Goal: Task Accomplishment & Management: Complete application form

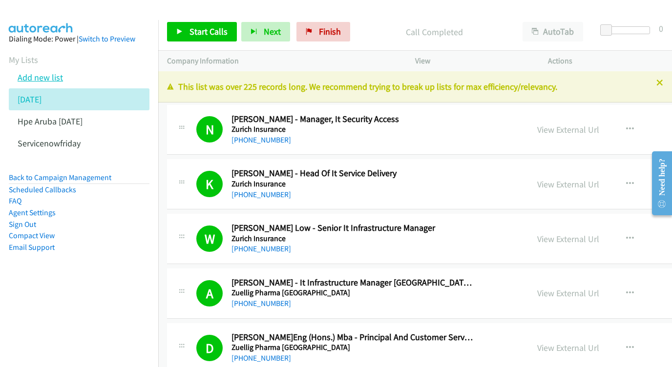
scroll to position [8176, 0]
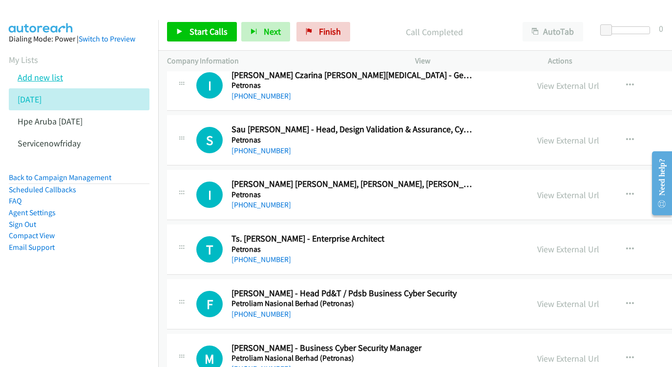
click at [53, 75] on link "Add new list" at bounding box center [40, 77] width 45 height 11
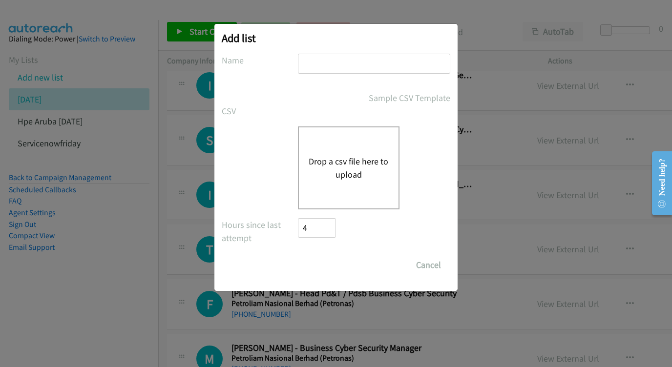
click at [375, 77] on div at bounding box center [374, 68] width 152 height 29
click at [362, 61] on input "text" at bounding box center [374, 64] width 152 height 20
click at [358, 63] on input "text" at bounding box center [374, 64] width 152 height 20
type input "[DATE] - pin"
click at [388, 14] on div "Add list No phone fields were returned for that Report or List View Please uplo…" at bounding box center [336, 188] width 672 height 358
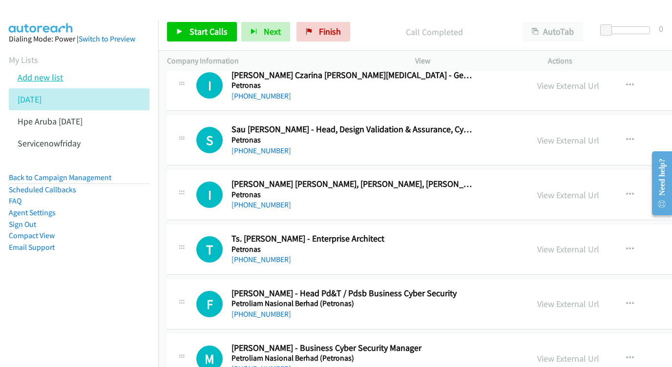
click at [43, 72] on link "Add new list" at bounding box center [40, 77] width 45 height 11
click at [45, 76] on link "Add new list" at bounding box center [40, 77] width 45 height 11
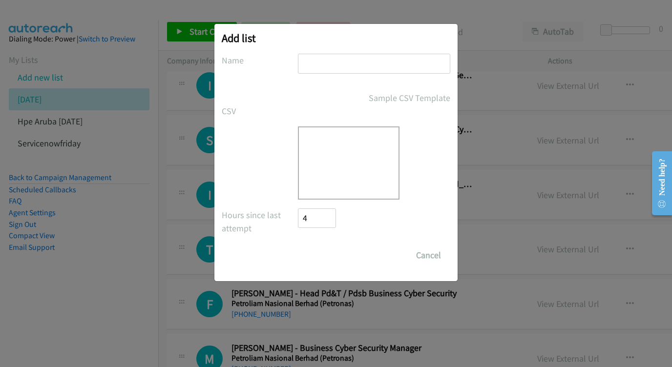
click at [346, 65] on input "text" at bounding box center [374, 64] width 152 height 20
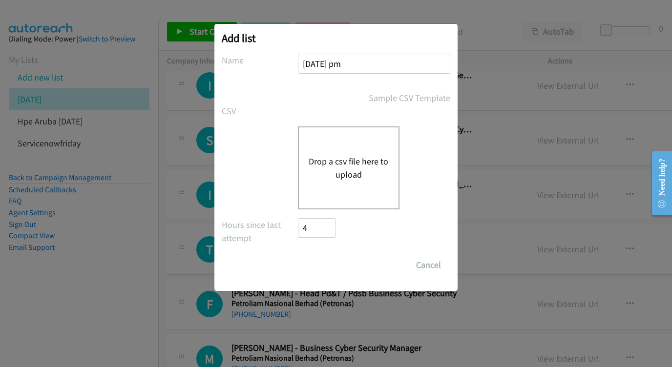
type input "[DATE] pm"
click at [353, 164] on button "Drop a csv file here to upload" at bounding box center [348, 168] width 80 height 26
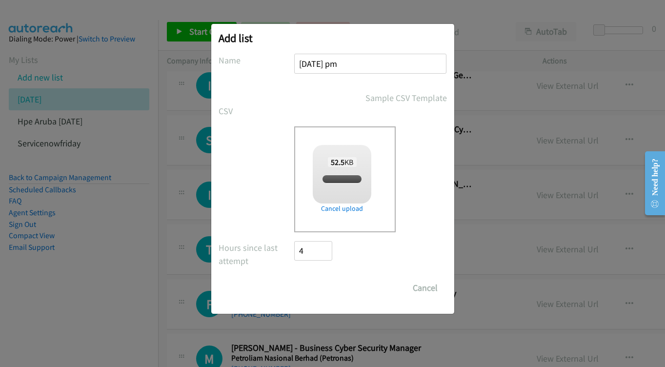
checkbox input "true"
click at [331, 283] on input "Save List" at bounding box center [320, 288] width 51 height 20
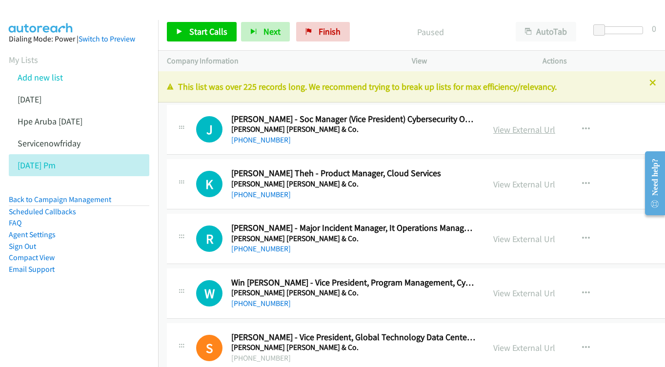
click at [513, 126] on link "View External Url" at bounding box center [524, 129] width 62 height 11
click at [530, 182] on link "View External Url" at bounding box center [524, 184] width 62 height 11
click at [517, 233] on link "View External Url" at bounding box center [524, 238] width 62 height 11
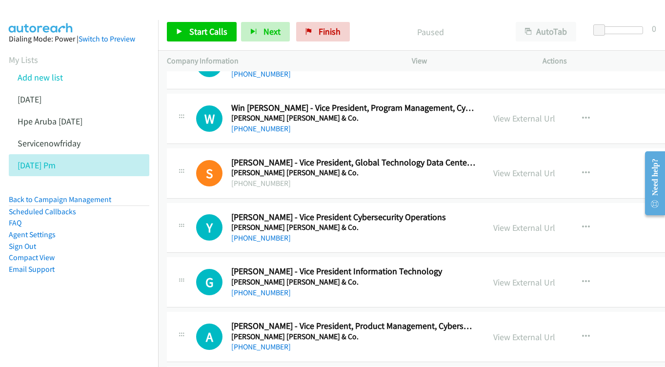
scroll to position [178, 0]
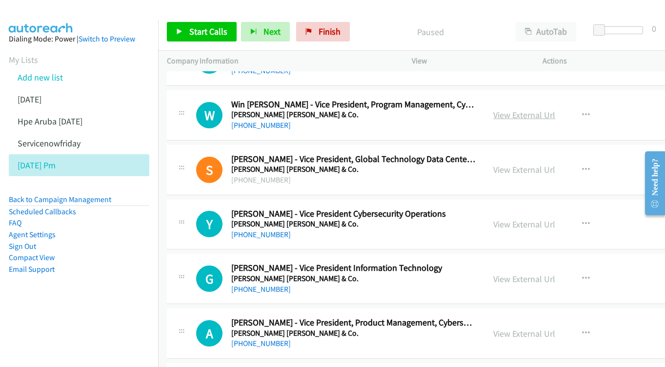
click at [507, 115] on link "View External Url" at bounding box center [524, 114] width 62 height 11
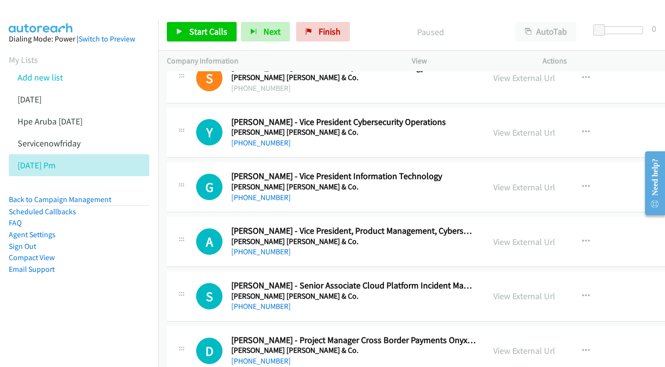
scroll to position [274, 0]
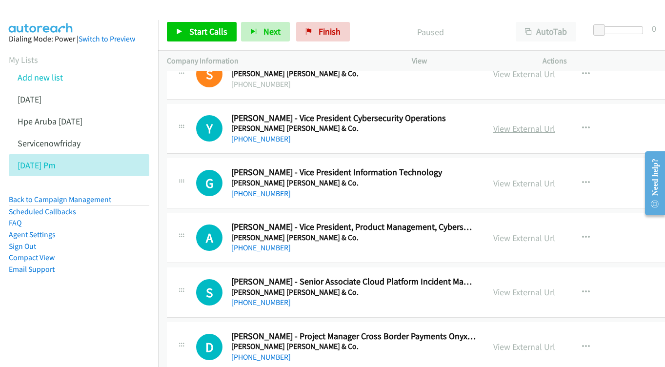
click at [518, 124] on link "View External Url" at bounding box center [524, 128] width 62 height 11
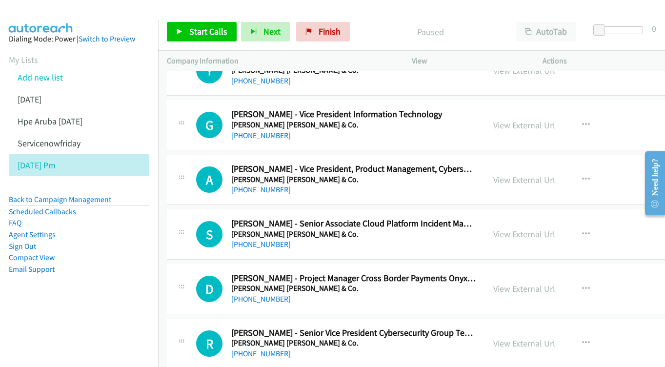
scroll to position [333, 0]
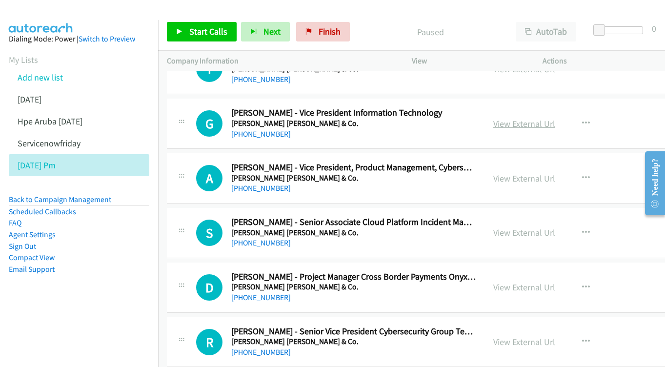
click at [521, 118] on link "View External Url" at bounding box center [524, 123] width 62 height 11
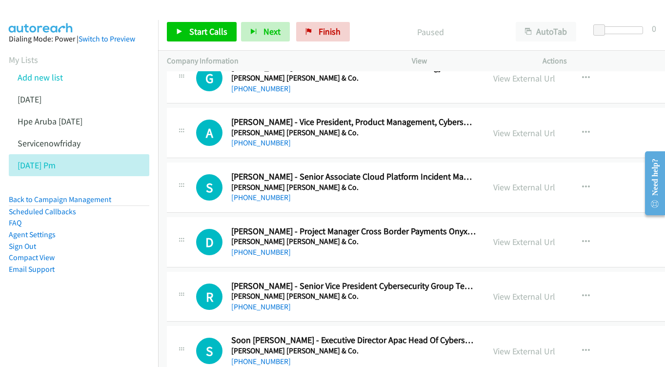
scroll to position [395, 0]
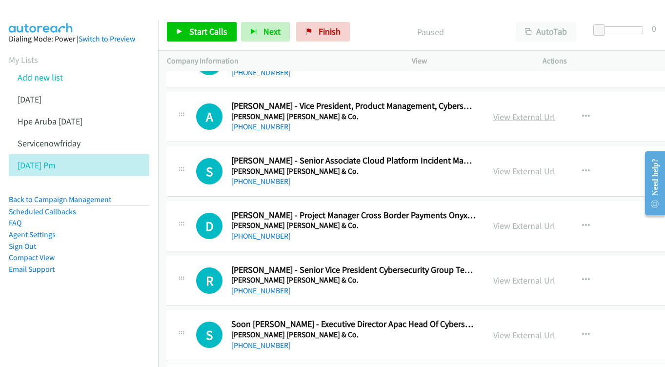
click at [510, 111] on link "View External Url" at bounding box center [524, 116] width 62 height 11
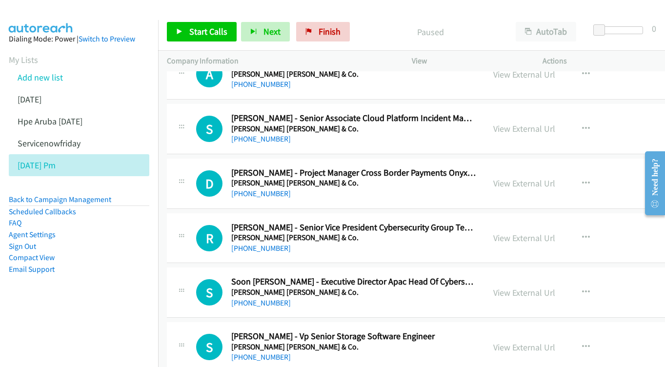
scroll to position [451, 0]
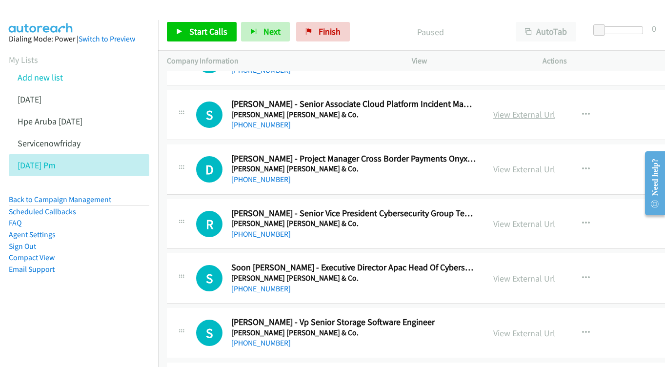
click at [518, 111] on link "View External Url" at bounding box center [524, 114] width 62 height 11
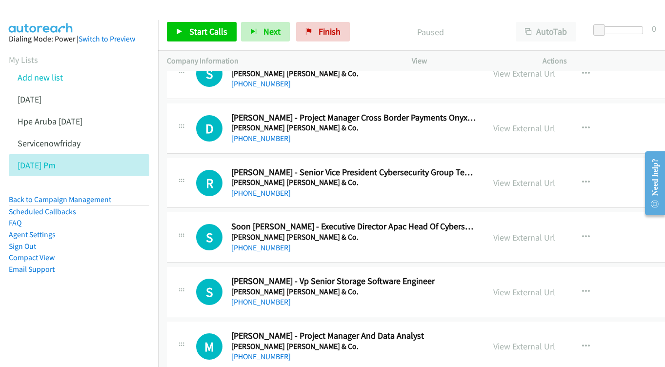
scroll to position [506, 0]
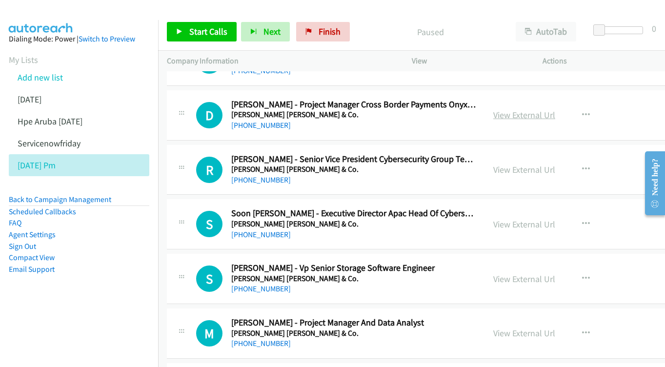
click at [506, 109] on link "View External Url" at bounding box center [524, 114] width 62 height 11
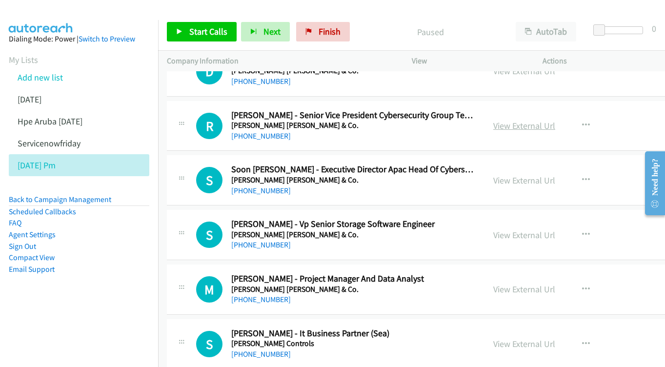
click at [531, 120] on link "View External Url" at bounding box center [524, 125] width 62 height 11
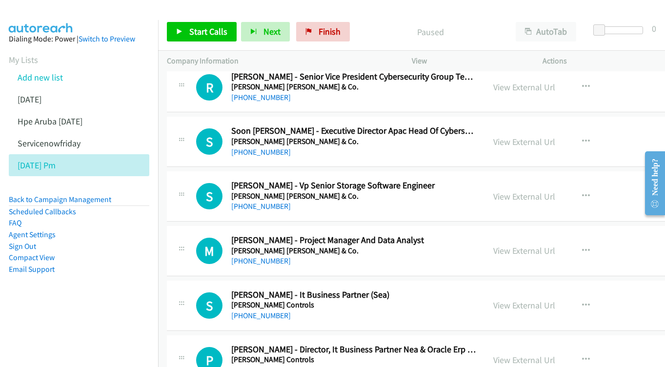
scroll to position [597, 0]
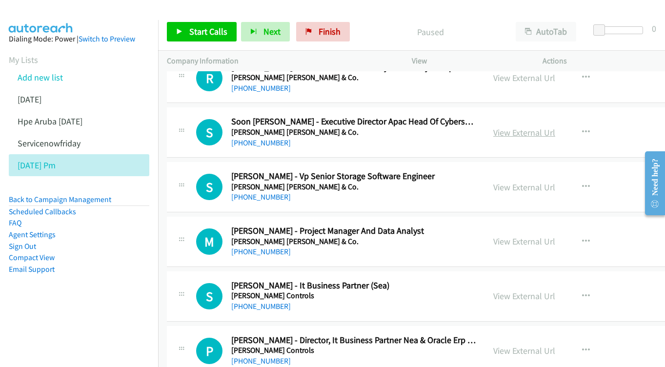
click at [533, 127] on link "View External Url" at bounding box center [524, 132] width 62 height 11
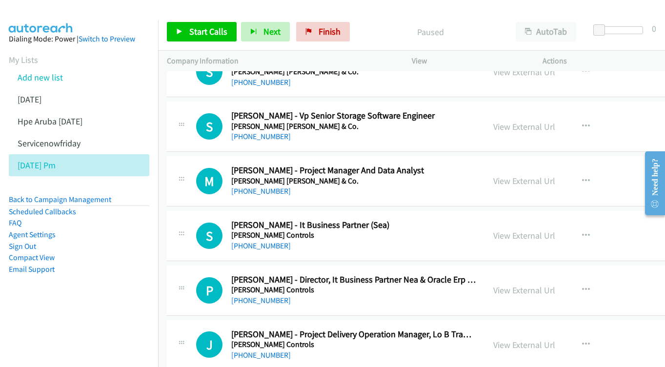
scroll to position [658, 0]
click at [515, 121] on link "View External Url" at bounding box center [524, 126] width 62 height 11
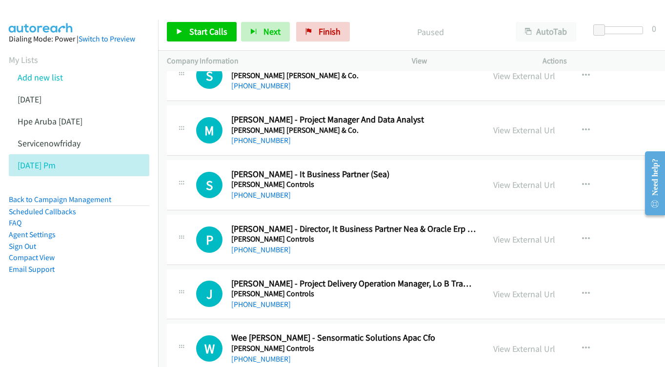
scroll to position [710, 0]
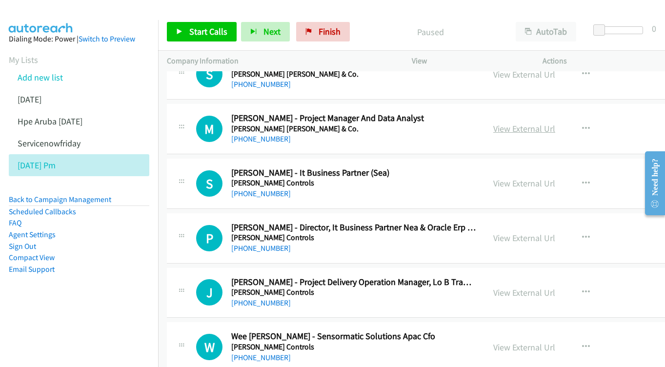
click at [510, 123] on link "View External Url" at bounding box center [524, 128] width 62 height 11
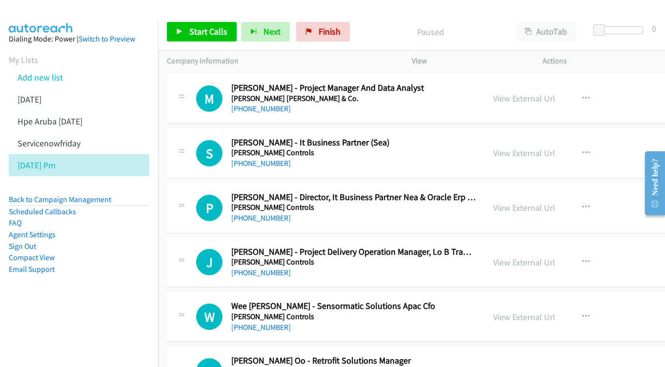
scroll to position [758, 0]
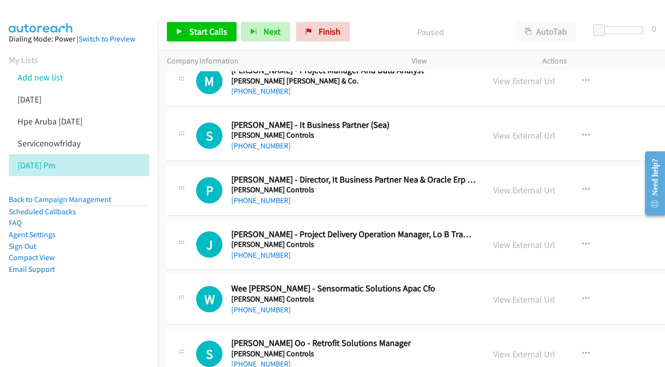
click at [543, 120] on div "View External Url View External Url Schedule/Manage Callback Start Calls Here R…" at bounding box center [569, 136] width 168 height 32
click at [536, 130] on link "View External Url" at bounding box center [524, 135] width 62 height 11
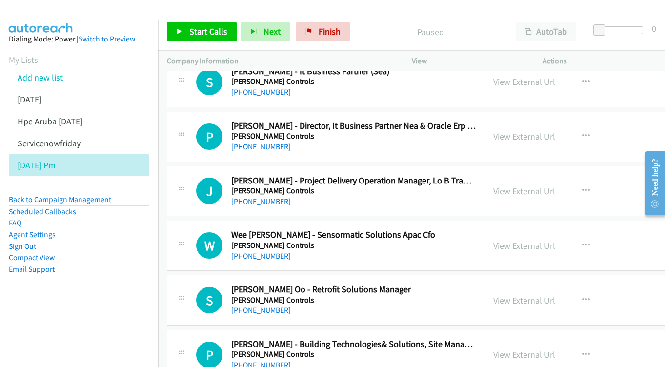
scroll to position [812, 0]
click at [507, 130] on link "View External Url" at bounding box center [524, 135] width 62 height 11
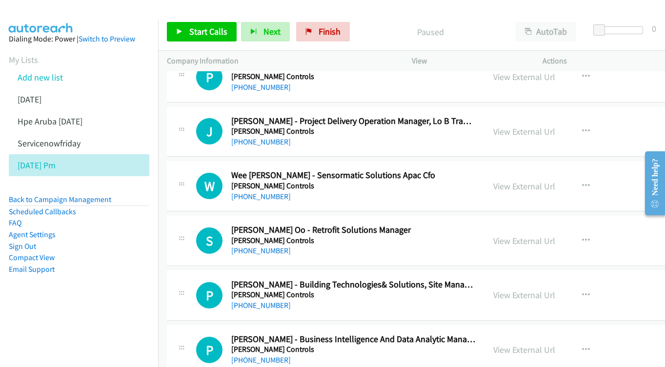
scroll to position [873, 0]
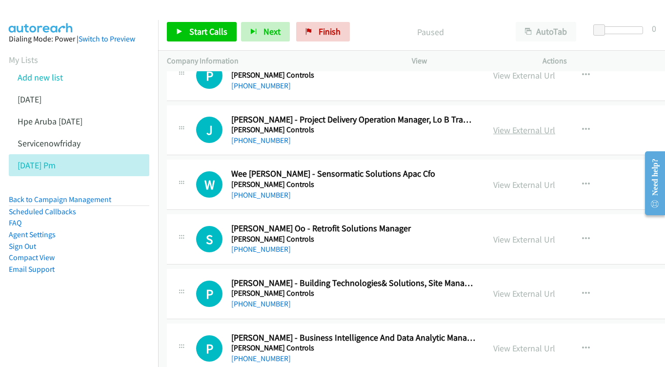
click at [545, 124] on link "View External Url" at bounding box center [524, 129] width 62 height 11
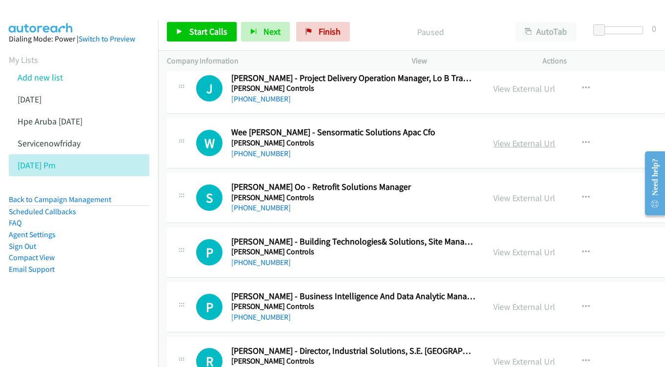
scroll to position [915, 0]
click at [526, 137] on link "View External Url" at bounding box center [524, 142] width 62 height 11
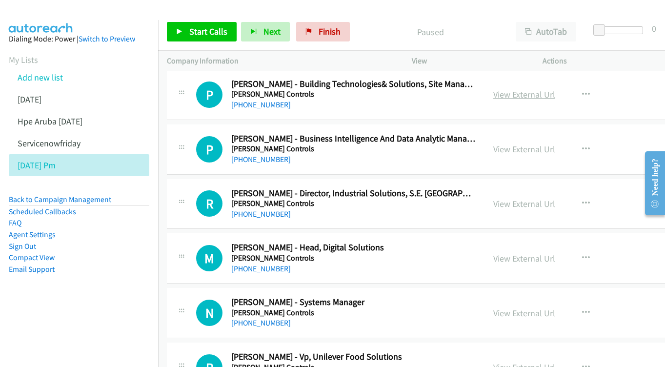
scroll to position [1072, 0]
click at [532, 133] on div "View External Url View External Url Schedule/Manage Callback Start Calls Here R…" at bounding box center [569, 149] width 168 height 32
click at [535, 143] on link "View External Url" at bounding box center [524, 148] width 62 height 11
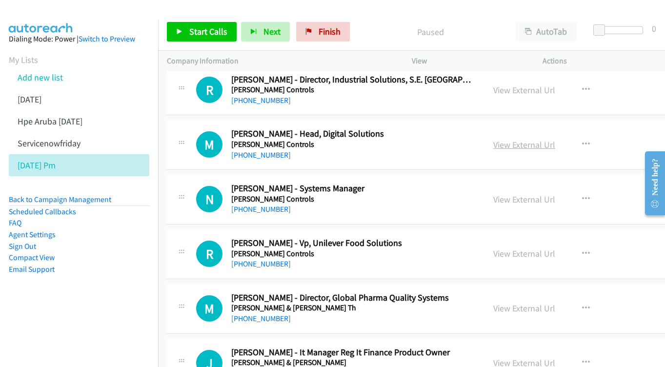
scroll to position [1187, 0]
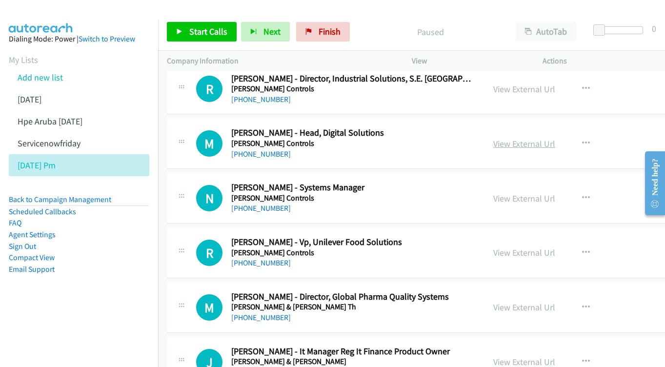
click at [525, 138] on link "View External Url" at bounding box center [524, 143] width 62 height 11
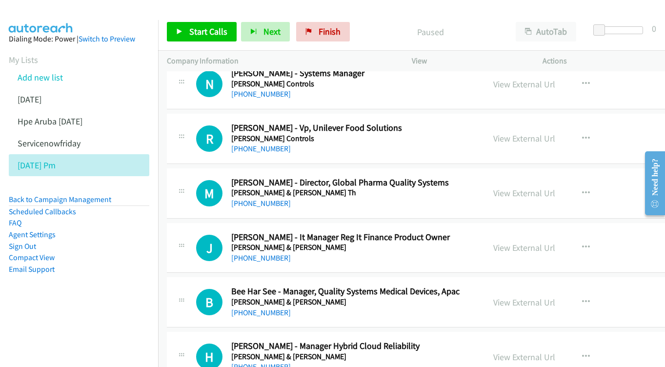
scroll to position [1305, 0]
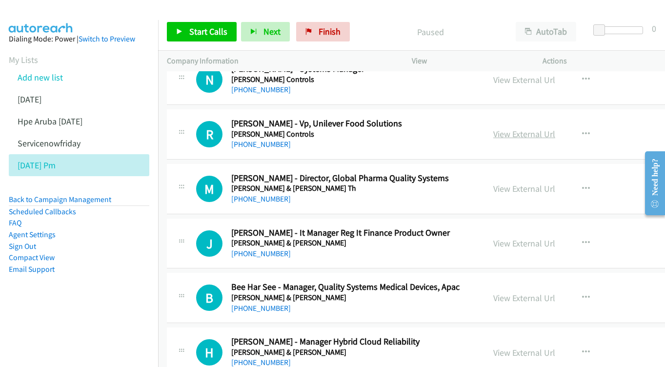
click at [529, 128] on link "View External Url" at bounding box center [524, 133] width 62 height 11
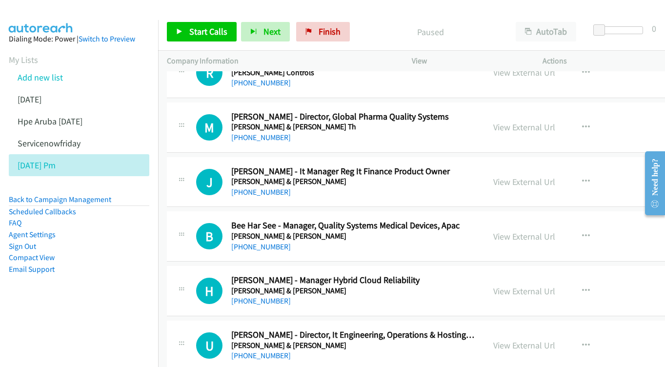
scroll to position [1367, 0]
click at [505, 121] on link "View External Url" at bounding box center [524, 126] width 62 height 11
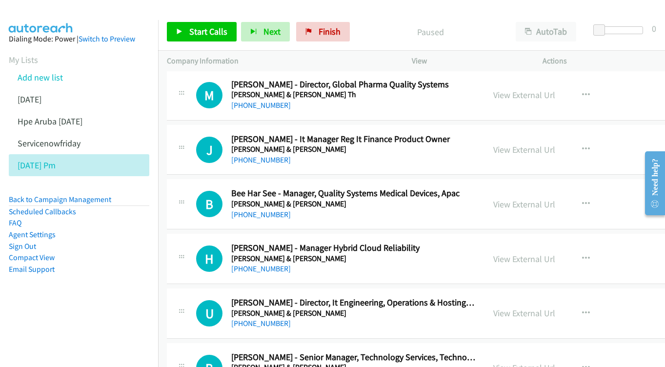
scroll to position [1419, 0]
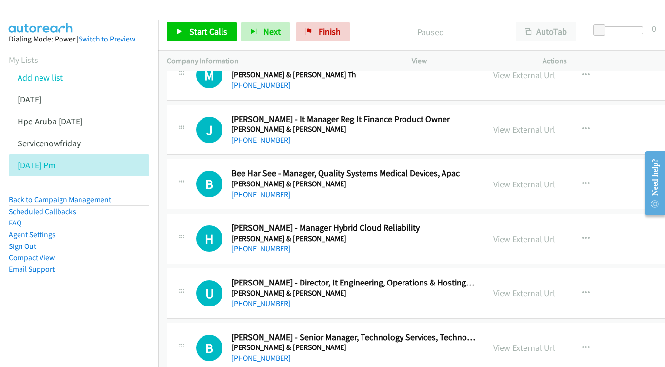
drag, startPoint x: 516, startPoint y: 109, endPoint x: 122, endPoint y: 8, distance: 407.2
click at [510, 124] on link "View External Url" at bounding box center [524, 129] width 62 height 11
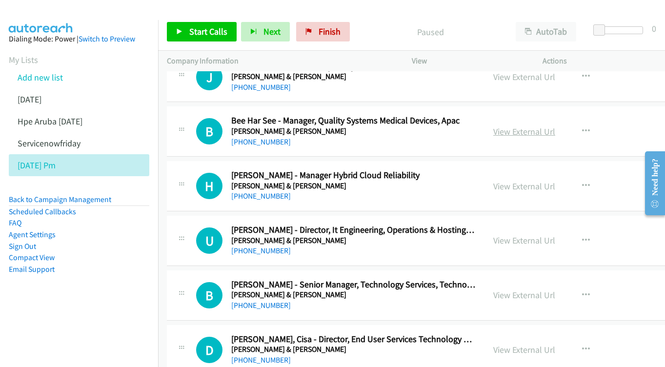
scroll to position [1473, 0]
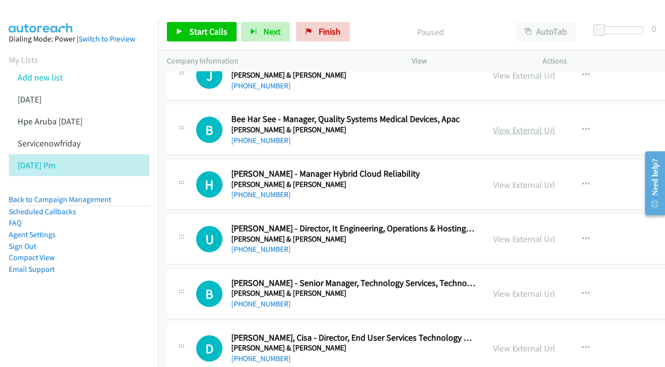
click at [532, 124] on link "View External Url" at bounding box center [524, 129] width 62 height 11
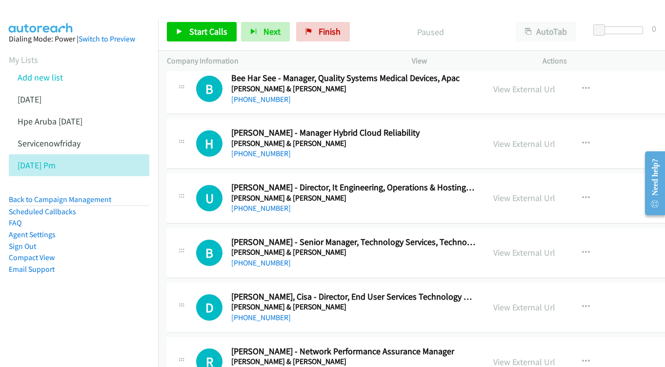
scroll to position [1516, 0]
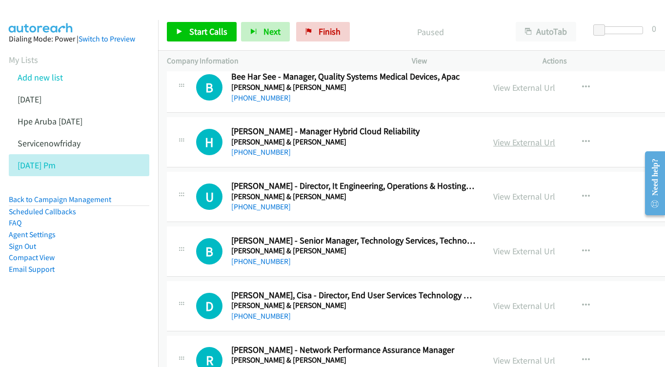
click at [532, 137] on link "View External Url" at bounding box center [524, 142] width 62 height 11
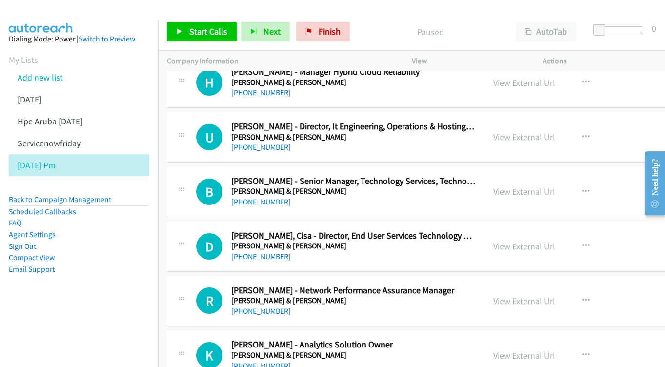
scroll to position [1576, 0]
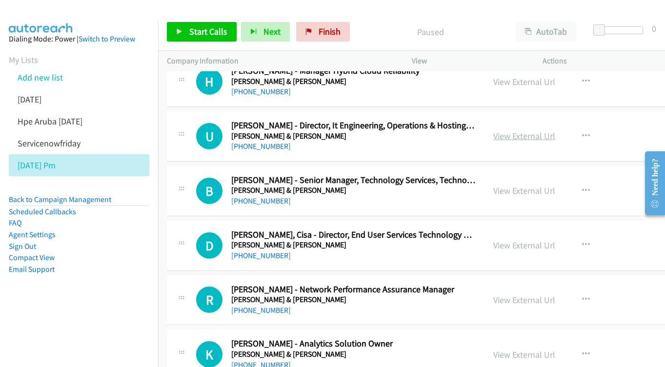
click at [531, 130] on link "View External Url" at bounding box center [524, 135] width 62 height 11
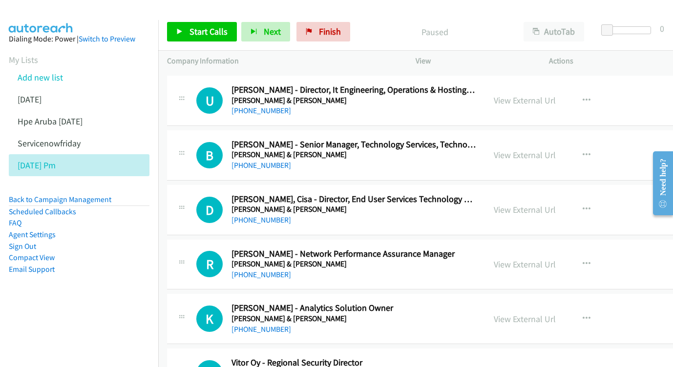
scroll to position [1629, 0]
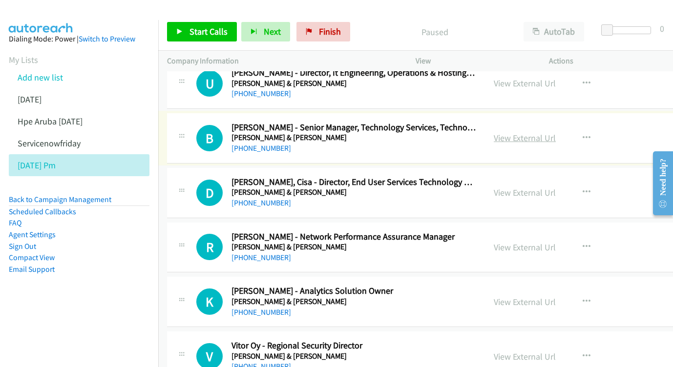
click at [538, 132] on link "View External Url" at bounding box center [524, 137] width 62 height 11
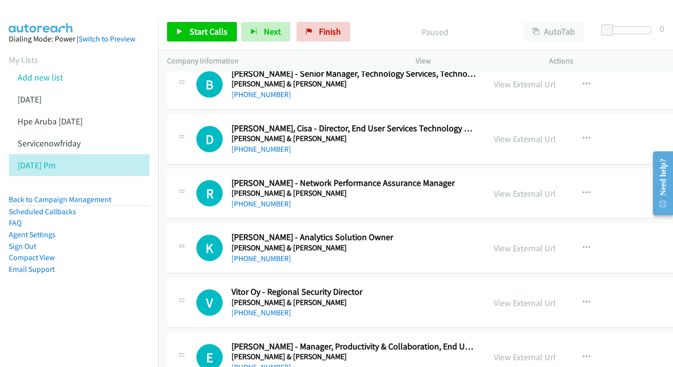
scroll to position [1683, 0]
click at [524, 133] on link "View External Url" at bounding box center [524, 138] width 62 height 11
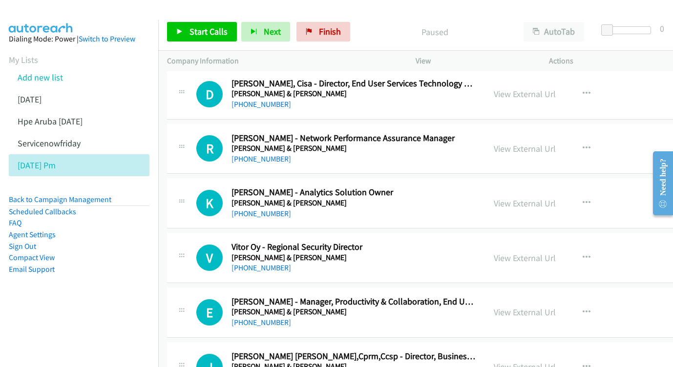
scroll to position [1746, 0]
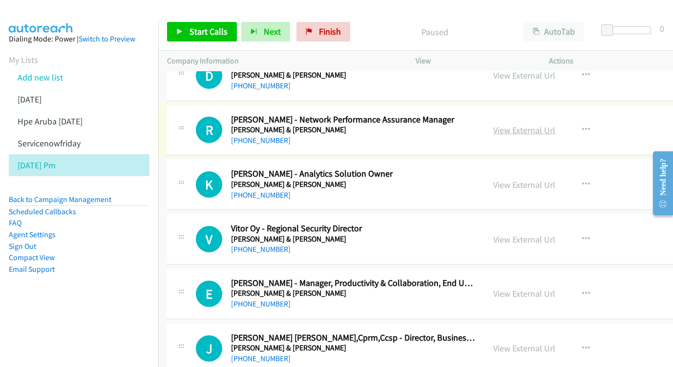
click at [511, 124] on link "View External Url" at bounding box center [524, 129] width 62 height 11
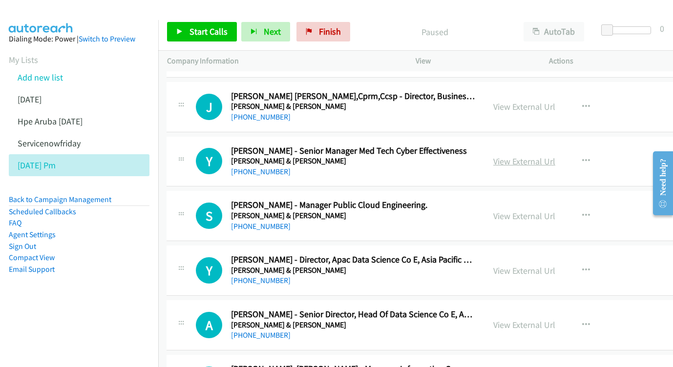
scroll to position [1996, 0]
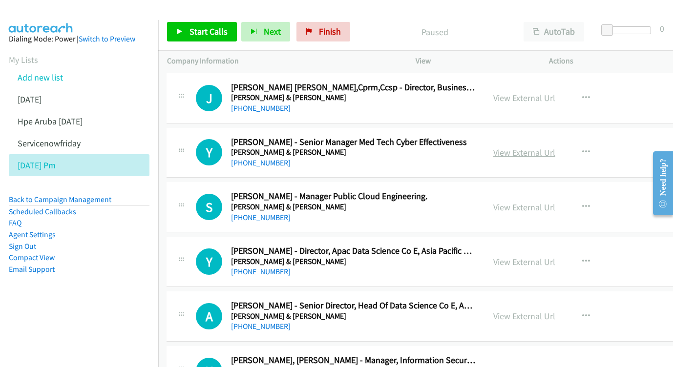
click at [521, 147] on link "View External Url" at bounding box center [524, 152] width 62 height 11
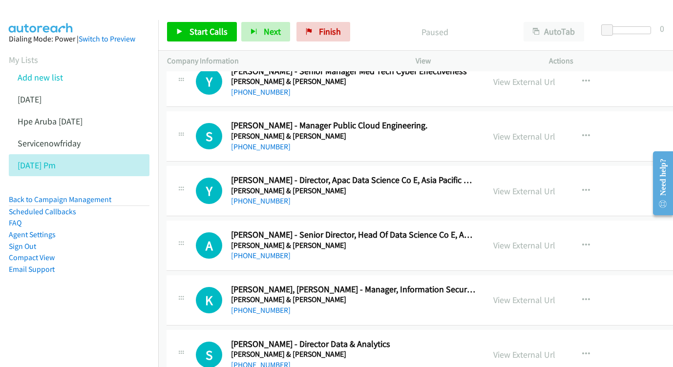
scroll to position [2079, 0]
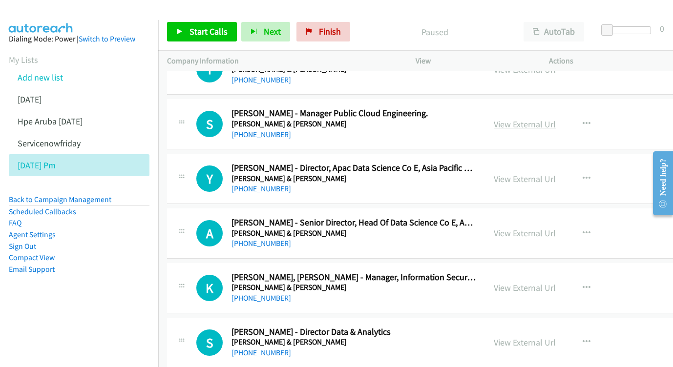
click at [518, 119] on link "View External Url" at bounding box center [524, 124] width 62 height 11
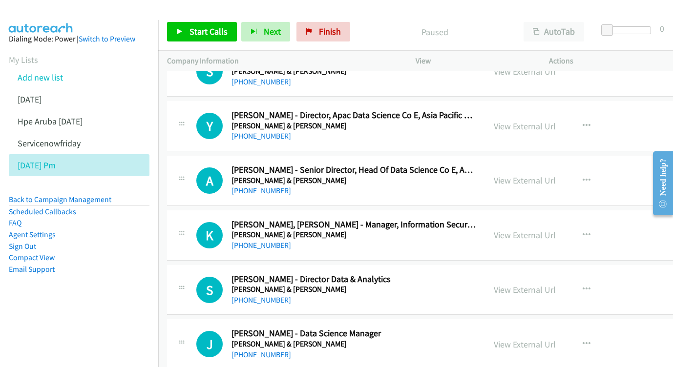
click at [508, 120] on div "View External Url" at bounding box center [524, 126] width 62 height 13
click at [514, 121] on link "View External Url" at bounding box center [524, 126] width 62 height 11
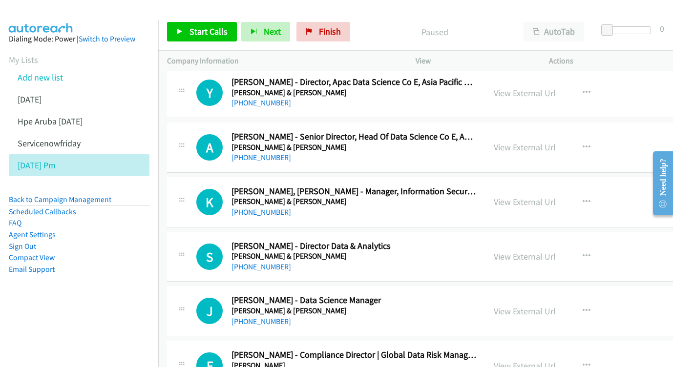
scroll to position [2173, 0]
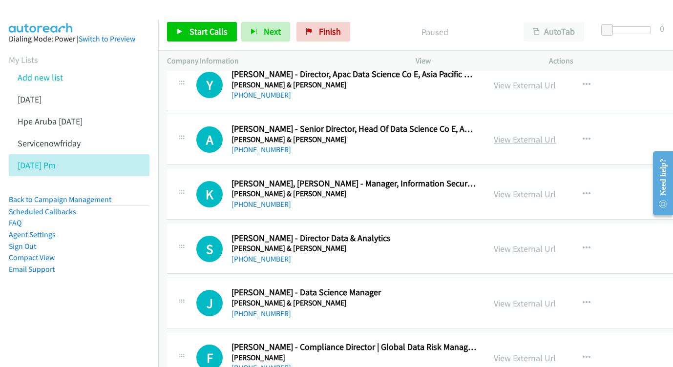
click at [517, 134] on link "View External Url" at bounding box center [524, 139] width 62 height 11
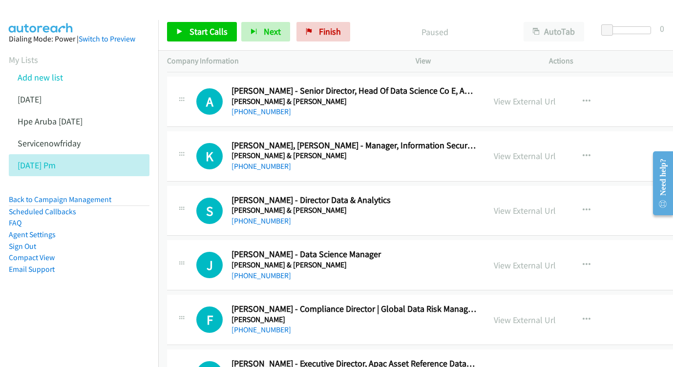
scroll to position [2211, 0]
click at [506, 150] on link "View External Url" at bounding box center [524, 155] width 62 height 11
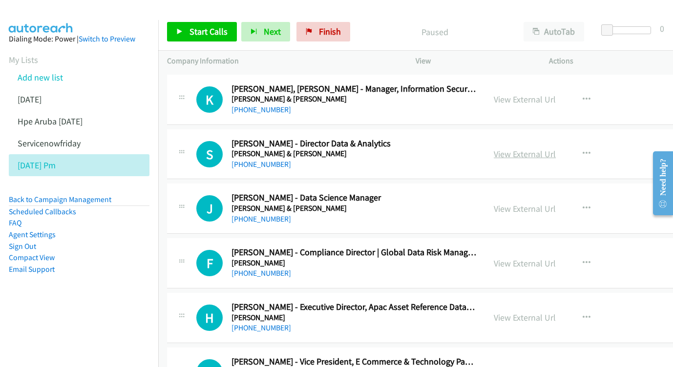
click at [532, 148] on link "View External Url" at bounding box center [524, 153] width 62 height 11
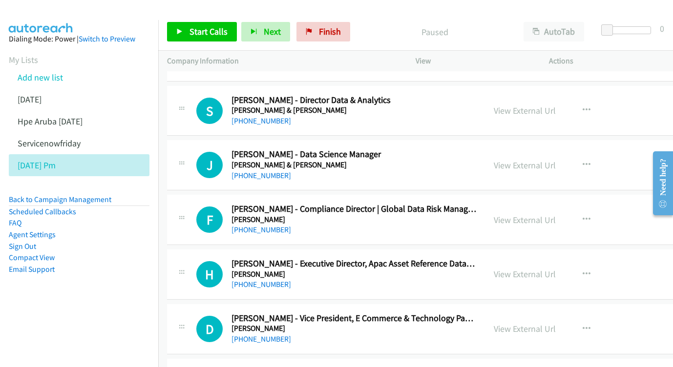
scroll to position [2312, 0]
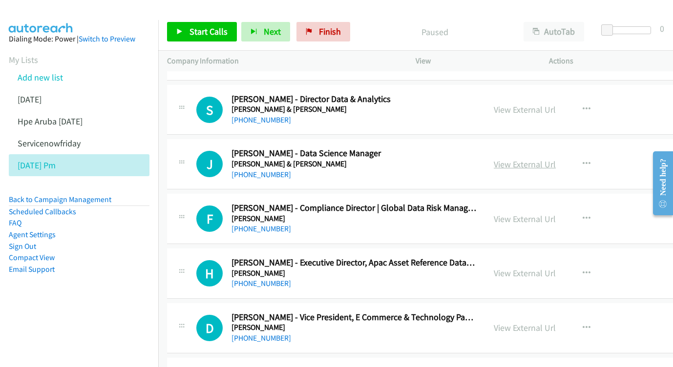
click at [507, 159] on link "View External Url" at bounding box center [524, 164] width 62 height 11
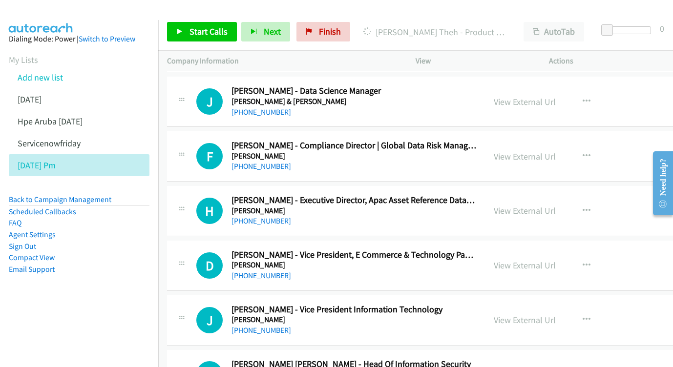
scroll to position [2374, 0]
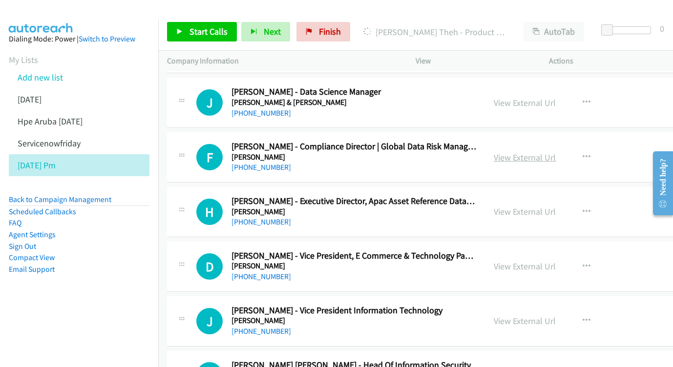
drag, startPoint x: 524, startPoint y: 116, endPoint x: 515, endPoint y: 115, distance: 9.3
click at [524, 152] on link "View External Url" at bounding box center [524, 157] width 62 height 11
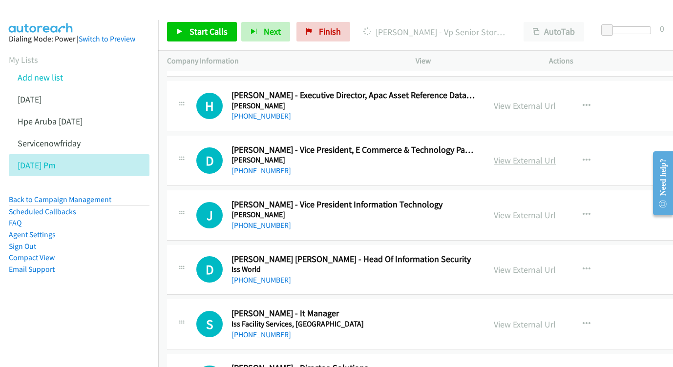
scroll to position [2533, 0]
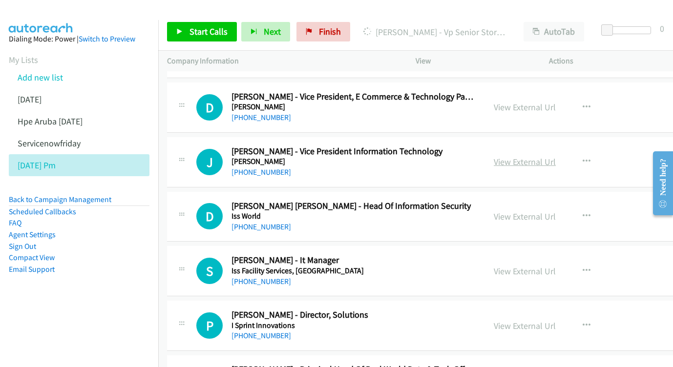
click at [509, 156] on link "View External Url" at bounding box center [524, 161] width 62 height 11
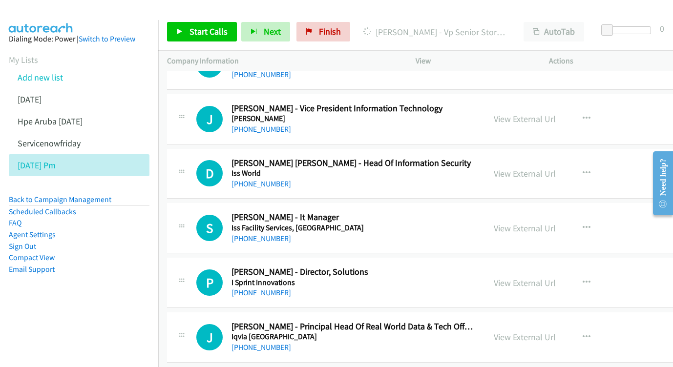
scroll to position [2591, 0]
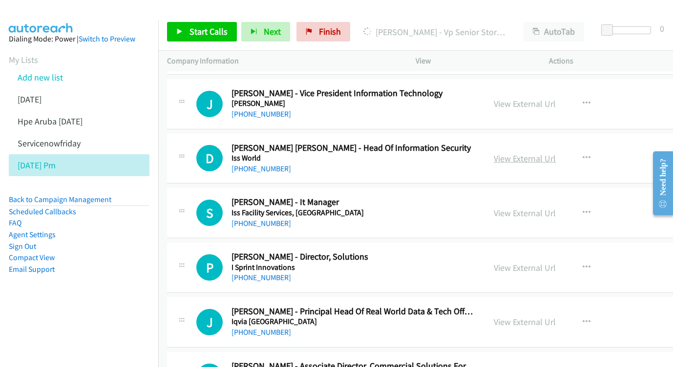
click at [530, 153] on link "View External Url" at bounding box center [524, 158] width 62 height 11
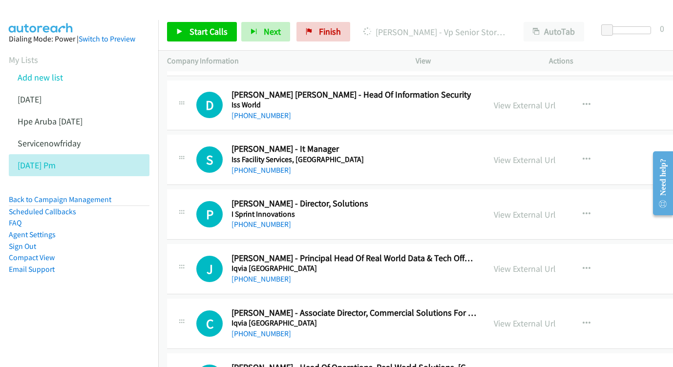
scroll to position [2645, 0]
click at [522, 143] on div "View External Url View External Url Schedule/Manage Callback Start Calls Here R…" at bounding box center [569, 159] width 168 height 32
click at [522, 154] on link "View External Url" at bounding box center [524, 159] width 62 height 11
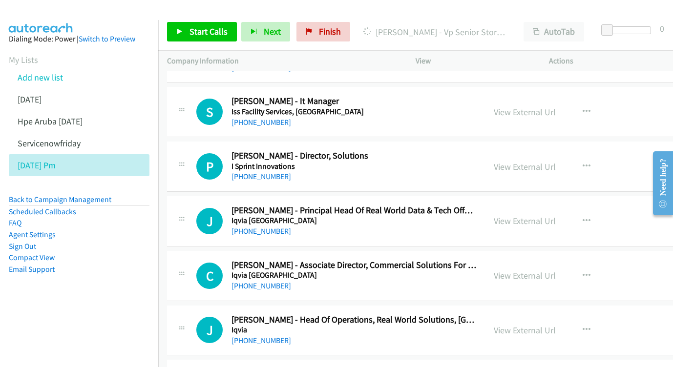
scroll to position [2704, 0]
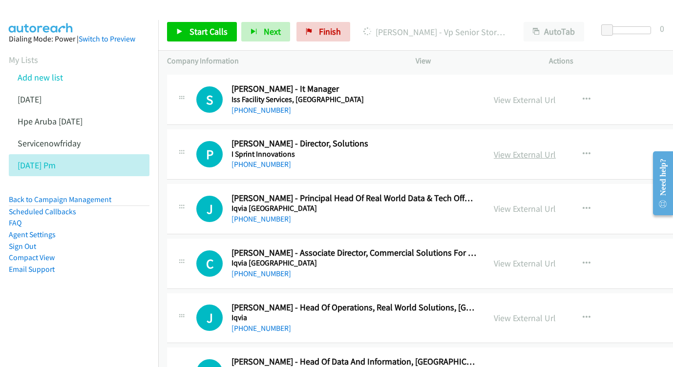
click at [511, 149] on link "View External Url" at bounding box center [524, 154] width 62 height 11
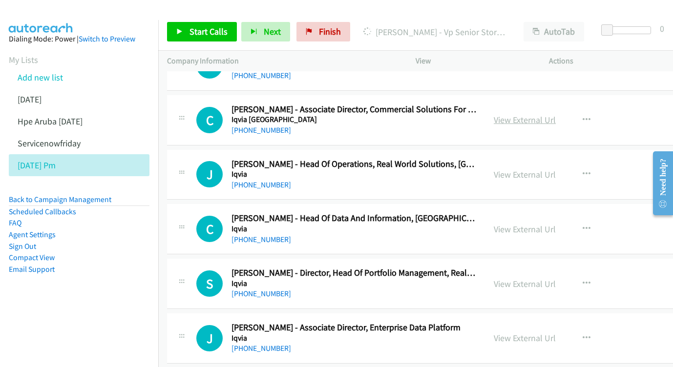
scroll to position [2861, 0]
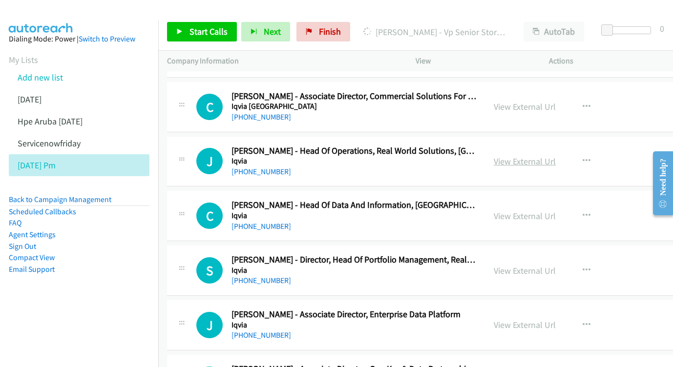
click at [528, 156] on link "View External Url" at bounding box center [524, 161] width 62 height 11
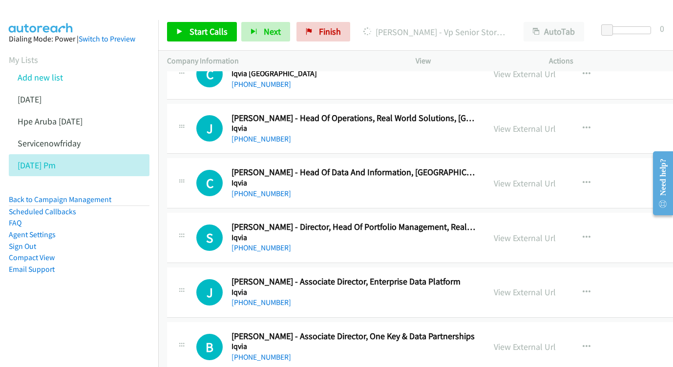
scroll to position [2915, 0]
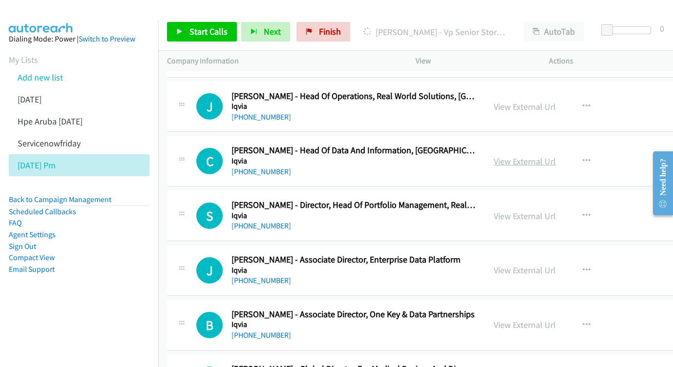
click at [537, 156] on link "View External Url" at bounding box center [524, 161] width 62 height 11
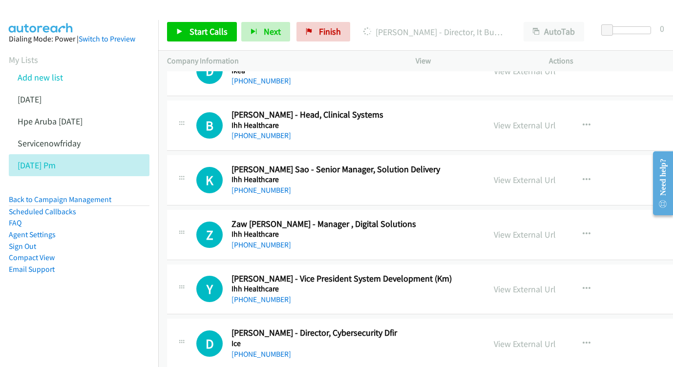
scroll to position [3342, 0]
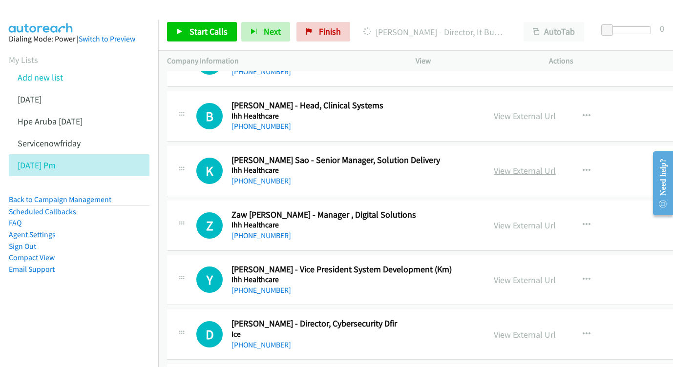
click at [538, 165] on link "View External Url" at bounding box center [524, 170] width 62 height 11
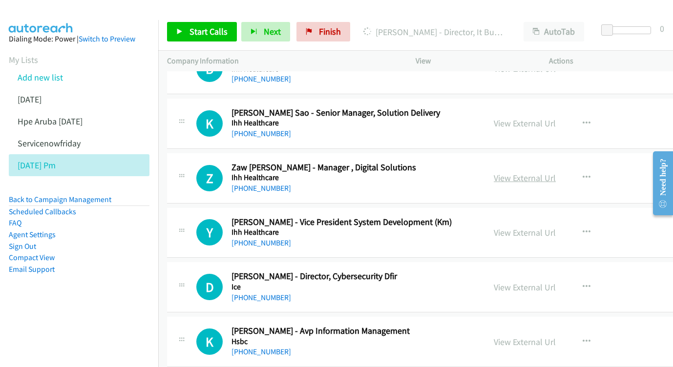
scroll to position [3402, 0]
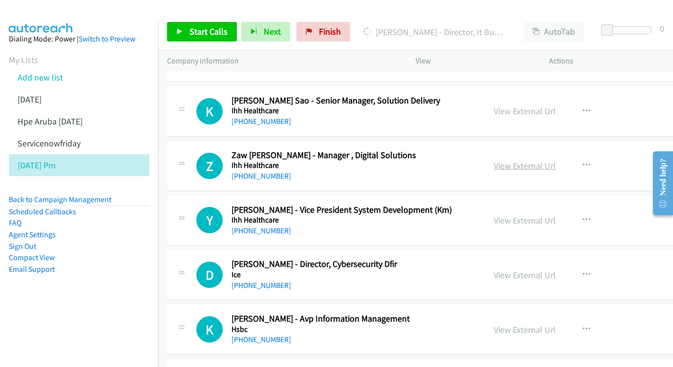
click at [532, 160] on link "View External Url" at bounding box center [524, 165] width 62 height 11
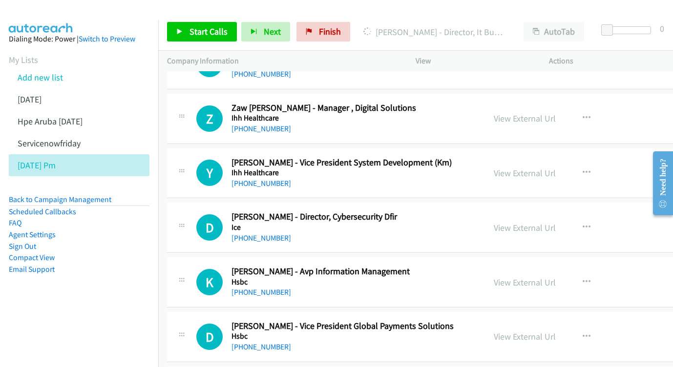
scroll to position [3468, 0]
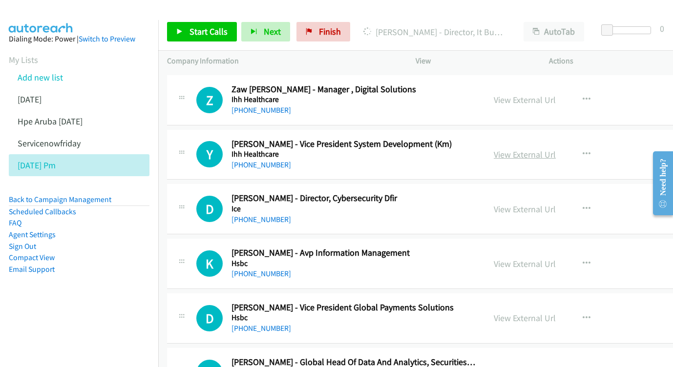
click at [535, 149] on link "View External Url" at bounding box center [524, 154] width 62 height 11
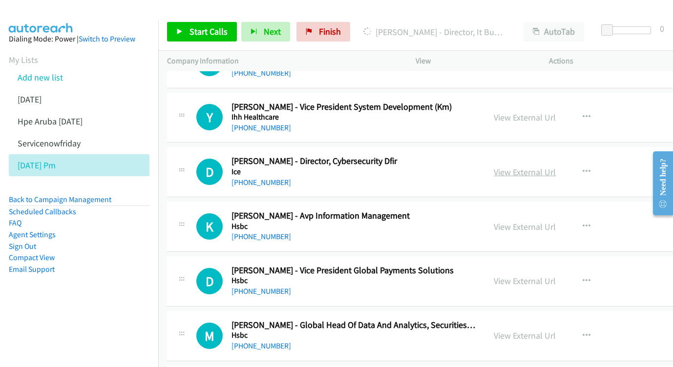
click at [534, 166] on link "View External Url" at bounding box center [524, 171] width 62 height 11
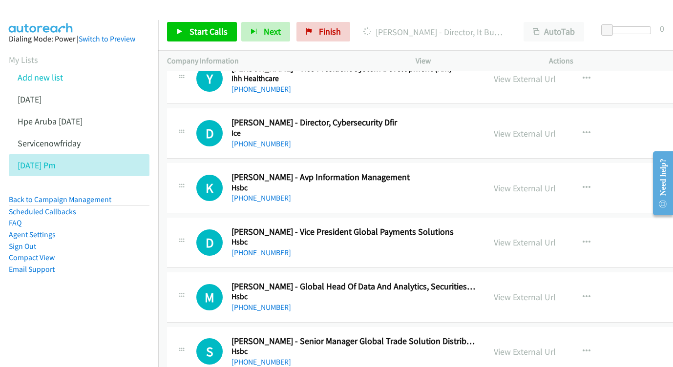
scroll to position [3551, 0]
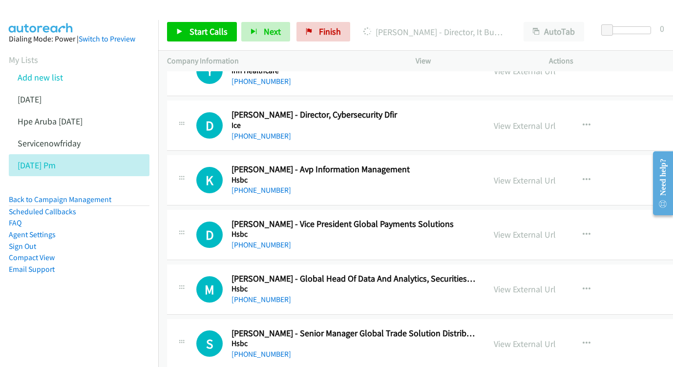
click at [541, 174] on div "View External Url" at bounding box center [524, 180] width 62 height 13
click at [513, 175] on link "View External Url" at bounding box center [524, 180] width 62 height 11
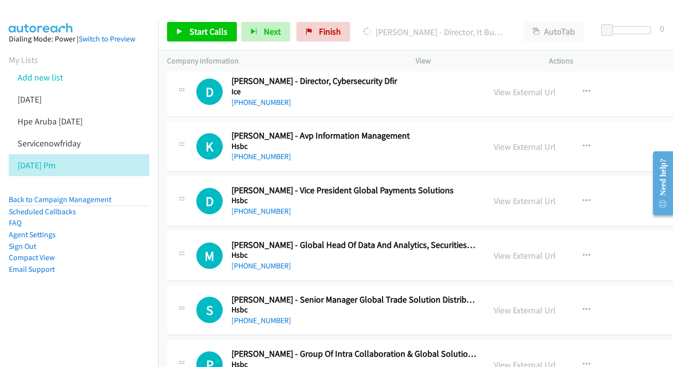
scroll to position [3598, 0]
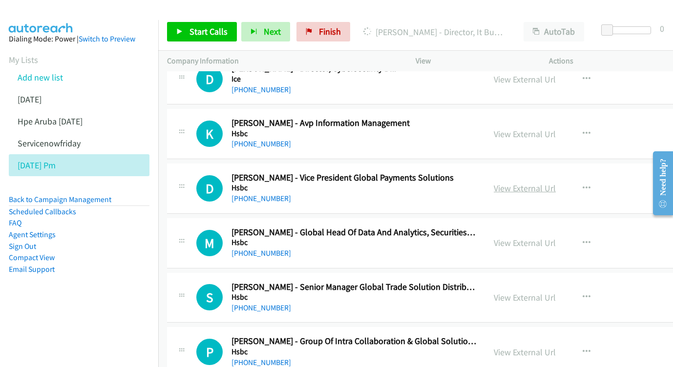
click at [538, 183] on link "View External Url" at bounding box center [524, 188] width 62 height 11
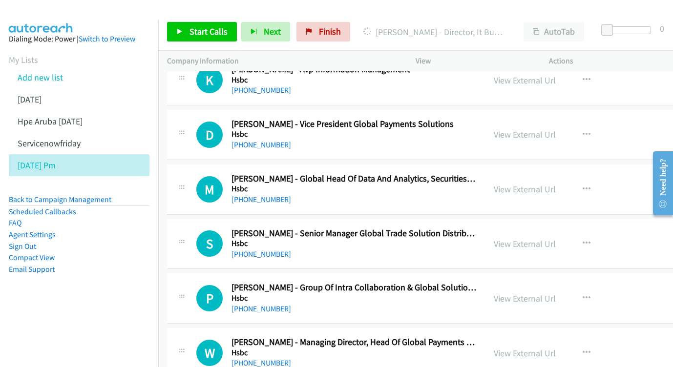
scroll to position [3667, 0]
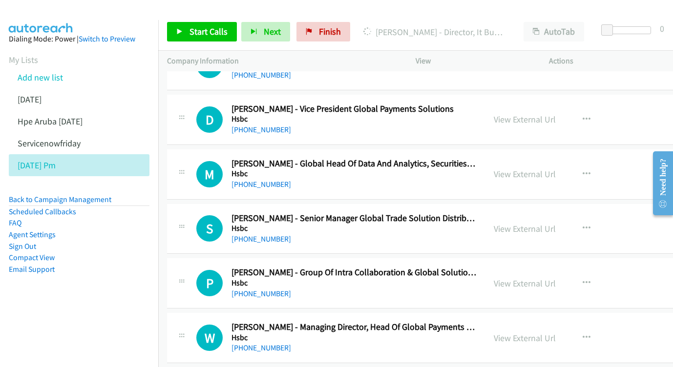
click at [539, 168] on link "View External Url" at bounding box center [524, 173] width 62 height 11
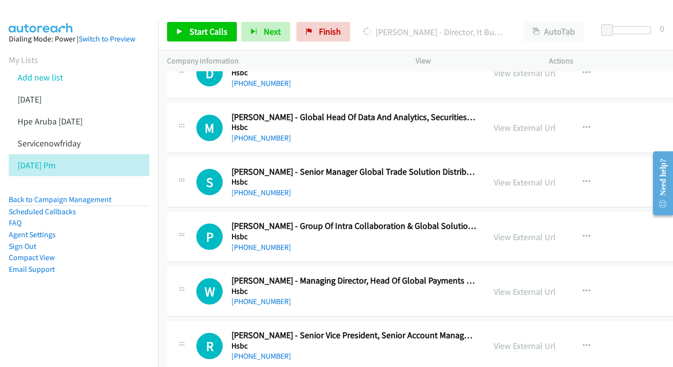
scroll to position [3714, 0]
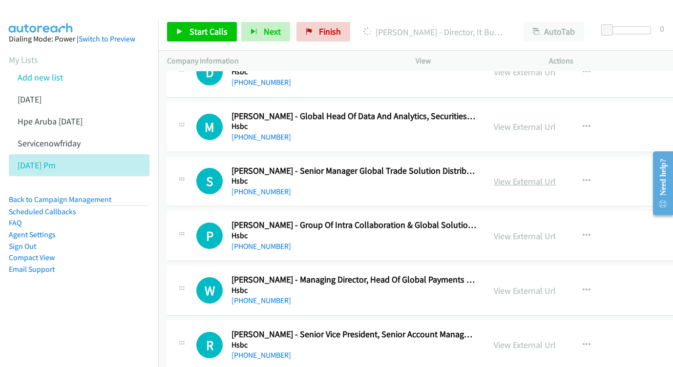
click at [524, 176] on link "View External Url" at bounding box center [524, 181] width 62 height 11
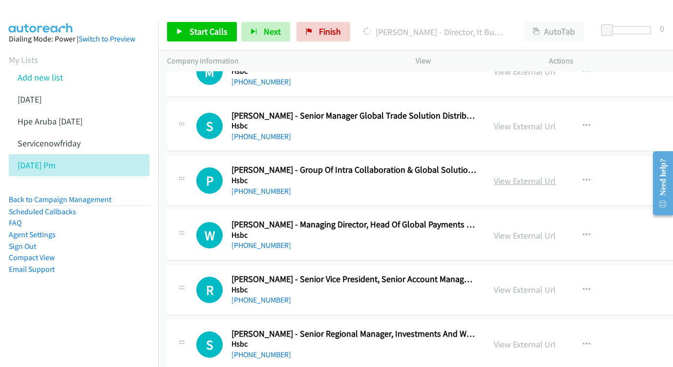
scroll to position [3826, 0]
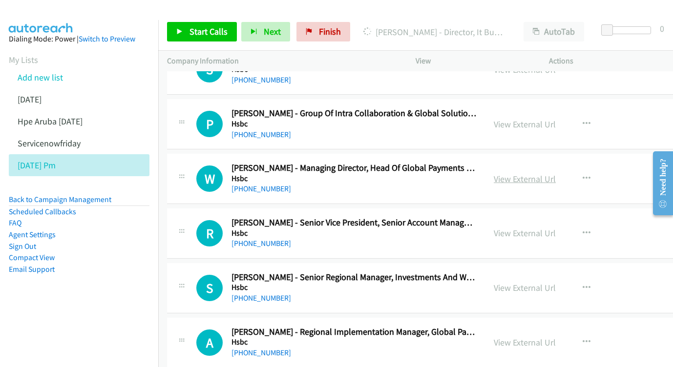
click at [522, 173] on link "View External Url" at bounding box center [524, 178] width 62 height 11
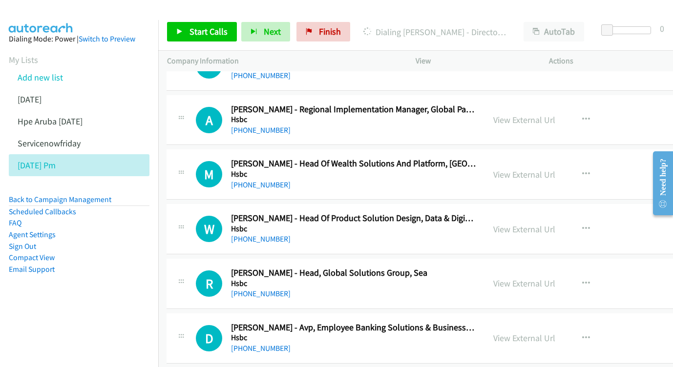
scroll to position [4058, 1]
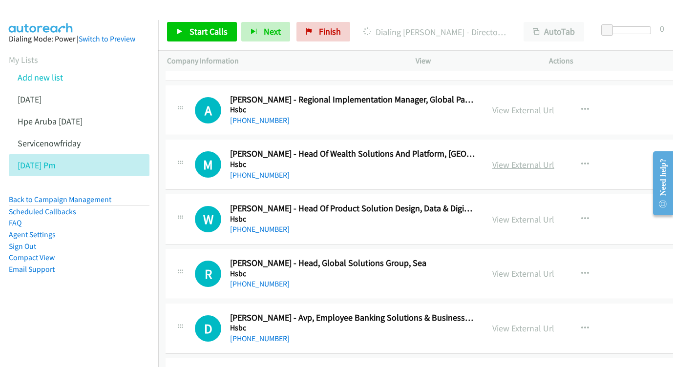
click at [510, 159] on link "View External Url" at bounding box center [523, 164] width 62 height 11
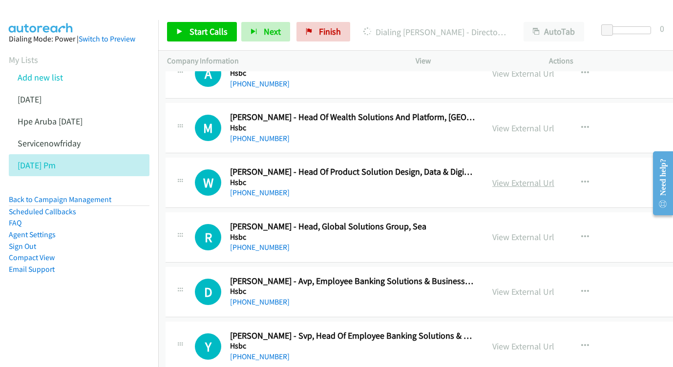
scroll to position [4095, 1]
click at [524, 177] on link "View External Url" at bounding box center [523, 182] width 62 height 11
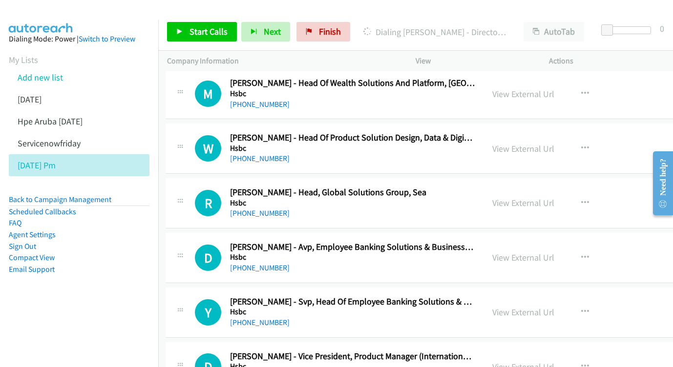
scroll to position [4150, 1]
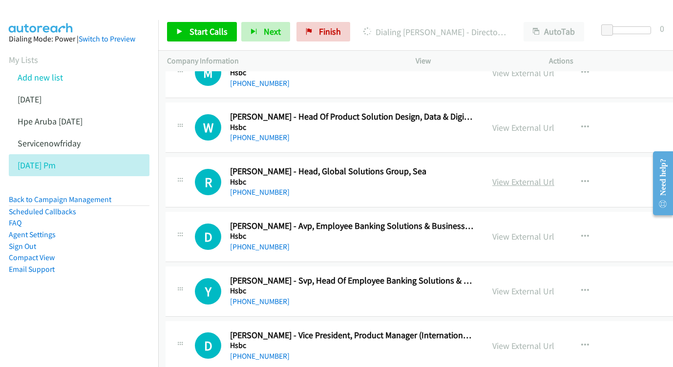
click at [548, 176] on link "View External Url" at bounding box center [523, 181] width 62 height 11
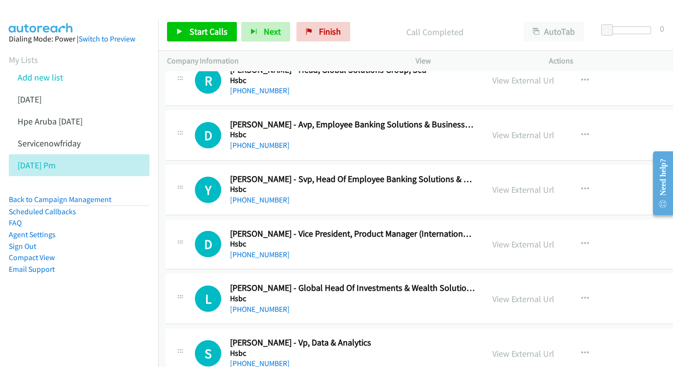
scroll to position [4268, 1]
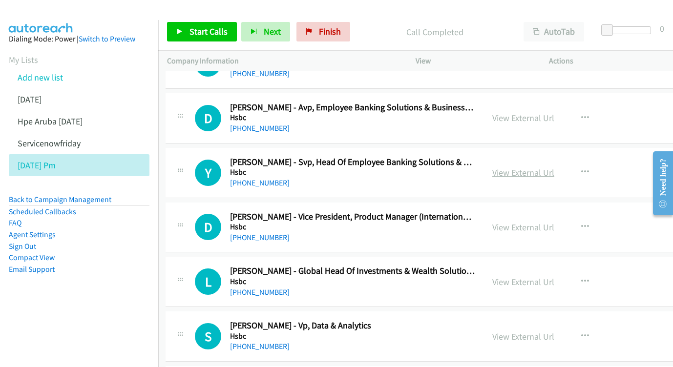
click at [508, 167] on link "View External Url" at bounding box center [523, 172] width 62 height 11
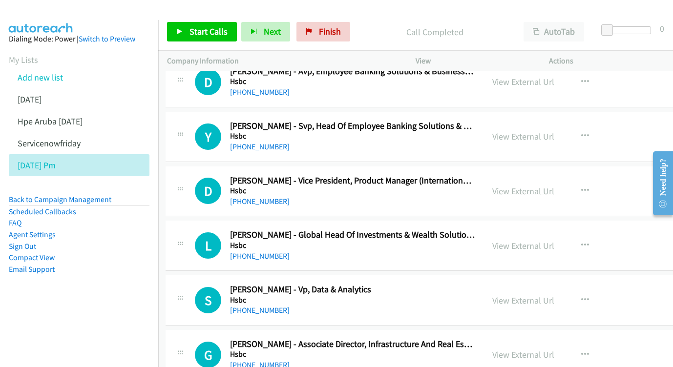
click at [528, 185] on link "View External Url" at bounding box center [523, 190] width 62 height 11
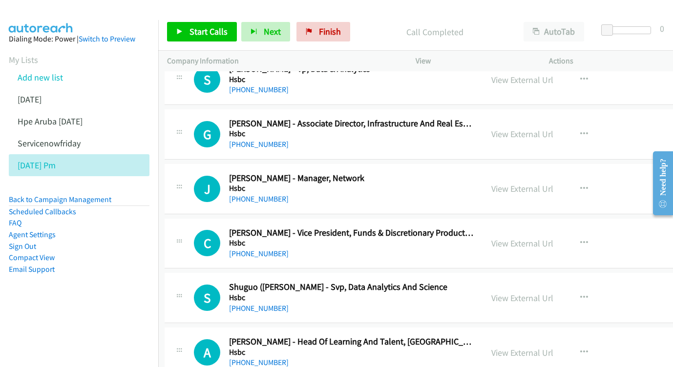
scroll to position [4523, 2]
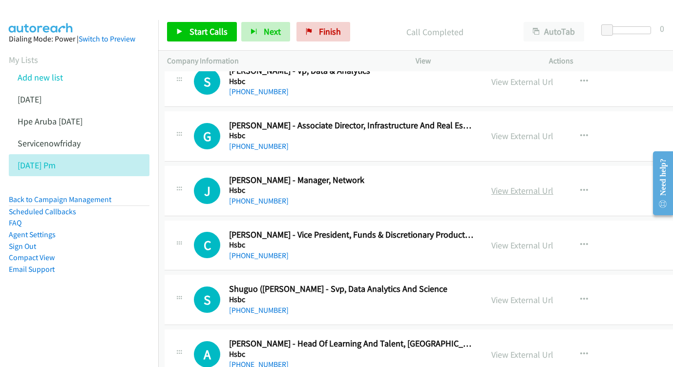
click at [523, 185] on link "View External Url" at bounding box center [522, 190] width 62 height 11
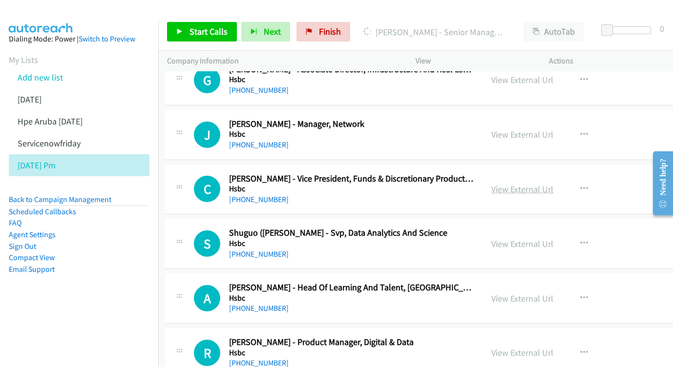
click at [514, 184] on link "View External Url" at bounding box center [522, 189] width 62 height 11
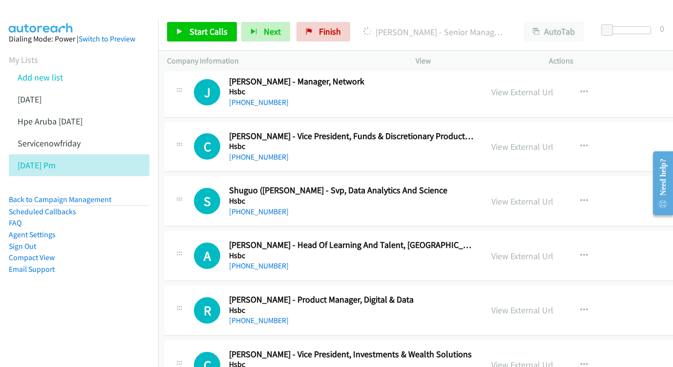
scroll to position [4628, 2]
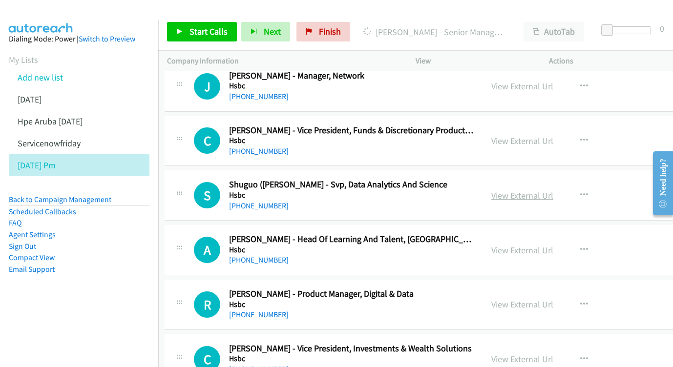
click at [534, 190] on link "View External Url" at bounding box center [522, 195] width 62 height 11
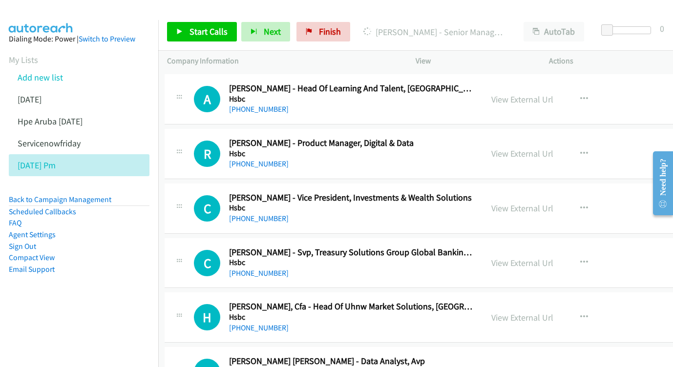
scroll to position [4793, 2]
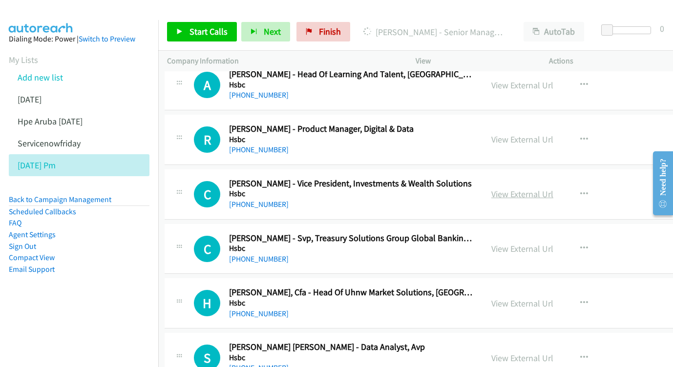
click at [528, 188] on link "View External Url" at bounding box center [522, 193] width 62 height 11
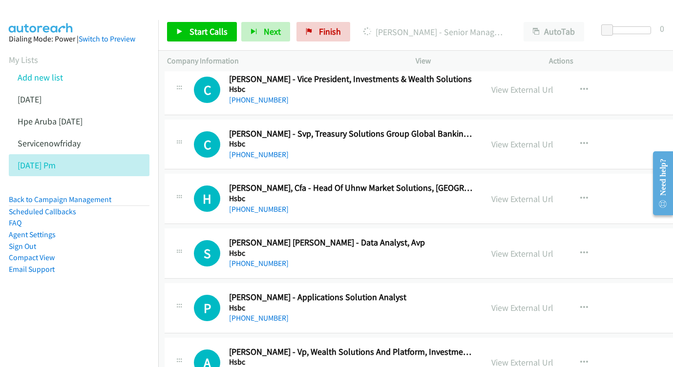
scroll to position [4963, 2]
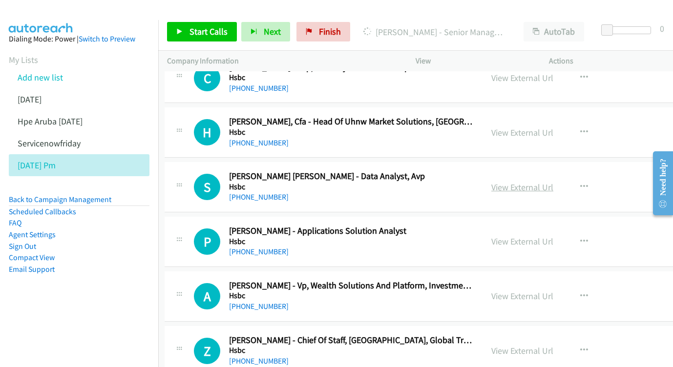
click at [517, 182] on link "View External Url" at bounding box center [522, 187] width 62 height 11
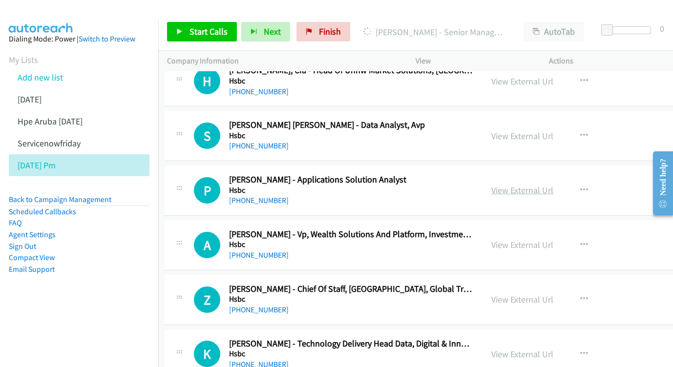
scroll to position [5015, 3]
click at [520, 185] on link "View External Url" at bounding box center [522, 190] width 62 height 11
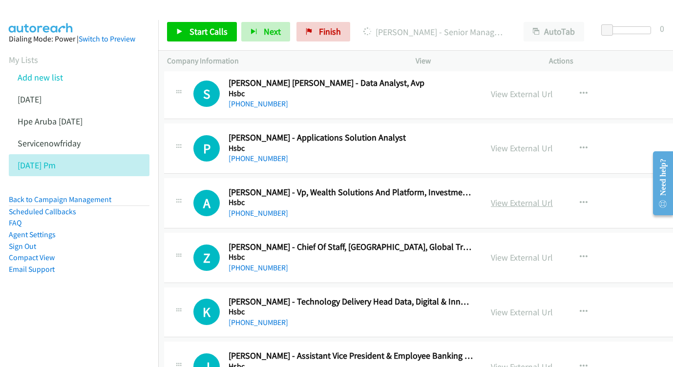
scroll to position [5058, 3]
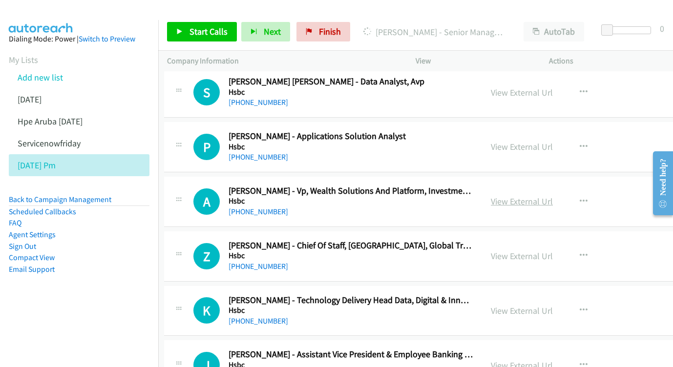
click at [532, 196] on link "View External Url" at bounding box center [522, 201] width 62 height 11
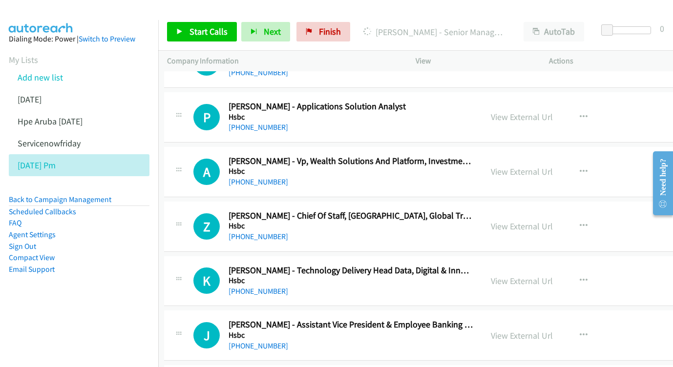
scroll to position [5096, 3]
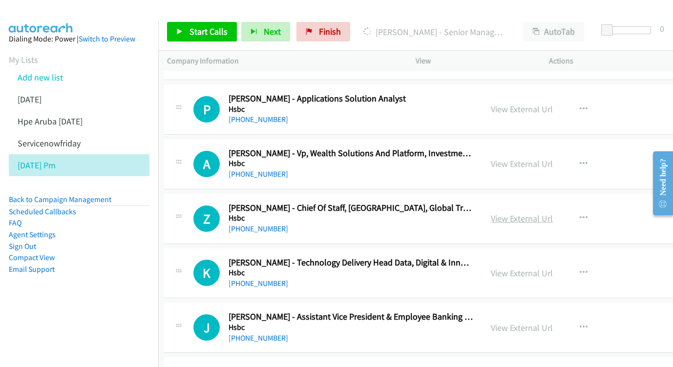
click at [531, 213] on link "View External Url" at bounding box center [522, 218] width 62 height 11
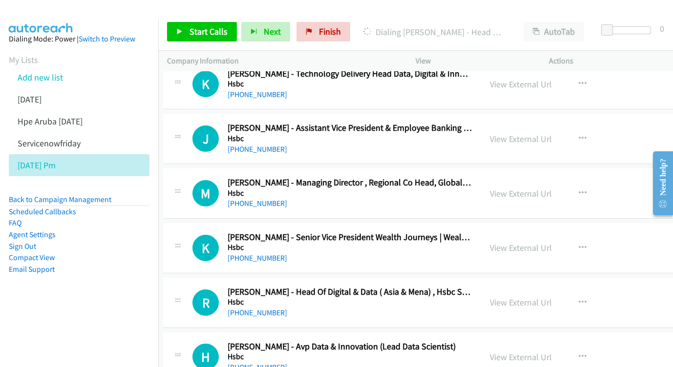
scroll to position [5286, 4]
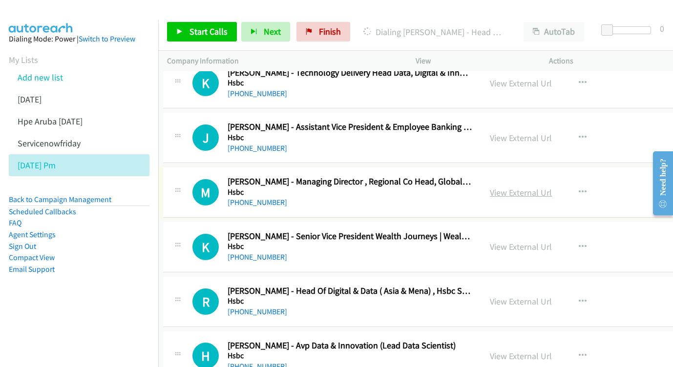
click at [546, 187] on link "View External Url" at bounding box center [521, 192] width 62 height 11
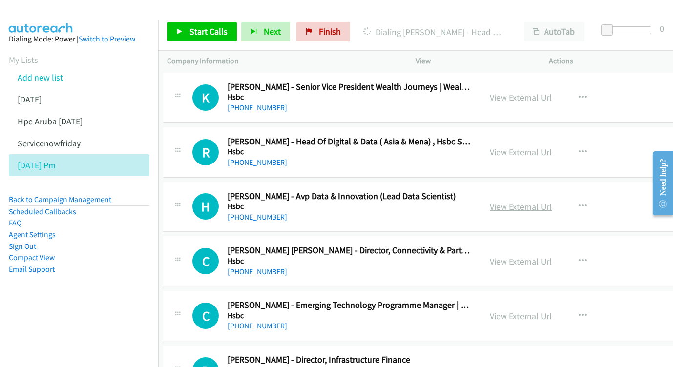
scroll to position [5451, 4]
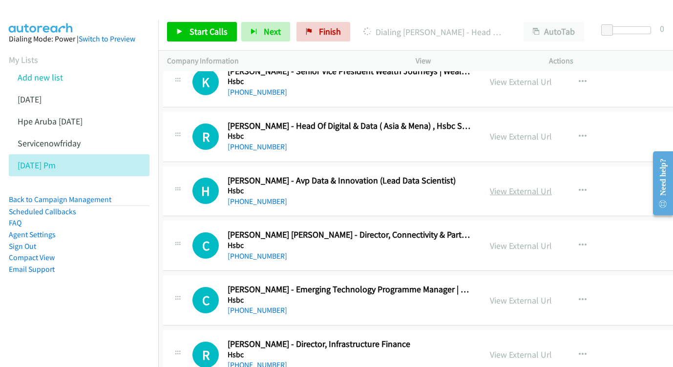
click at [526, 185] on link "View External Url" at bounding box center [521, 190] width 62 height 11
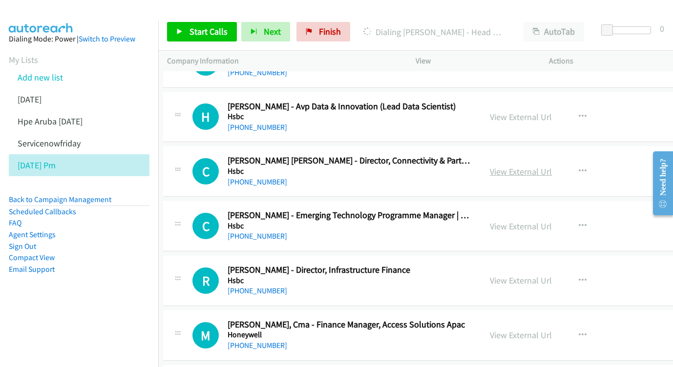
scroll to position [5587, 4]
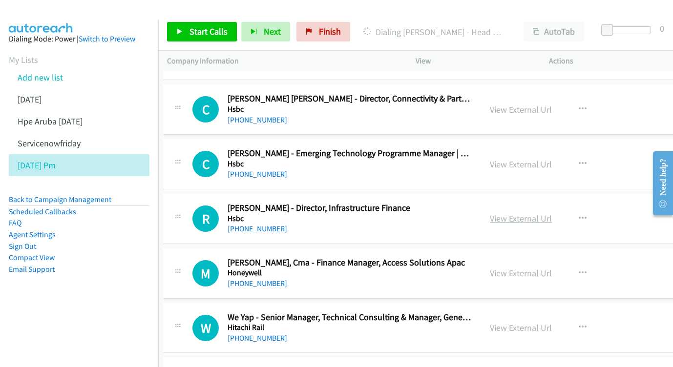
click at [523, 213] on link "View External Url" at bounding box center [521, 218] width 62 height 11
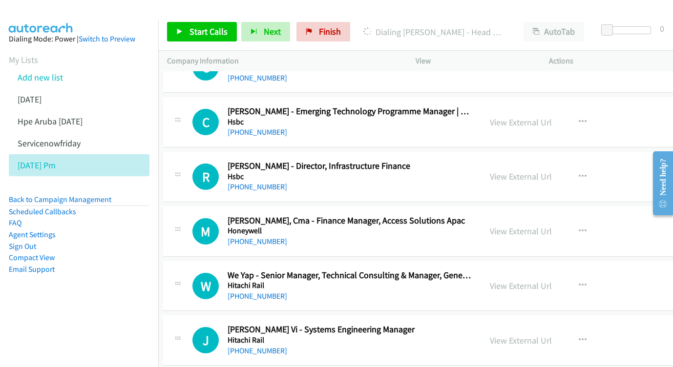
scroll to position [5629, 4]
click at [532, 226] on link "View External Url" at bounding box center [521, 231] width 62 height 11
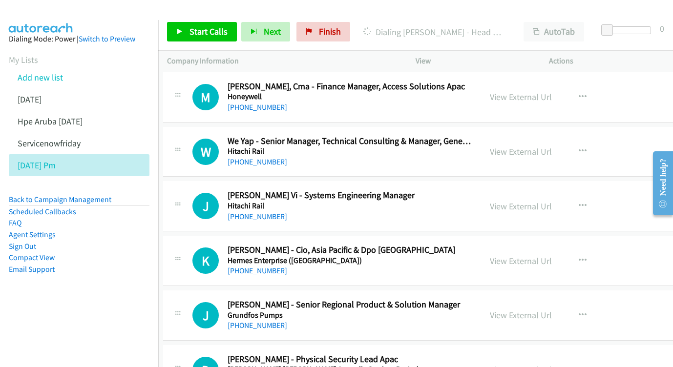
scroll to position [5763, 4]
click at [514, 189] on div "View External Url View External Url Schedule/Manage Callback Start Calls Here R…" at bounding box center [565, 205] width 168 height 32
click at [512, 200] on link "View External Url" at bounding box center [521, 205] width 62 height 11
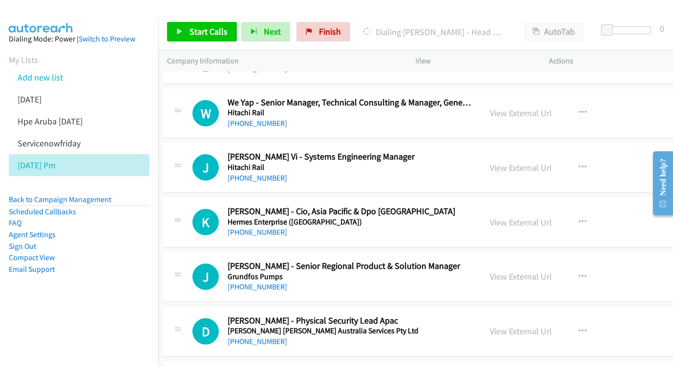
scroll to position [5807, 4]
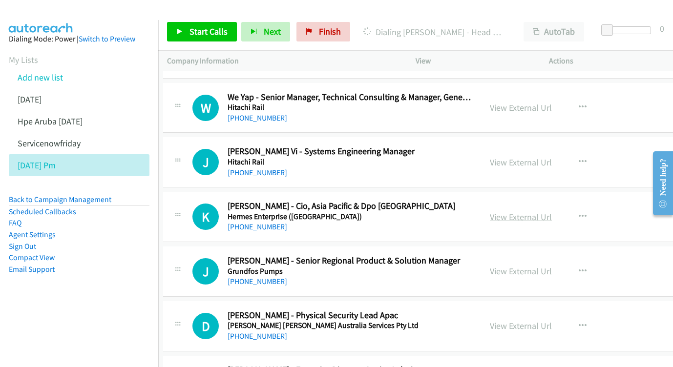
click at [492, 211] on link "View External Url" at bounding box center [521, 216] width 62 height 11
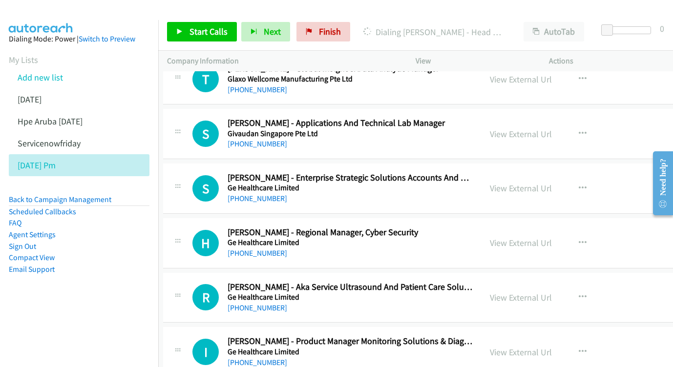
scroll to position [6251, 4]
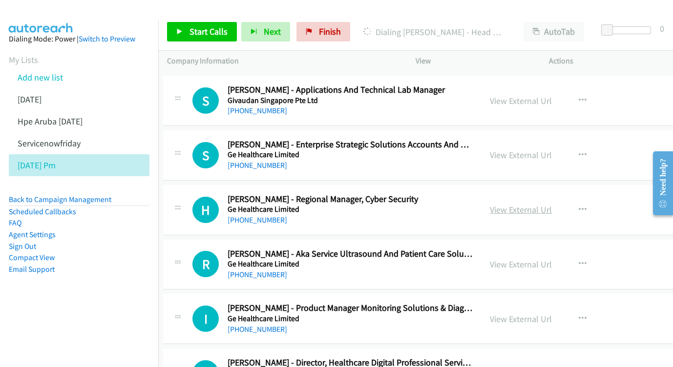
click at [522, 204] on link "View External Url" at bounding box center [521, 209] width 62 height 11
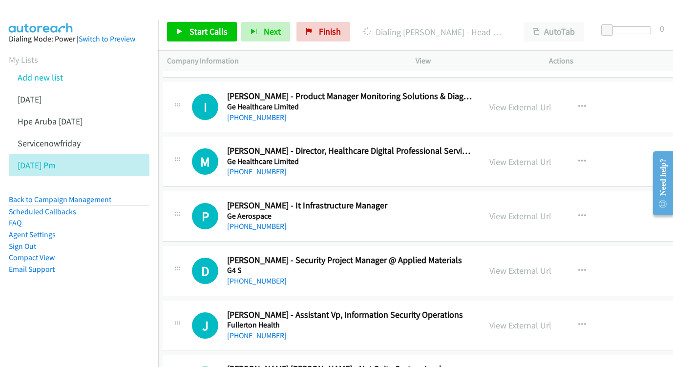
scroll to position [6468, 4]
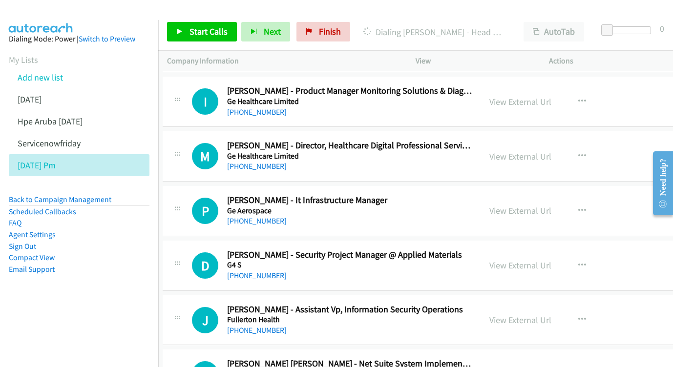
click at [522, 195] on div "View External Url View External Url Schedule/Manage Callback Start Calls Here R…" at bounding box center [564, 211] width 168 height 32
click at [520, 205] on link "View External Url" at bounding box center [520, 210] width 62 height 11
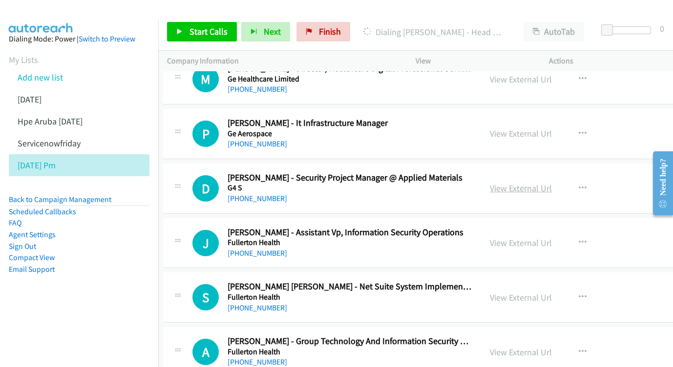
scroll to position [6558, 4]
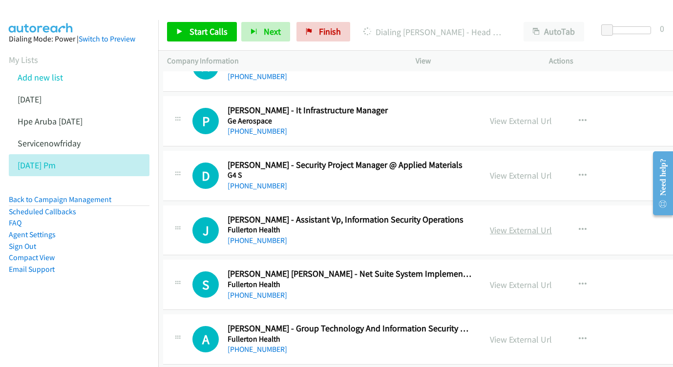
click at [526, 225] on link "View External Url" at bounding box center [521, 230] width 62 height 11
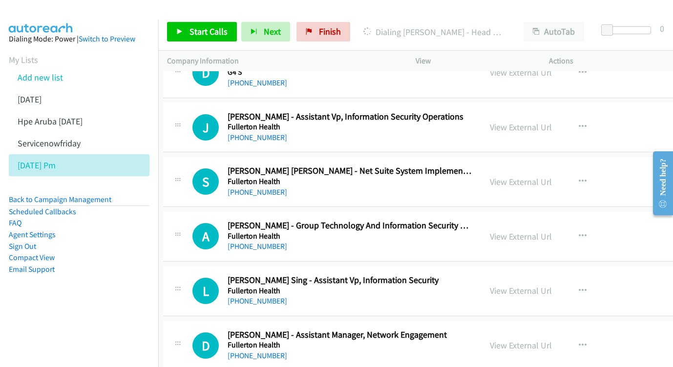
scroll to position [6662, 3]
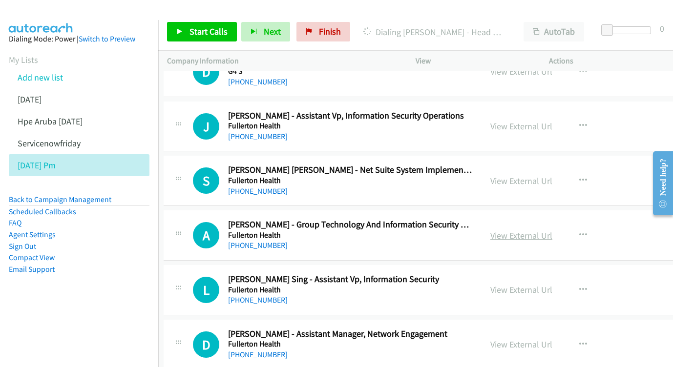
click at [508, 230] on link "View External Url" at bounding box center [521, 235] width 62 height 11
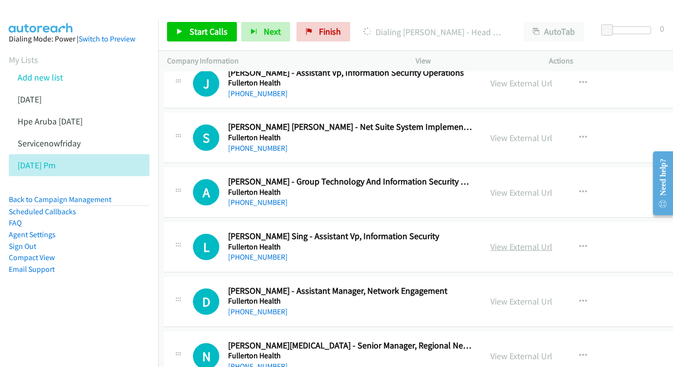
scroll to position [6732, 3]
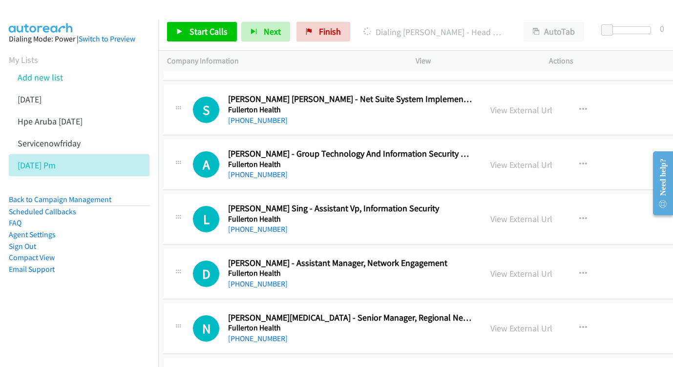
click at [528, 203] on div "View External Url View External Url Schedule/Manage Callback Start Calls Here R…" at bounding box center [565, 219] width 168 height 32
click at [525, 213] on link "View External Url" at bounding box center [521, 218] width 62 height 11
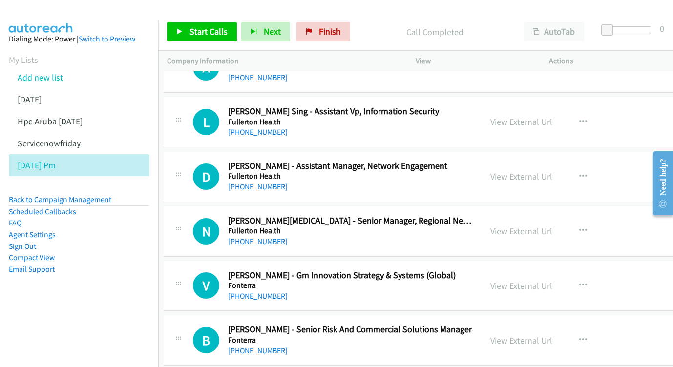
scroll to position [6841, 4]
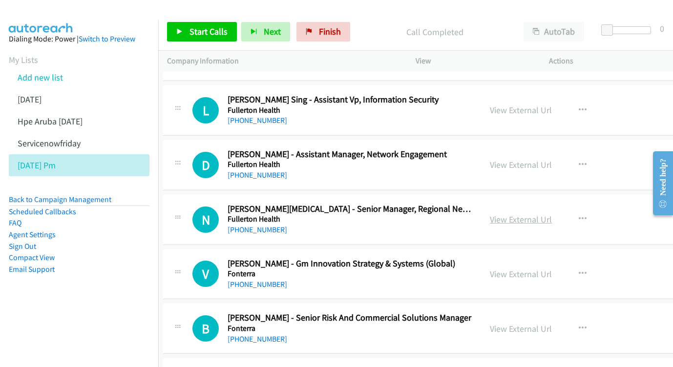
click at [529, 214] on link "View External Url" at bounding box center [521, 219] width 62 height 11
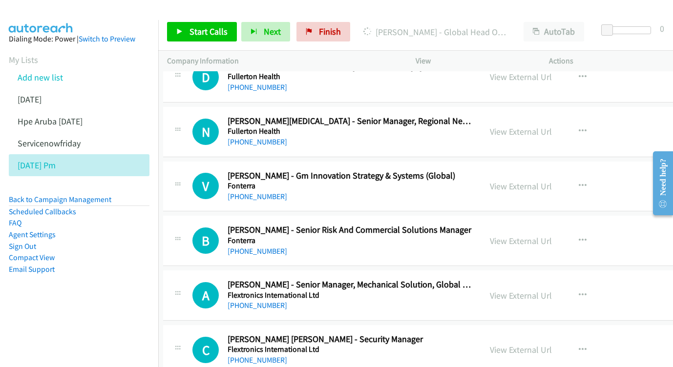
scroll to position [6931, 4]
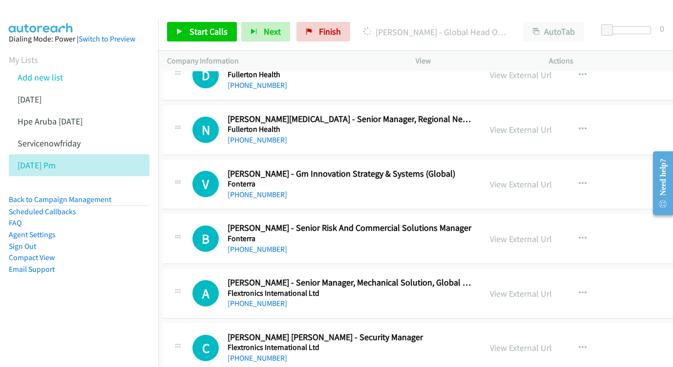
click at [499, 223] on div "View External Url View External Url Schedule/Manage Callback Start Calls Here R…" at bounding box center [565, 239] width 168 height 32
click at [501, 233] on link "View External Url" at bounding box center [521, 238] width 62 height 11
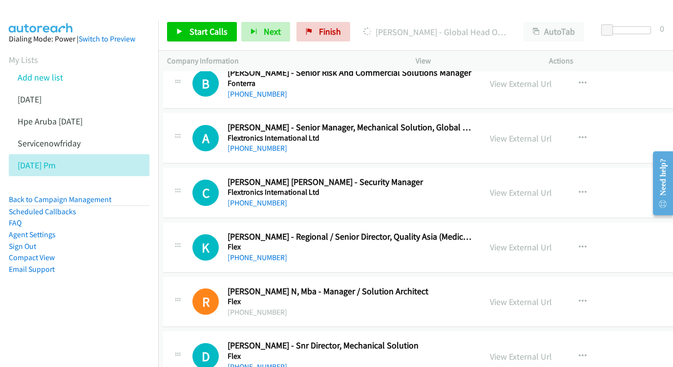
scroll to position [7088, 4]
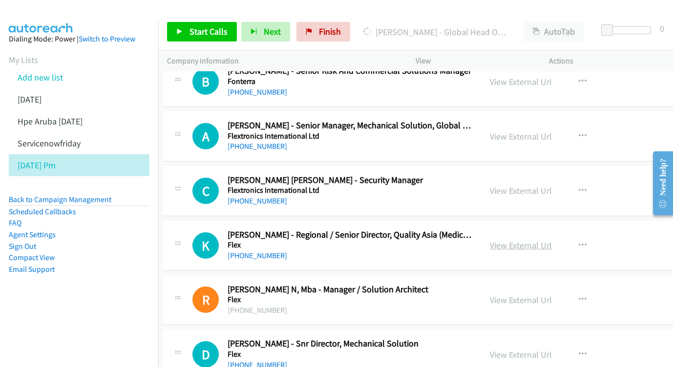
click at [537, 240] on link "View External Url" at bounding box center [521, 245] width 62 height 11
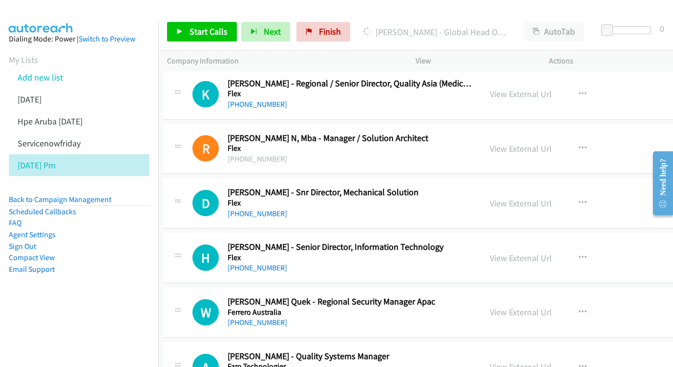
scroll to position [7256, 4]
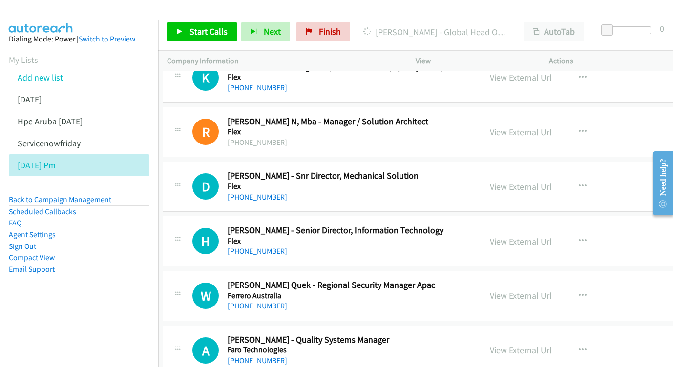
click at [521, 236] on link "View External Url" at bounding box center [521, 241] width 62 height 11
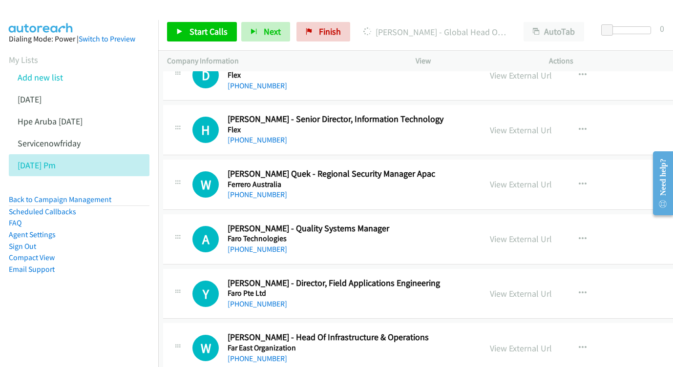
scroll to position [7379, 4]
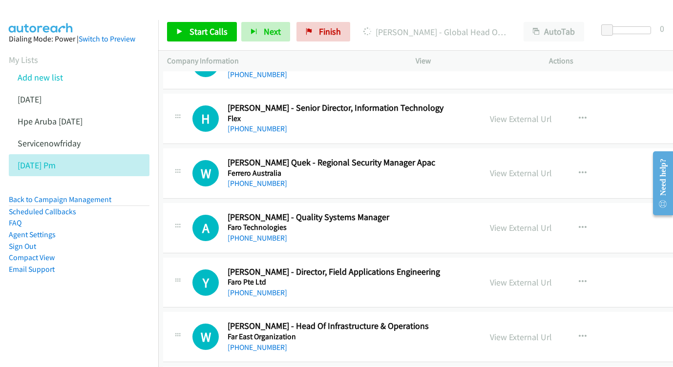
click at [524, 212] on div "View External Url View External Url Schedule/Manage Callback Start Calls Here R…" at bounding box center [565, 228] width 168 height 32
click at [509, 222] on link "View External Url" at bounding box center [521, 227] width 62 height 11
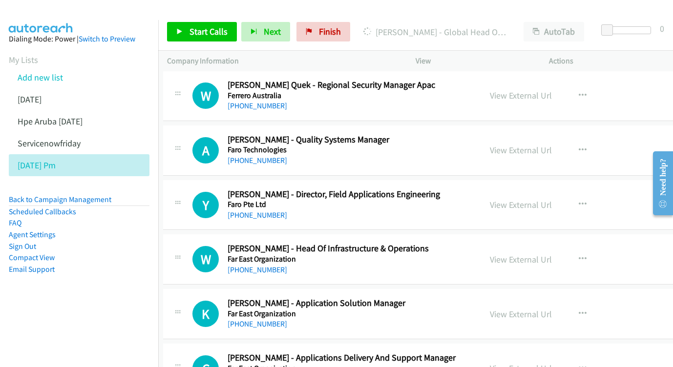
scroll to position [7473, 4]
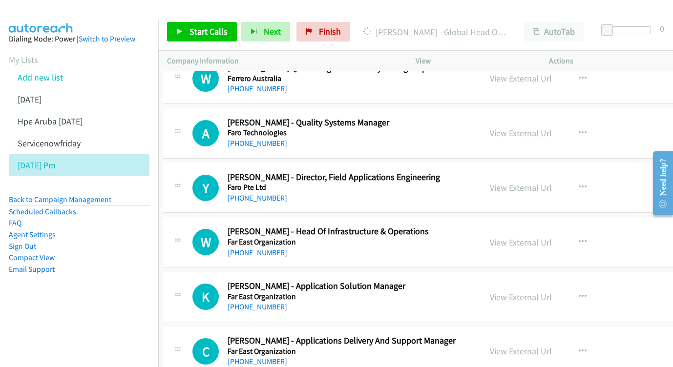
click at [543, 236] on div "View External Url" at bounding box center [521, 242] width 62 height 13
click at [537, 237] on link "View External Url" at bounding box center [521, 242] width 62 height 11
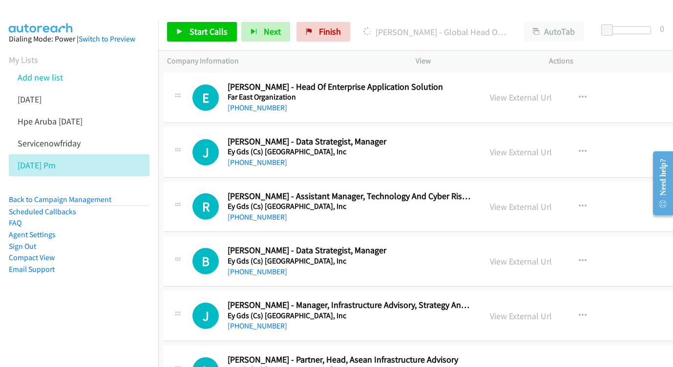
scroll to position [7875, 4]
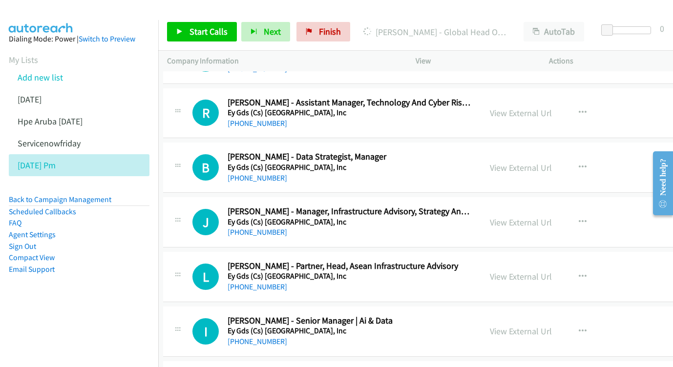
click at [525, 206] on div "View External Url View External Url Schedule/Manage Callback Start Calls Here R…" at bounding box center [565, 222] width 168 height 32
click at [525, 217] on link "View External Url" at bounding box center [521, 222] width 62 height 11
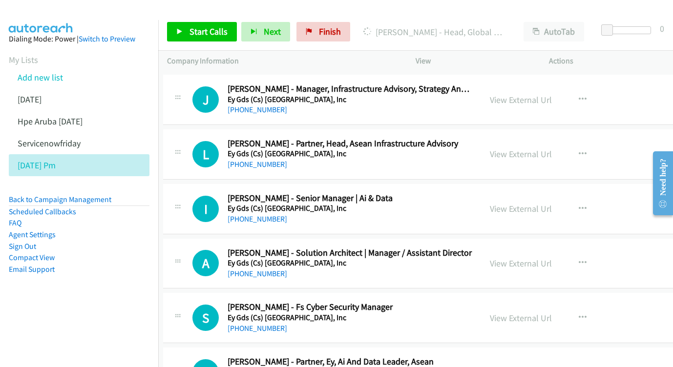
scroll to position [8000, 4]
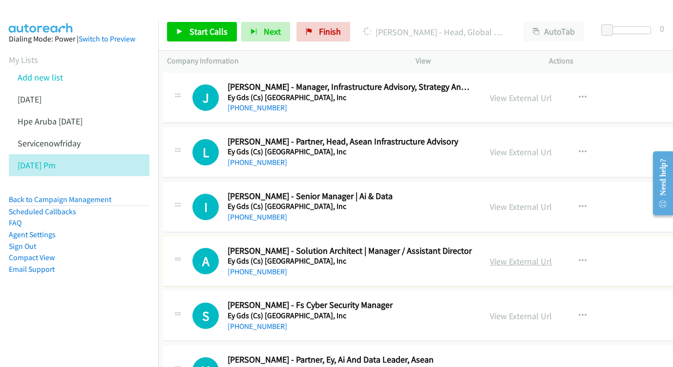
click at [507, 256] on link "View External Url" at bounding box center [521, 261] width 62 height 11
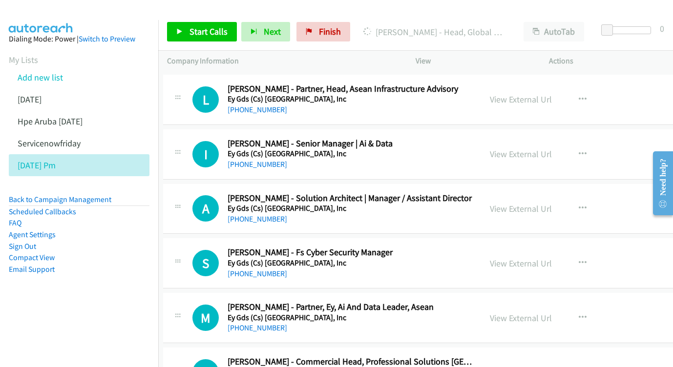
scroll to position [8069, 4]
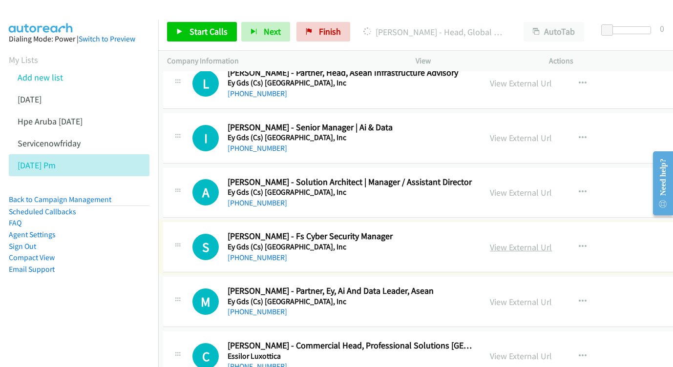
click at [528, 242] on link "View External Url" at bounding box center [521, 247] width 62 height 11
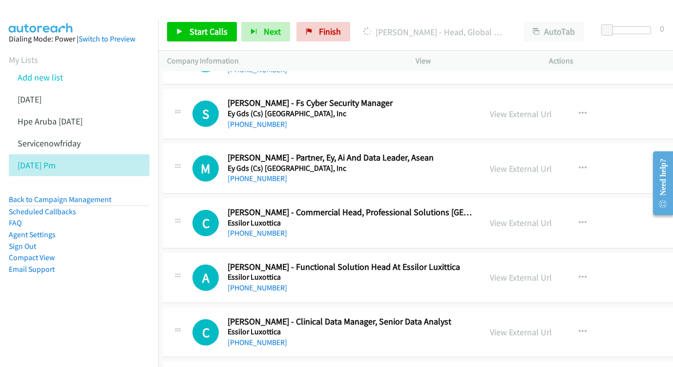
scroll to position [8220, 4]
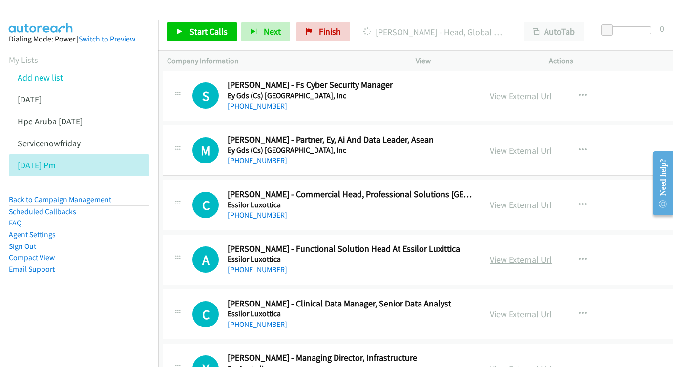
click at [531, 254] on link "View External Url" at bounding box center [521, 259] width 62 height 11
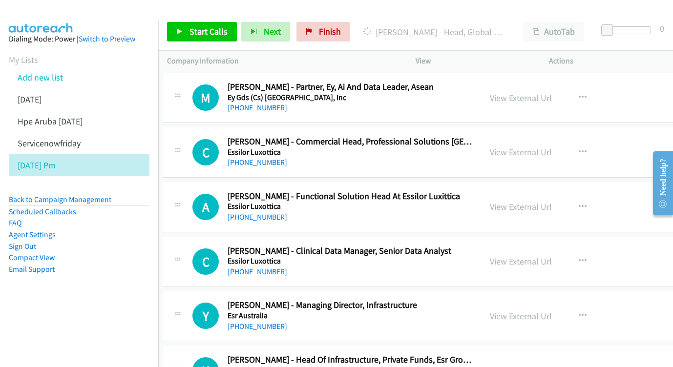
scroll to position [8278, 4]
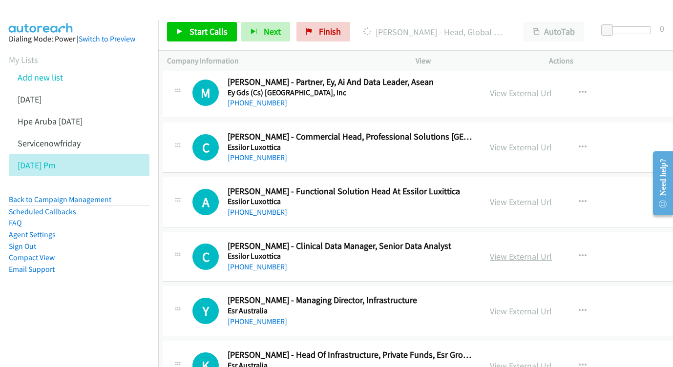
click at [528, 251] on link "View External Url" at bounding box center [521, 256] width 62 height 11
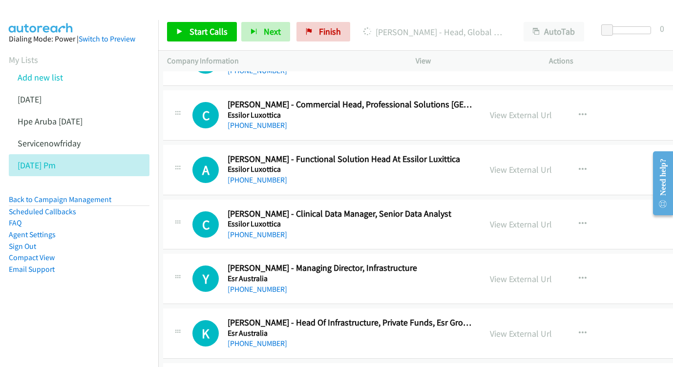
scroll to position [8324, 4]
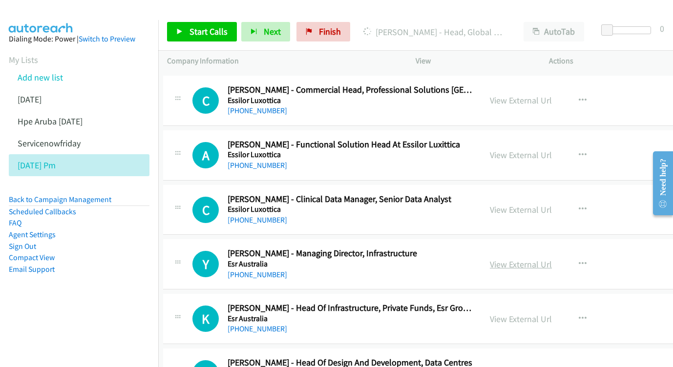
click at [513, 259] on link "View External Url" at bounding box center [521, 264] width 62 height 11
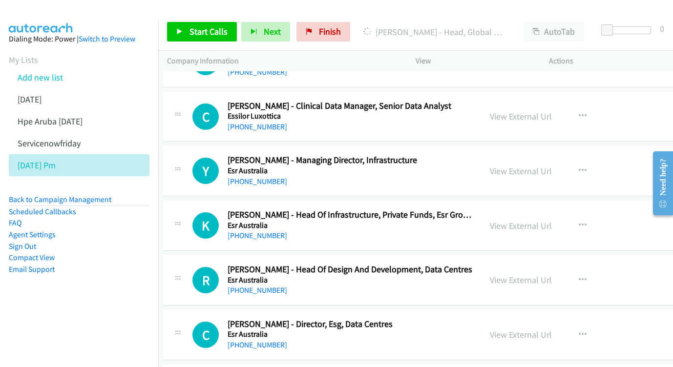
scroll to position [8420, 4]
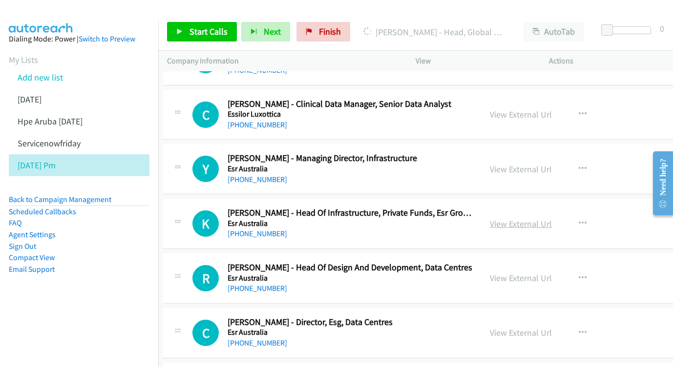
click at [512, 218] on link "View External Url" at bounding box center [521, 223] width 62 height 11
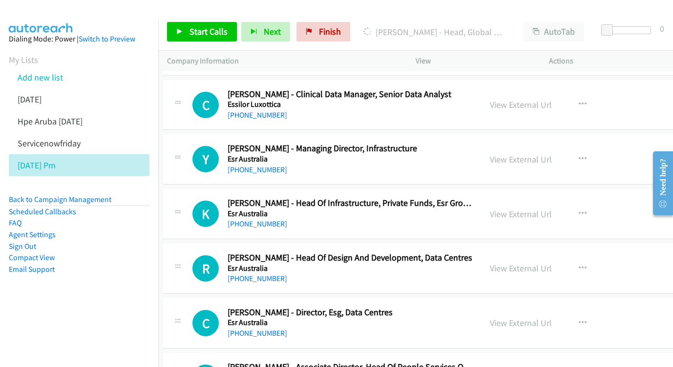
scroll to position [8445, 4]
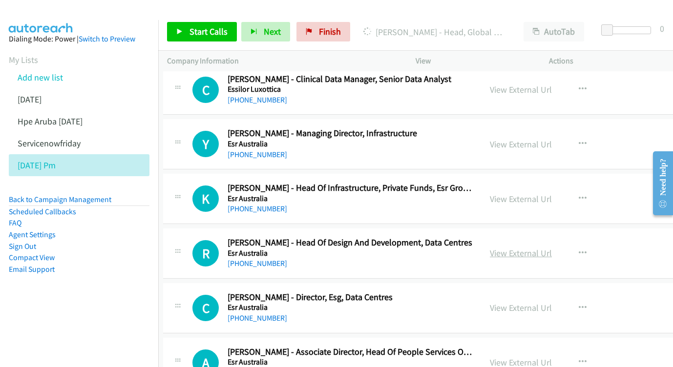
click at [521, 247] on link "View External Url" at bounding box center [521, 252] width 62 height 11
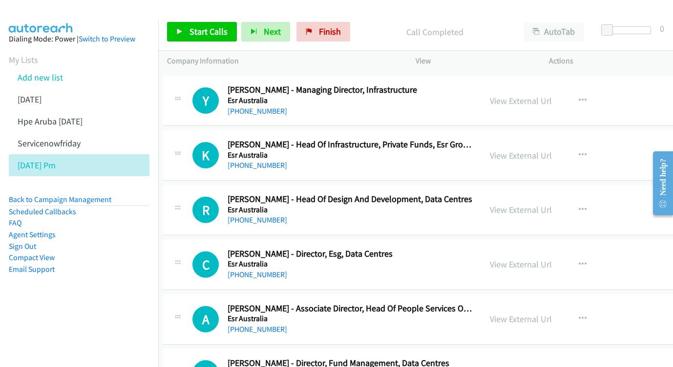
scroll to position [8490, 4]
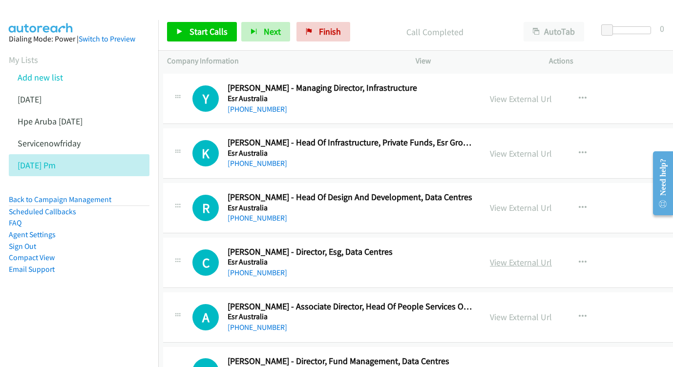
click at [527, 257] on link "View External Url" at bounding box center [521, 262] width 62 height 11
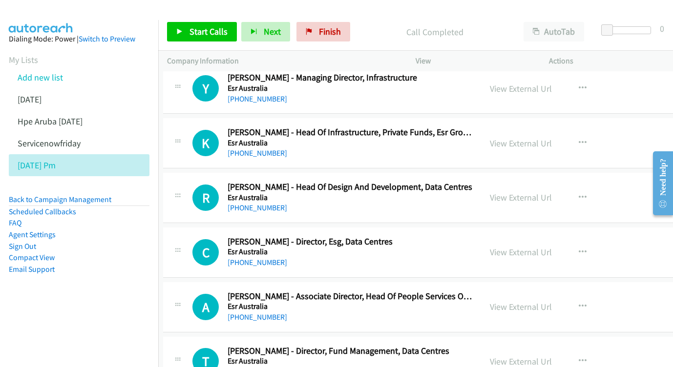
scroll to position [8567, 4]
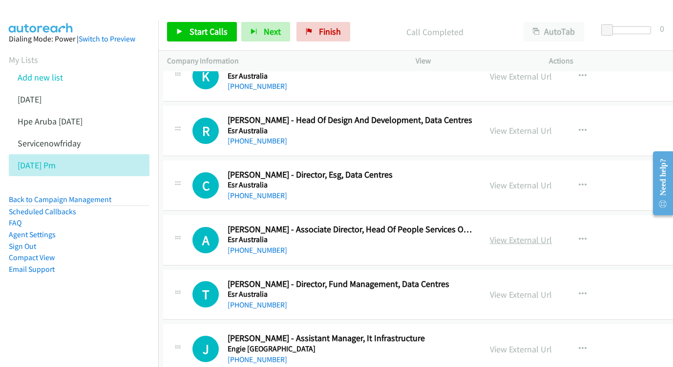
click at [516, 234] on link "View External Url" at bounding box center [521, 239] width 62 height 11
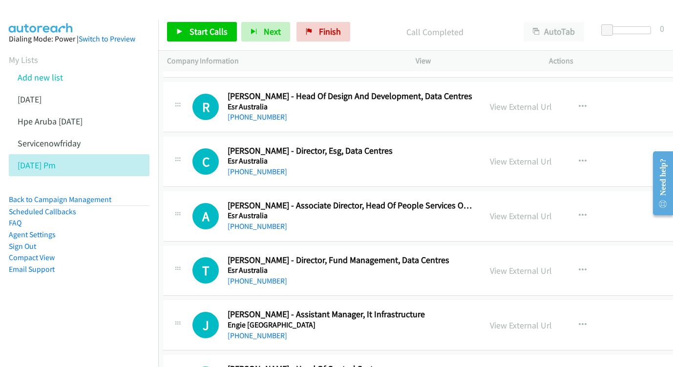
scroll to position [8594, 4]
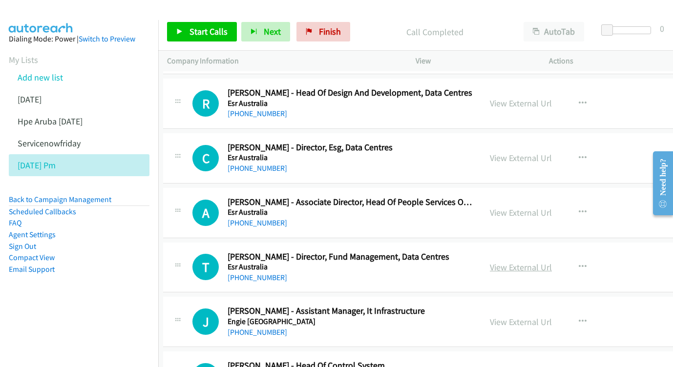
click at [517, 262] on link "View External Url" at bounding box center [521, 267] width 62 height 11
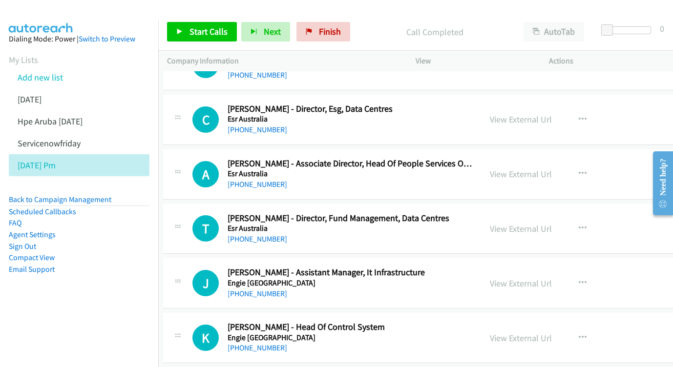
scroll to position [8635, 4]
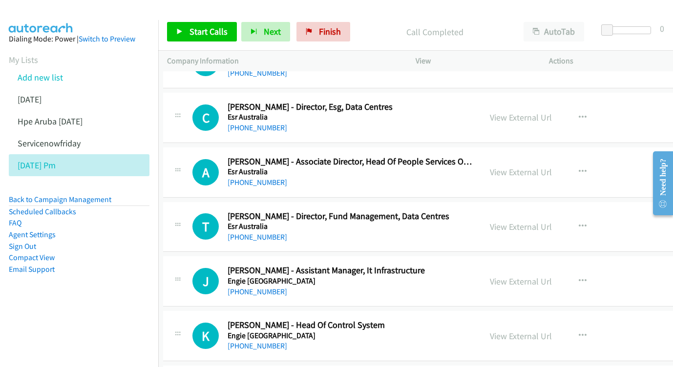
click at [543, 265] on div "View External Url View External Url Schedule/Manage Callback Start Calls Here R…" at bounding box center [565, 281] width 168 height 32
click at [533, 276] on link "View External Url" at bounding box center [521, 281] width 62 height 11
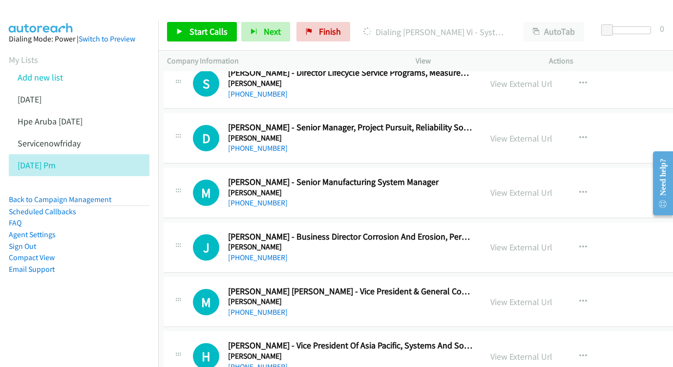
scroll to position [9147, 3]
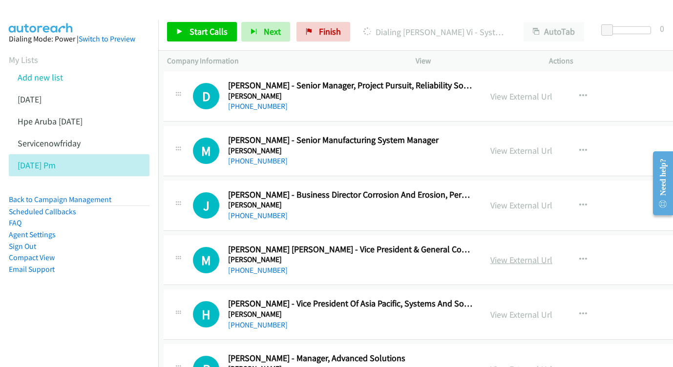
click at [527, 254] on link "View External Url" at bounding box center [521, 259] width 62 height 11
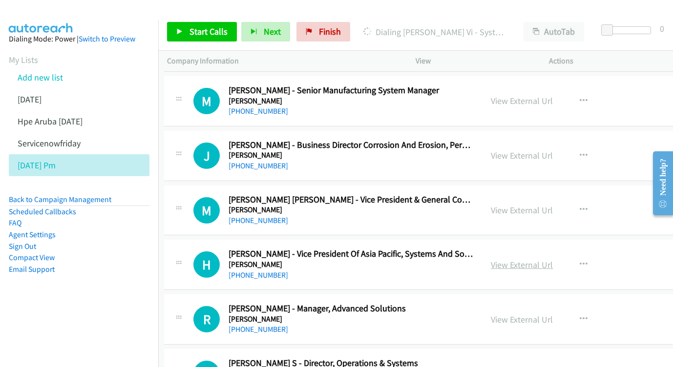
scroll to position [9198, 3]
click at [534, 259] on link "View External Url" at bounding box center [522, 264] width 62 height 11
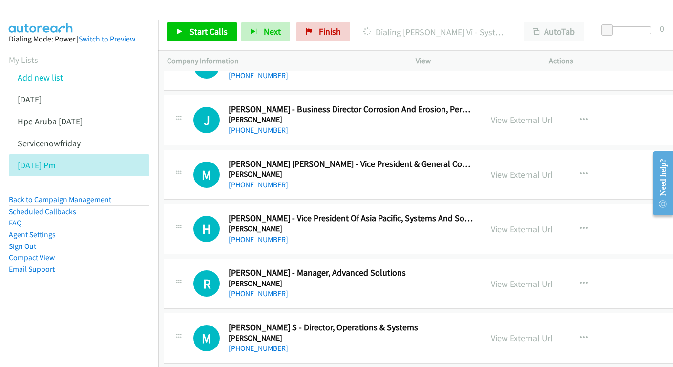
scroll to position [9240, 3]
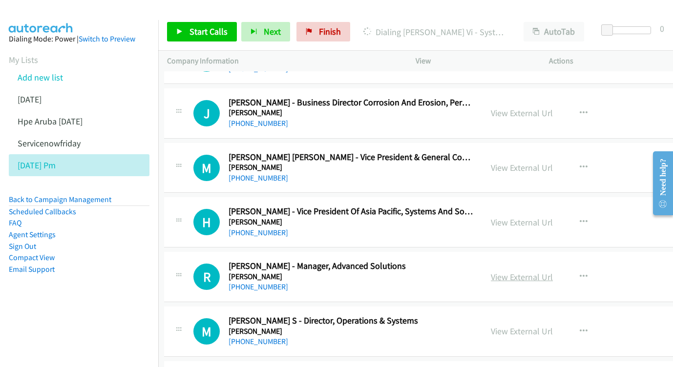
click at [551, 271] on link "View External Url" at bounding box center [522, 276] width 62 height 11
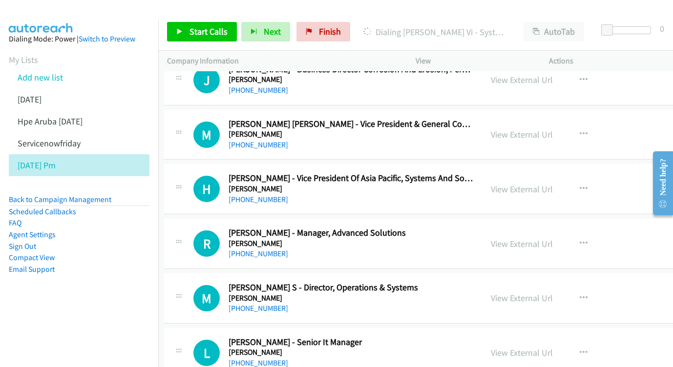
scroll to position [9293, 3]
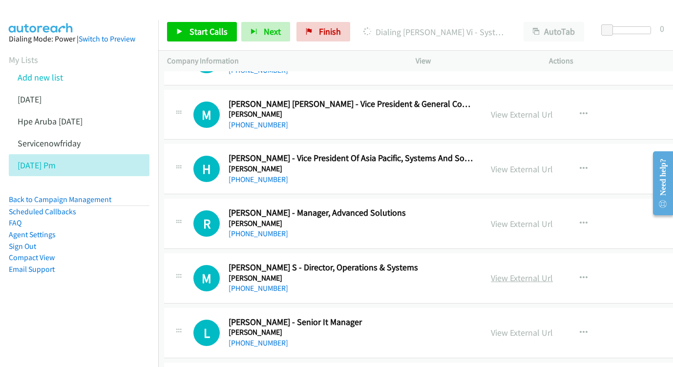
click at [517, 272] on link "View External Url" at bounding box center [522, 277] width 62 height 11
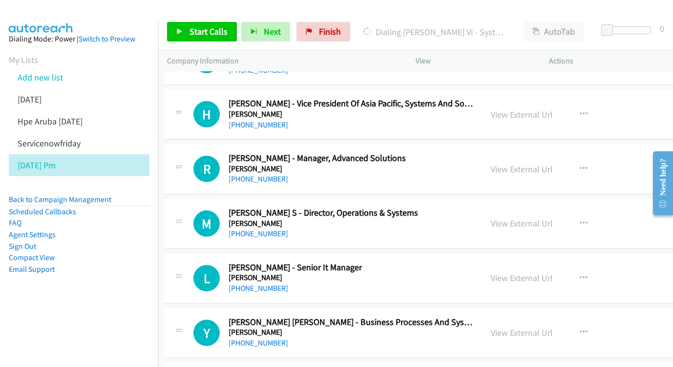
scroll to position [9351, 3]
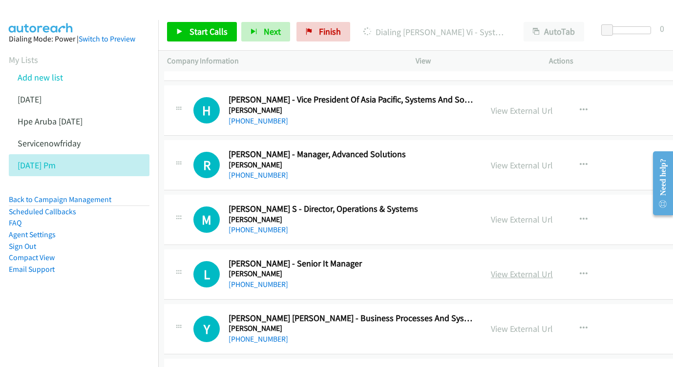
click at [515, 268] on link "View External Url" at bounding box center [522, 273] width 62 height 11
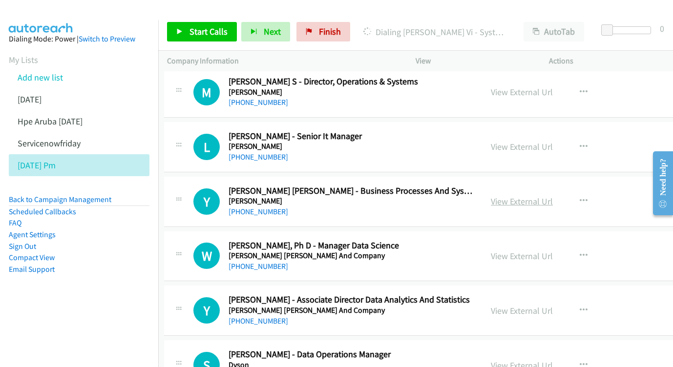
scroll to position [9479, 2]
click at [517, 250] on link "View External Url" at bounding box center [523, 255] width 62 height 11
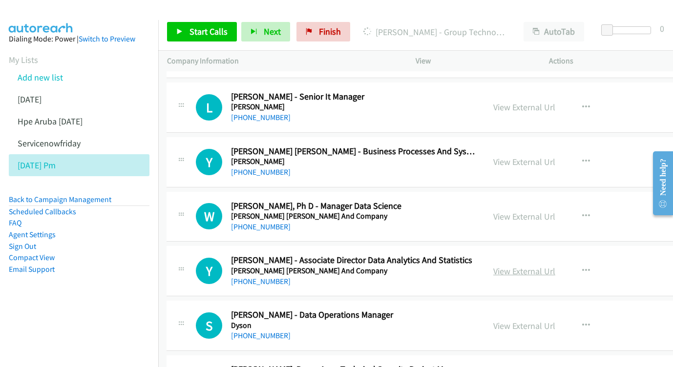
scroll to position [9519, 0]
click at [531, 265] on link "View External Url" at bounding box center [524, 270] width 62 height 11
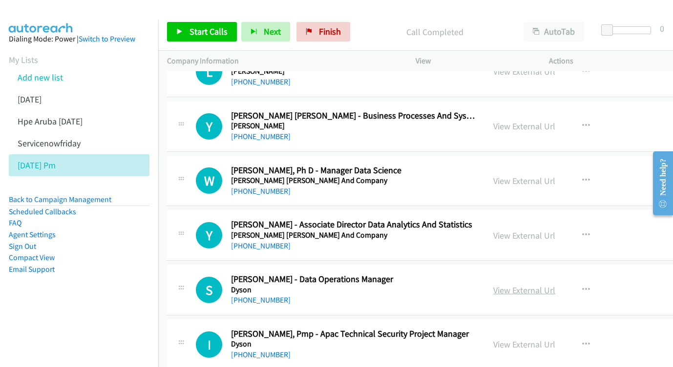
scroll to position [9562, 1]
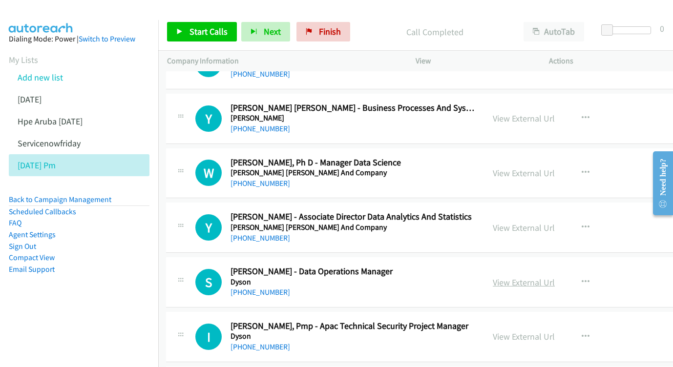
click at [504, 277] on link "View External Url" at bounding box center [523, 282] width 62 height 11
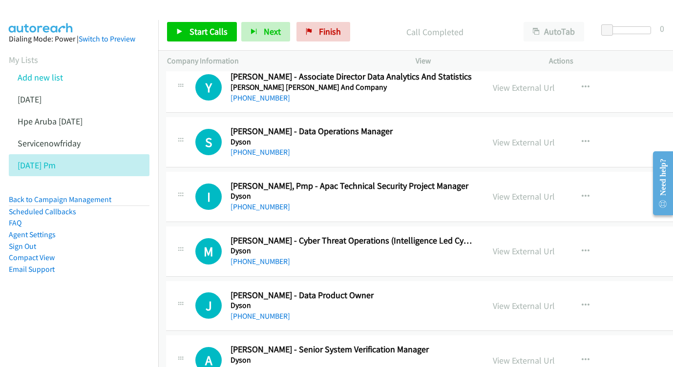
scroll to position [9698, 0]
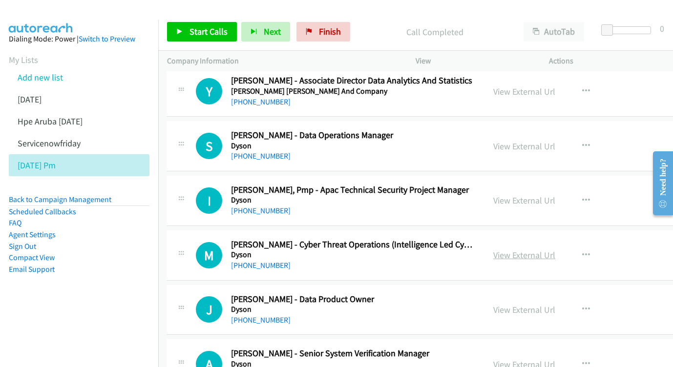
click at [521, 249] on link "View External Url" at bounding box center [524, 254] width 62 height 11
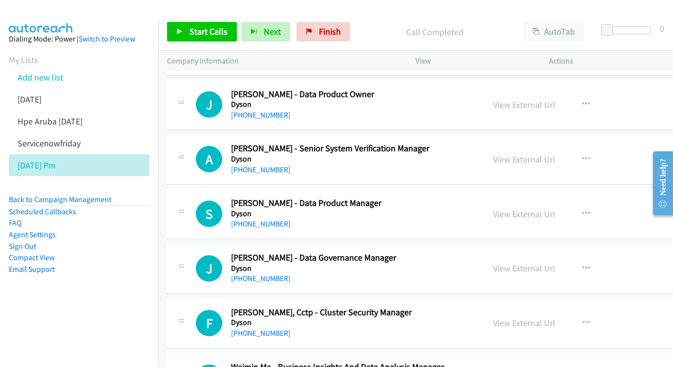
scroll to position [9903, 0]
click at [528, 262] on div "View External Url" at bounding box center [524, 268] width 62 height 13
click at [519, 263] on link "View External Url" at bounding box center [524, 268] width 62 height 11
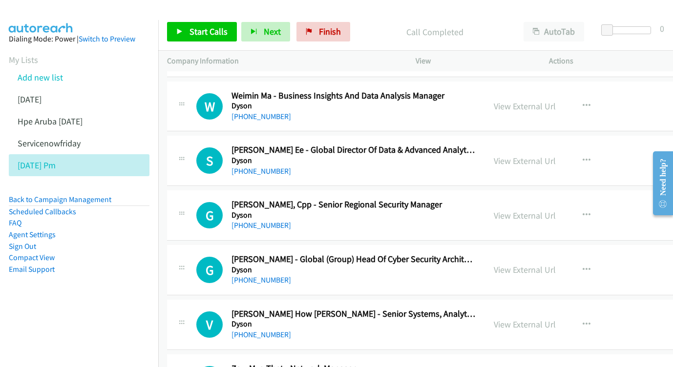
scroll to position [10175, 0]
click at [535, 264] on link "View External Url" at bounding box center [524, 269] width 62 height 11
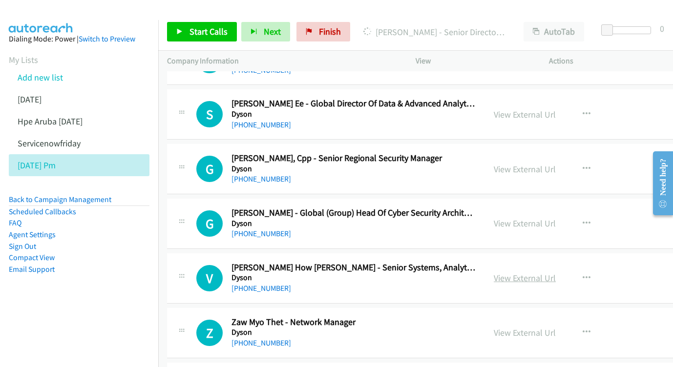
click at [529, 272] on link "View External Url" at bounding box center [524, 277] width 62 height 11
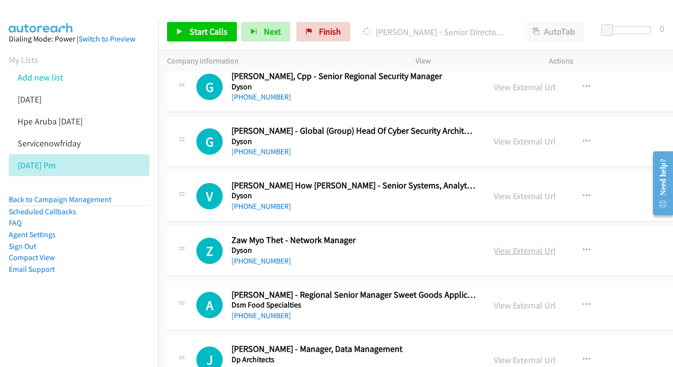
scroll to position [10300, 0]
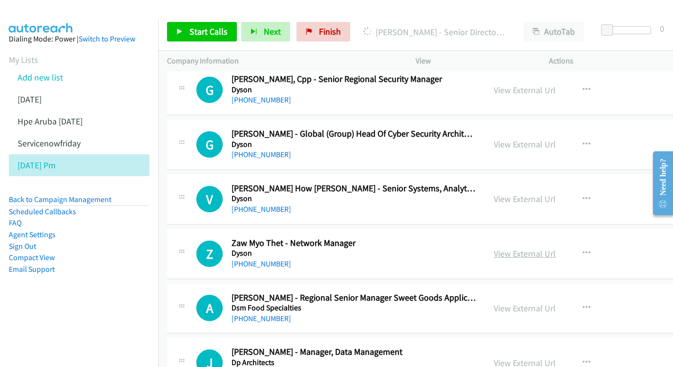
click at [528, 248] on link "View External Url" at bounding box center [524, 253] width 62 height 11
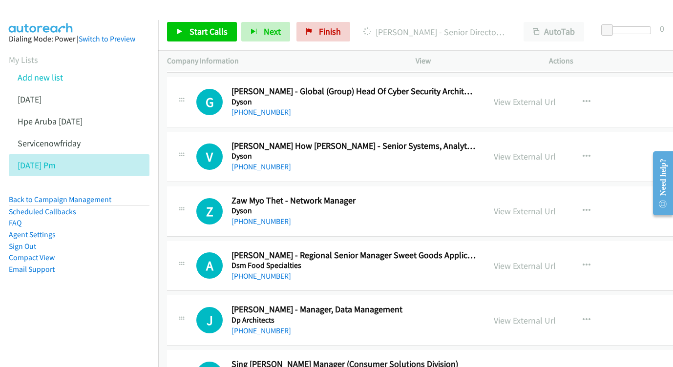
scroll to position [10387, 0]
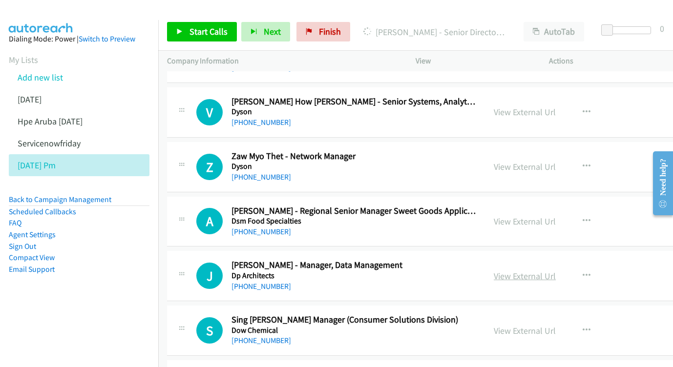
click at [518, 270] on link "View External Url" at bounding box center [524, 275] width 62 height 11
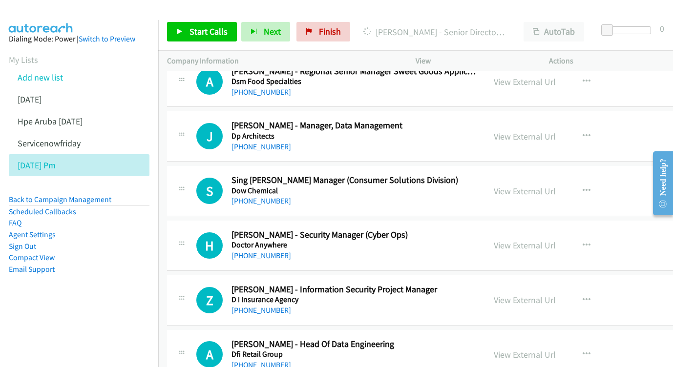
scroll to position [10531, 0]
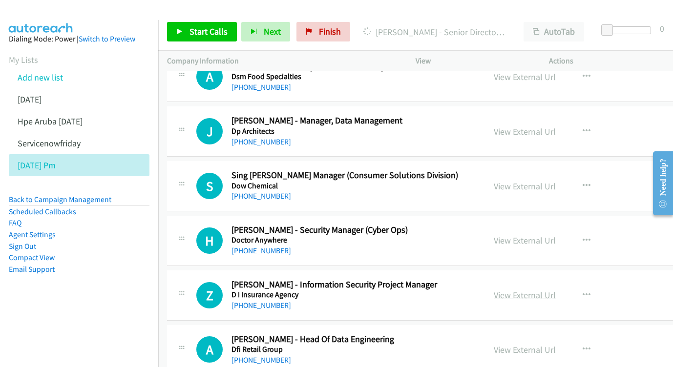
click at [536, 289] on link "View External Url" at bounding box center [524, 294] width 62 height 11
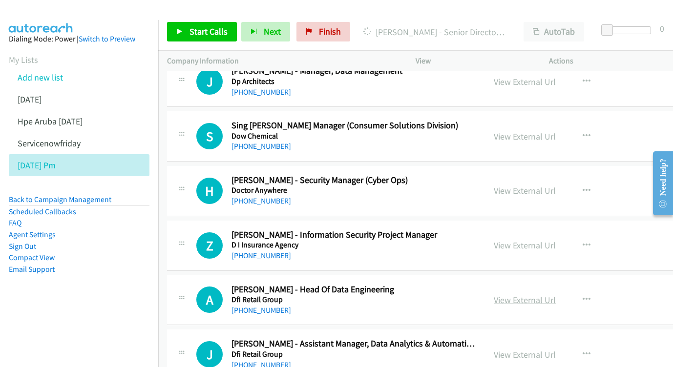
scroll to position [10588, 0]
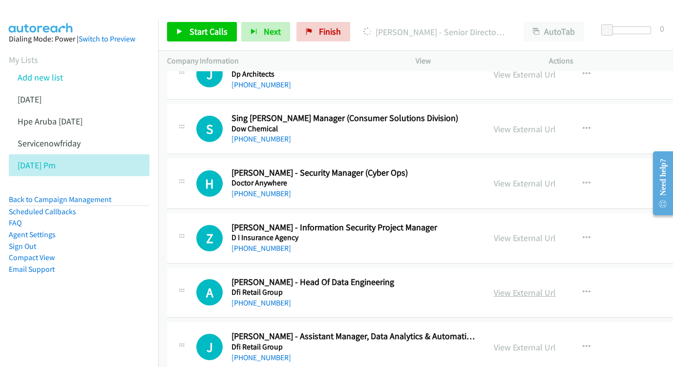
click at [521, 287] on link "View External Url" at bounding box center [524, 292] width 62 height 11
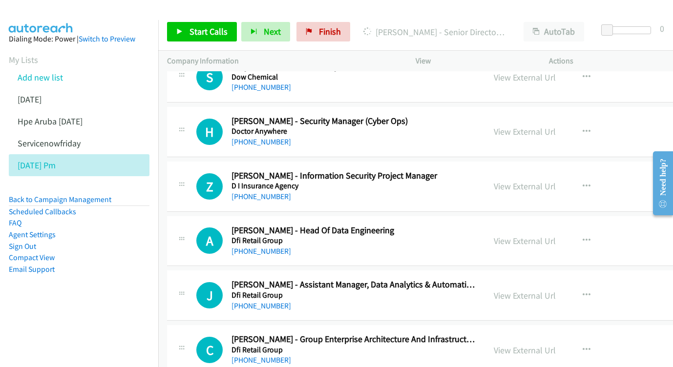
scroll to position [10640, 0]
click at [533, 290] on link "View External Url" at bounding box center [524, 295] width 62 height 11
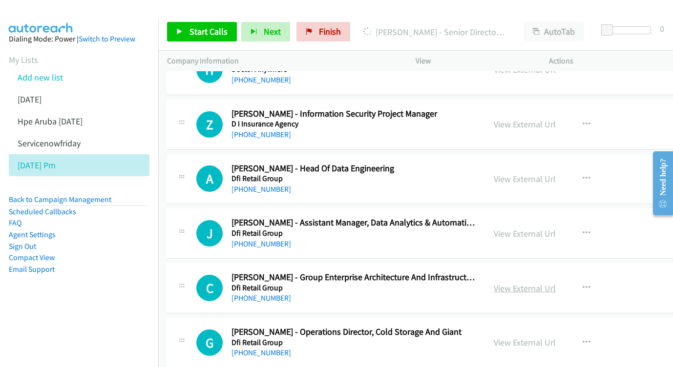
scroll to position [10702, 0]
click at [510, 282] on link "View External Url" at bounding box center [524, 287] width 62 height 11
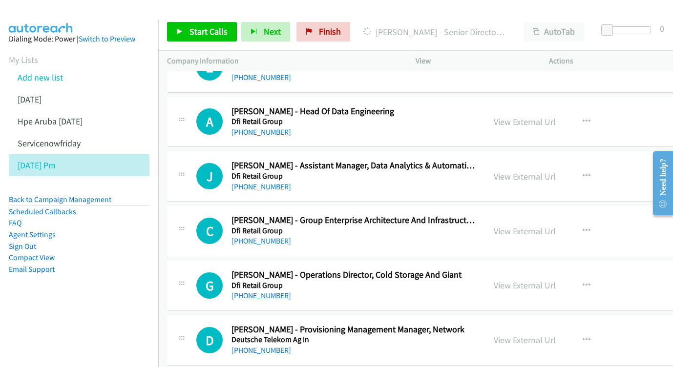
scroll to position [10778, 0]
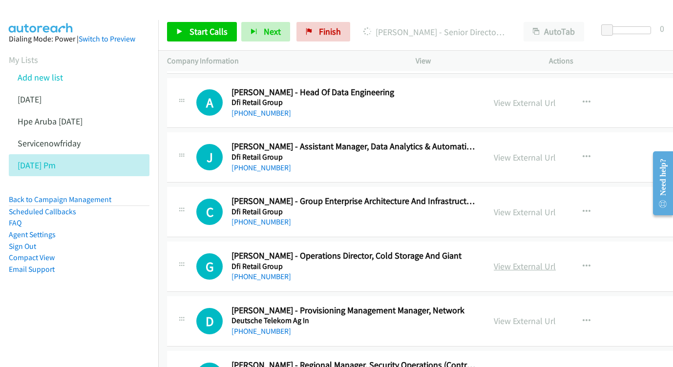
click at [518, 261] on link "View External Url" at bounding box center [524, 266] width 62 height 11
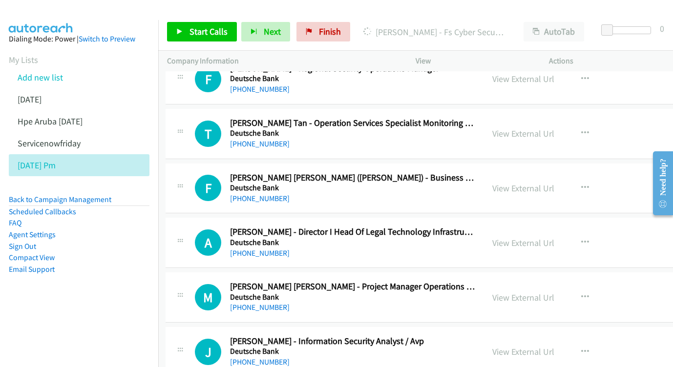
scroll to position [11298, 1]
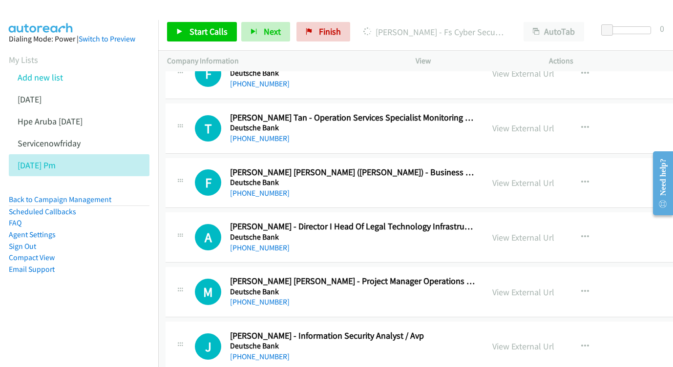
drag, startPoint x: 523, startPoint y: 103, endPoint x: 63, endPoint y: 13, distance: 468.4
click at [520, 287] on link "View External Url" at bounding box center [523, 292] width 62 height 11
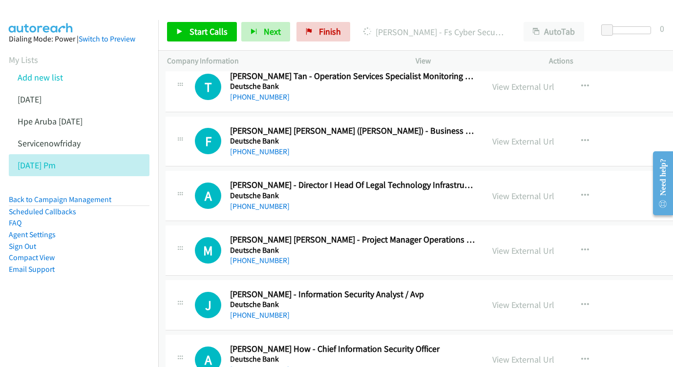
scroll to position [11388, 1]
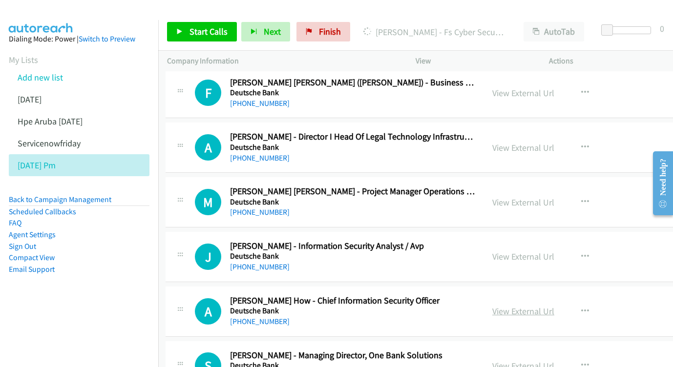
click at [529, 306] on link "View External Url" at bounding box center [523, 311] width 62 height 11
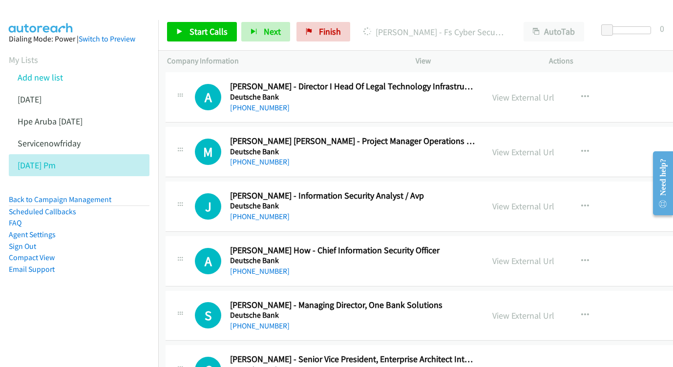
scroll to position [11459, 1]
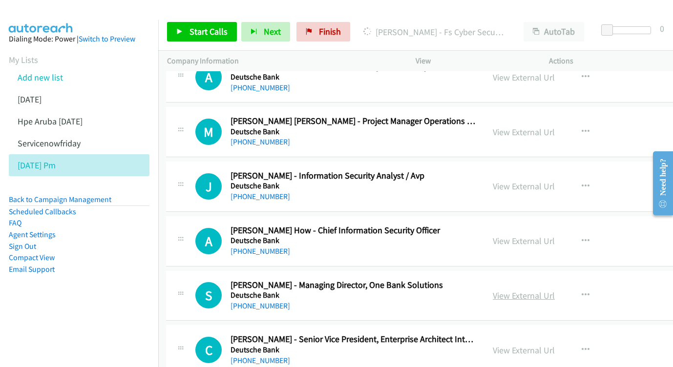
click at [521, 290] on link "View External Url" at bounding box center [523, 295] width 62 height 11
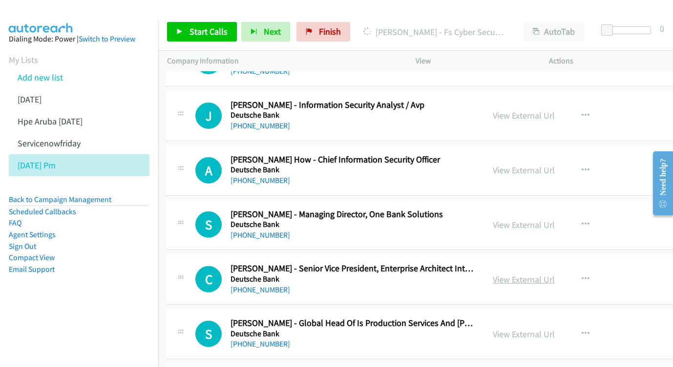
click at [509, 274] on link "View External Url" at bounding box center [523, 279] width 62 height 11
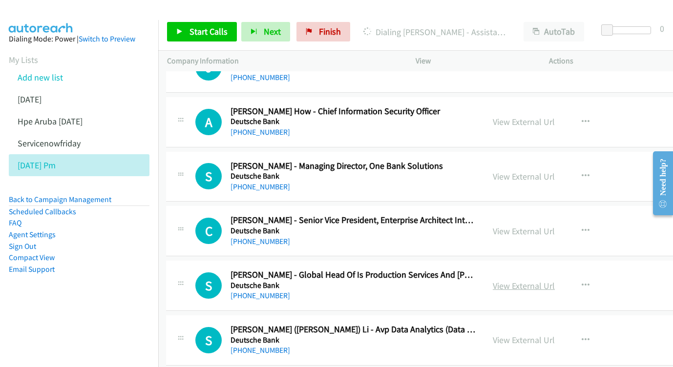
scroll to position [11577, 1]
click at [537, 281] on link "View External Url" at bounding box center [523, 286] width 62 height 11
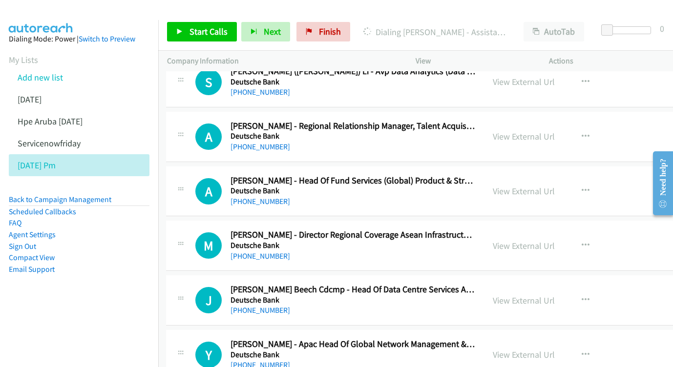
scroll to position [11836, 2]
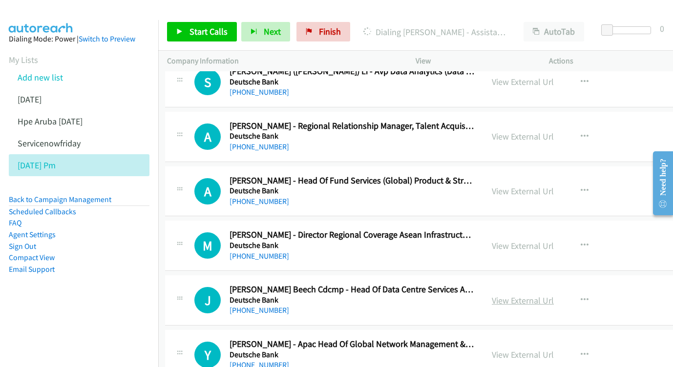
click at [530, 295] on link "View External Url" at bounding box center [523, 300] width 62 height 11
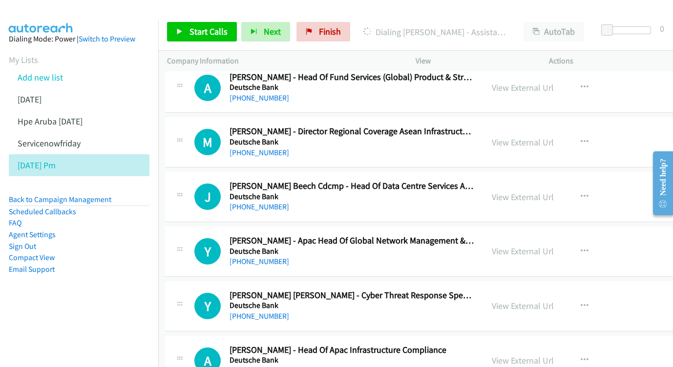
scroll to position [11995, 2]
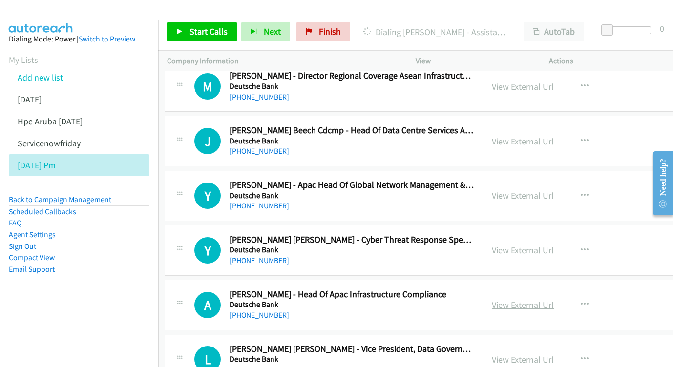
click at [505, 299] on link "View External Url" at bounding box center [523, 304] width 62 height 11
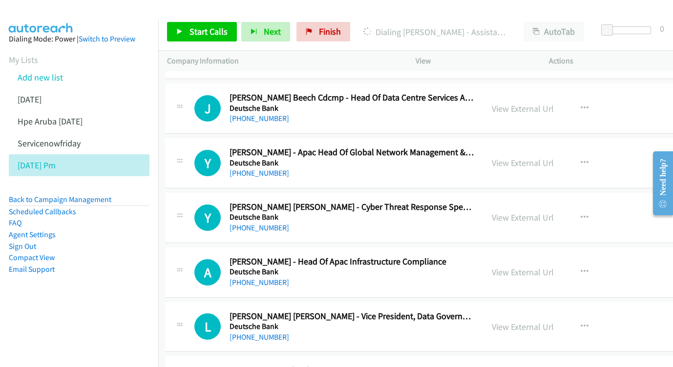
scroll to position [12029, 2]
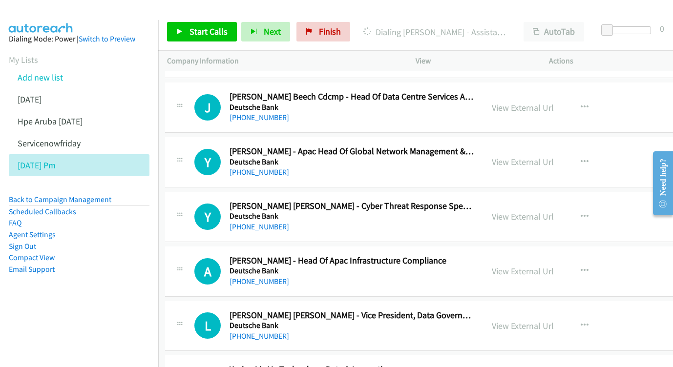
click at [537, 319] on div "View External Url" at bounding box center [523, 325] width 62 height 13
click at [535, 320] on link "View External Url" at bounding box center [523, 325] width 62 height 11
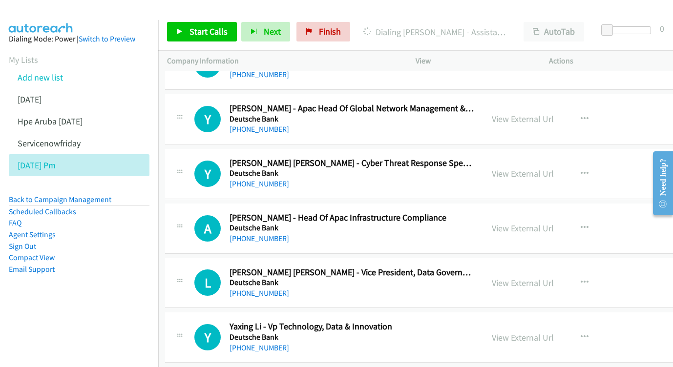
scroll to position [12079, 2]
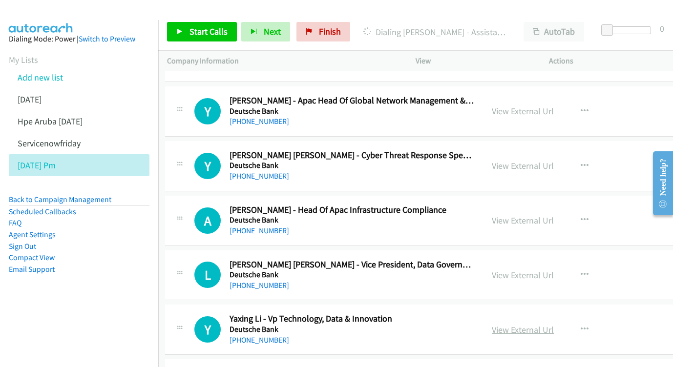
click at [520, 324] on link "View External Url" at bounding box center [523, 329] width 62 height 11
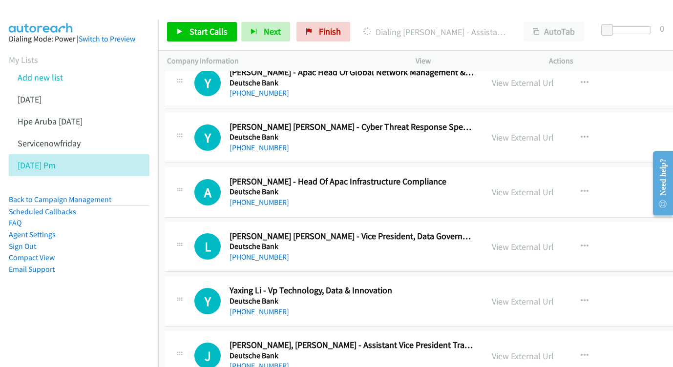
scroll to position [12133, 2]
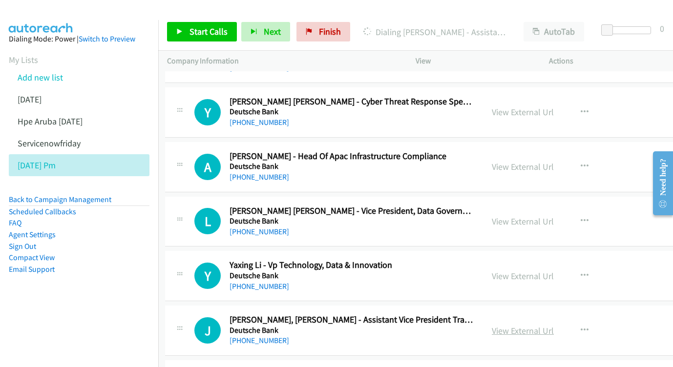
click at [520, 325] on link "View External Url" at bounding box center [523, 330] width 62 height 11
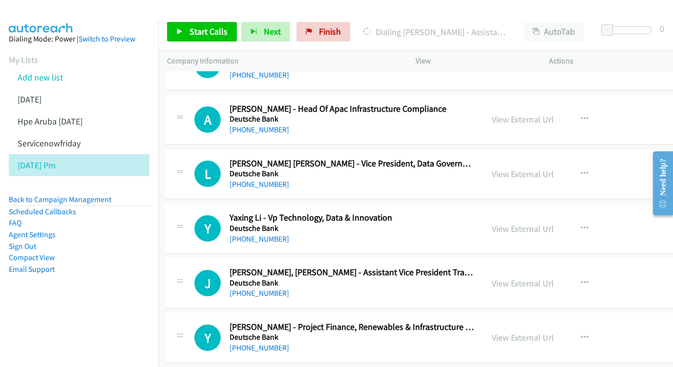
scroll to position [12189, 2]
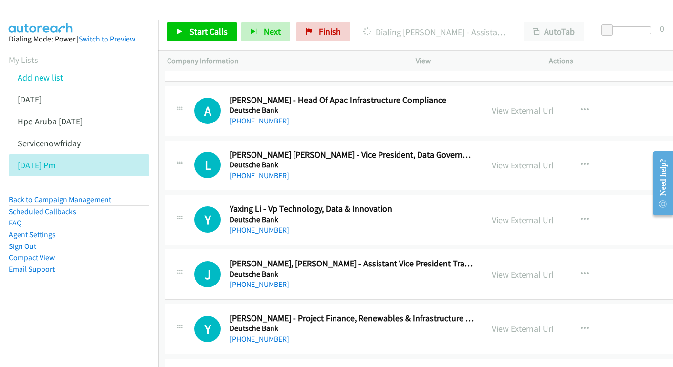
click at [528, 322] on div "View External Url" at bounding box center [523, 328] width 62 height 13
click at [511, 323] on link "View External Url" at bounding box center [523, 328] width 62 height 11
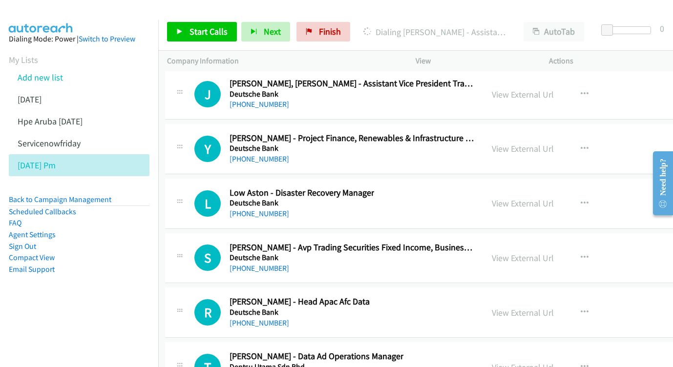
scroll to position [12369, 2]
click at [528, 297] on div "View External Url View External Url Schedule/Manage Callback Start Calls Here R…" at bounding box center [567, 313] width 168 height 32
click at [525, 308] on link "View External Url" at bounding box center [523, 313] width 62 height 11
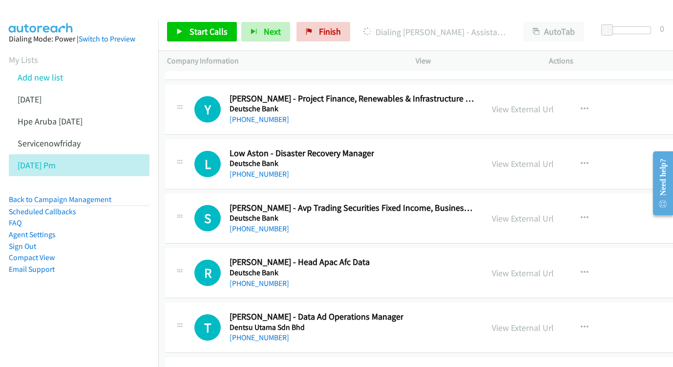
scroll to position [12415, 2]
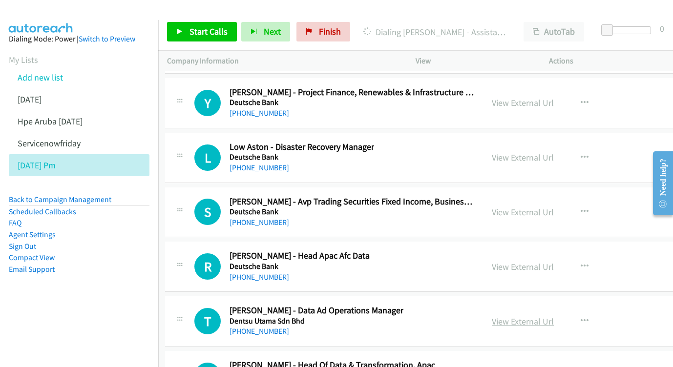
click at [525, 316] on link "View External Url" at bounding box center [523, 321] width 62 height 11
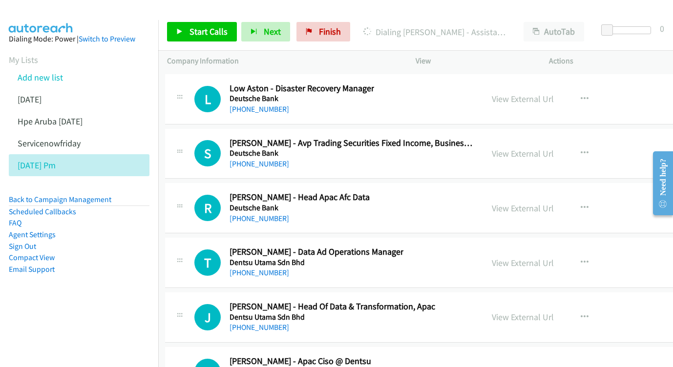
scroll to position [12489, 2]
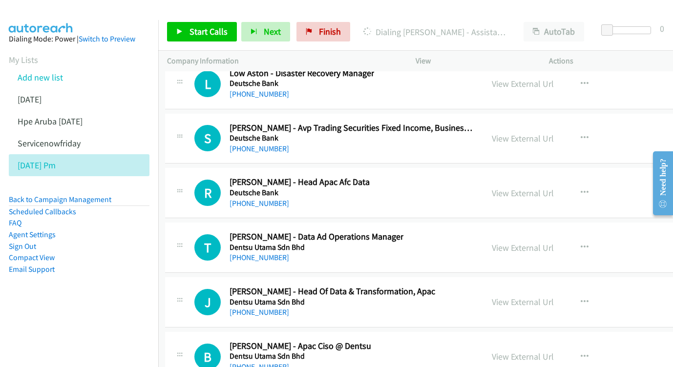
click at [505, 286] on div "View External Url View External Url Schedule/Manage Callback Start Calls Here R…" at bounding box center [567, 302] width 168 height 32
click at [509, 296] on link "View External Url" at bounding box center [523, 301] width 62 height 11
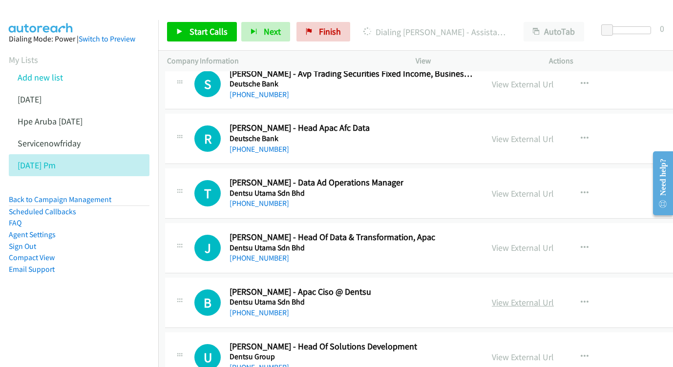
click at [516, 297] on link "View External Url" at bounding box center [523, 302] width 62 height 11
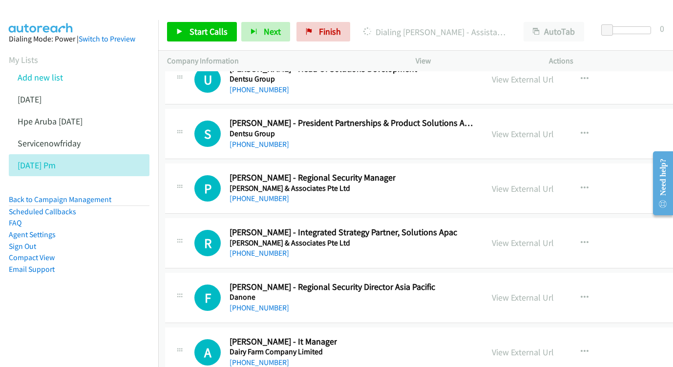
scroll to position [12839, 2]
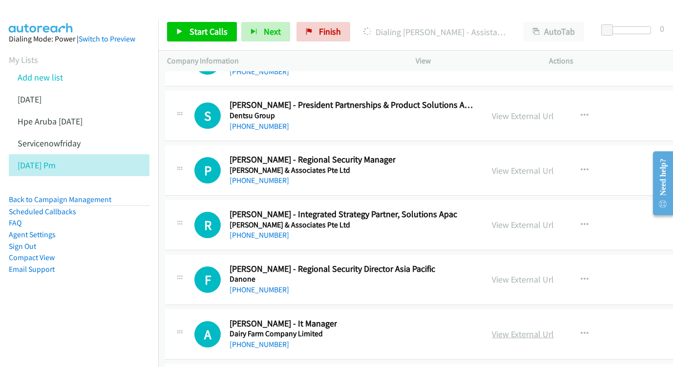
click at [498, 328] on link "View External Url" at bounding box center [523, 333] width 62 height 11
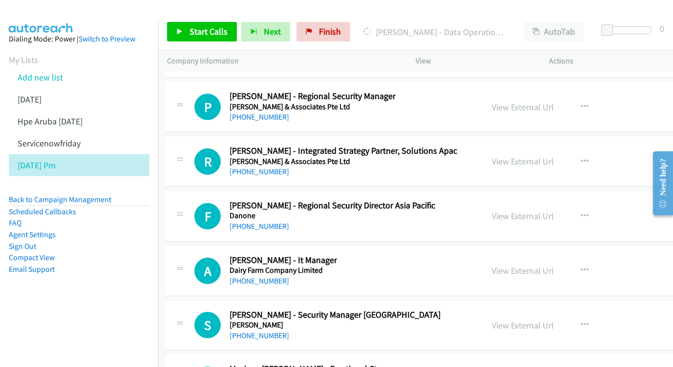
scroll to position [12955, 2]
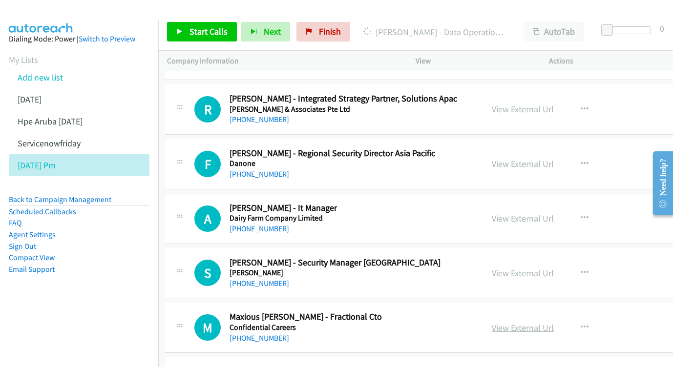
click at [523, 322] on link "View External Url" at bounding box center [523, 327] width 62 height 11
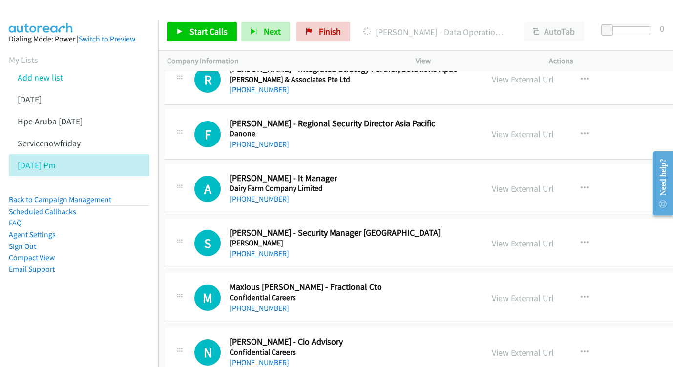
scroll to position [13011, 2]
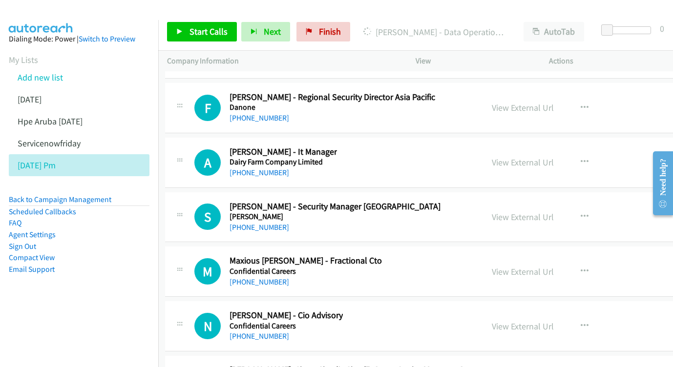
click at [536, 310] on div "View External Url View External Url Schedule/Manage Callback Start Calls Here R…" at bounding box center [567, 326] width 168 height 32
click at [533, 321] on link "View External Url" at bounding box center [523, 326] width 62 height 11
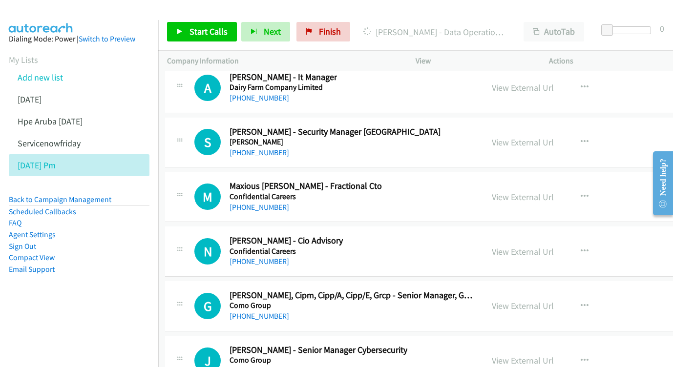
scroll to position [13102, 2]
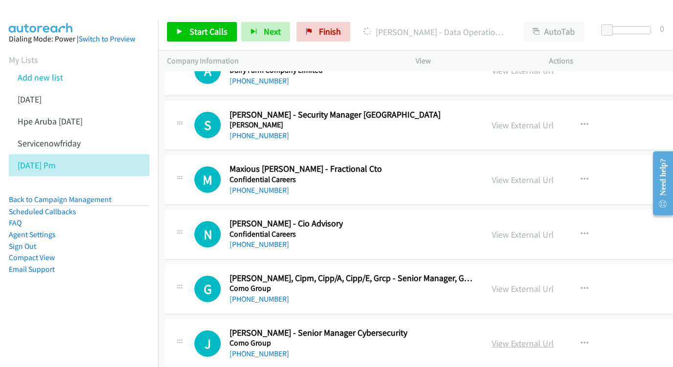
click at [536, 338] on link "View External Url" at bounding box center [523, 343] width 62 height 11
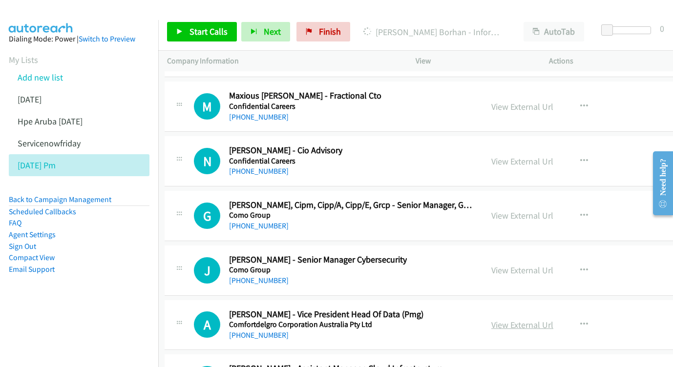
scroll to position [13175, 2]
click at [513, 320] on link "View External Url" at bounding box center [523, 325] width 62 height 11
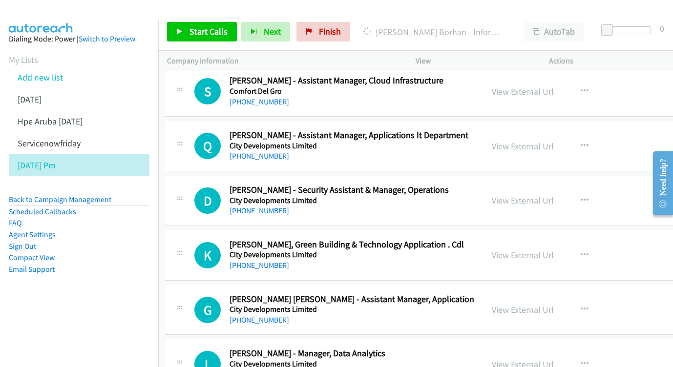
scroll to position [13507, 2]
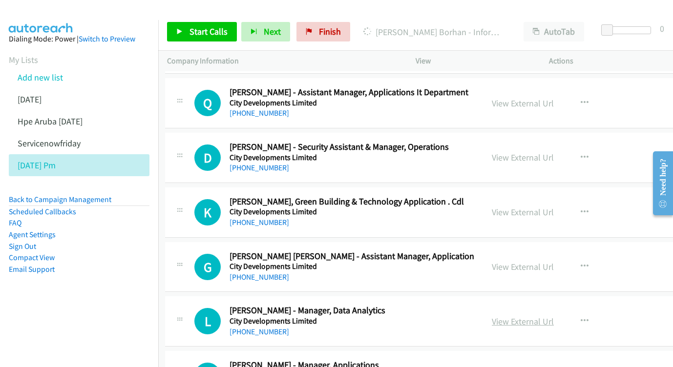
click at [522, 316] on link "View External Url" at bounding box center [523, 321] width 62 height 11
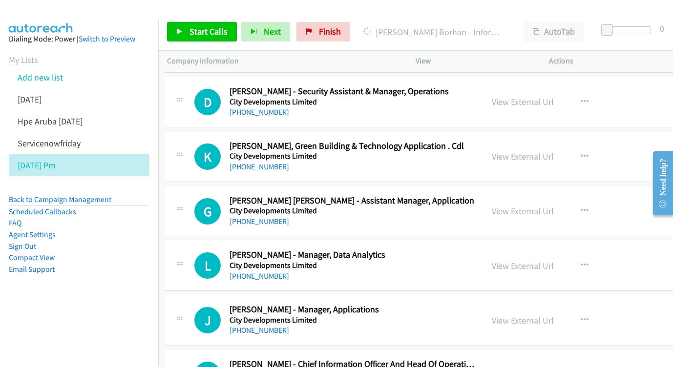
scroll to position [13562, 2]
drag, startPoint x: 525, startPoint y: 98, endPoint x: 254, endPoint y: 53, distance: 274.1
click at [537, 315] on link "View External Url" at bounding box center [523, 320] width 62 height 11
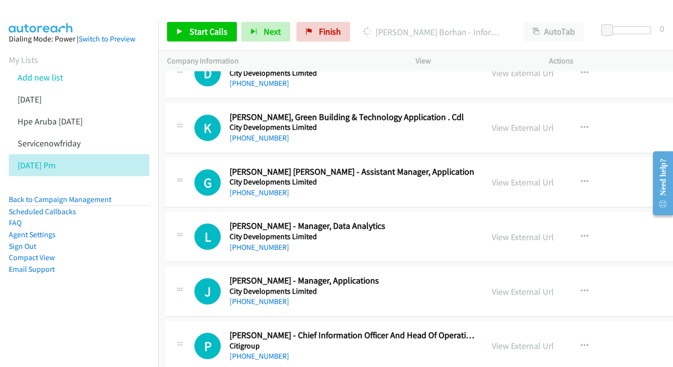
scroll to position [13595, 2]
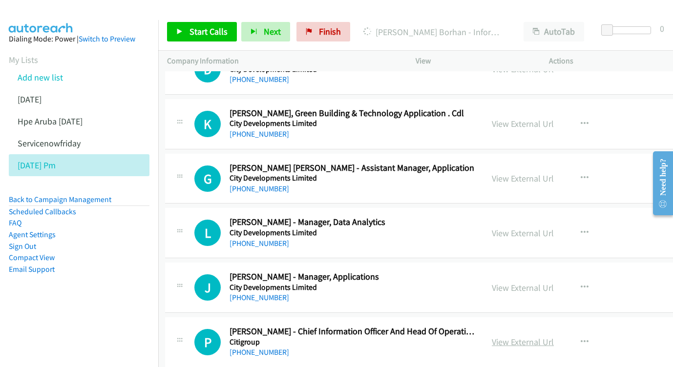
click at [529, 336] on link "View External Url" at bounding box center [523, 341] width 62 height 11
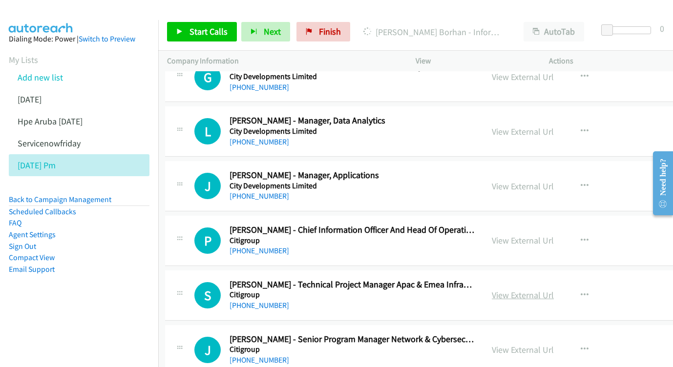
scroll to position [13696, 2]
click at [524, 345] on link "View External Url" at bounding box center [523, 350] width 62 height 11
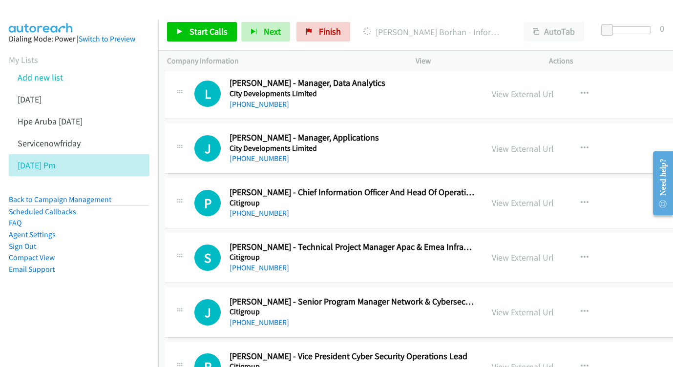
scroll to position [13743, 2]
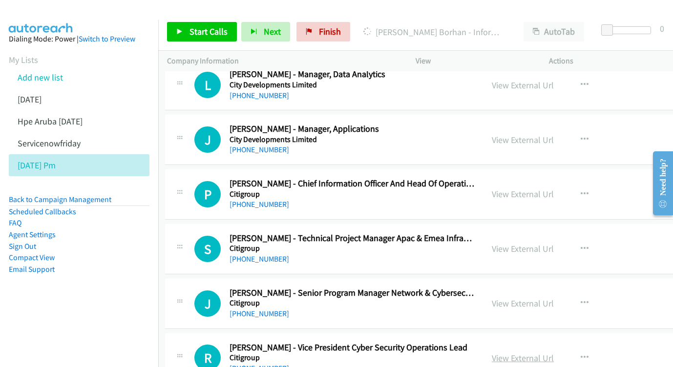
click at [527, 352] on link "View External Url" at bounding box center [523, 357] width 62 height 11
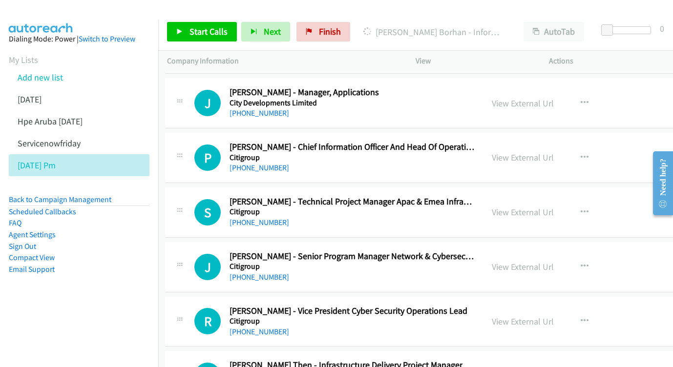
scroll to position [13789, 2]
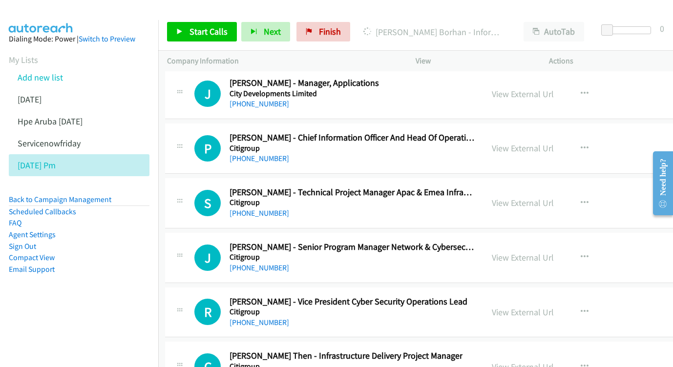
click at [527, 361] on link "View External Url" at bounding box center [523, 366] width 62 height 11
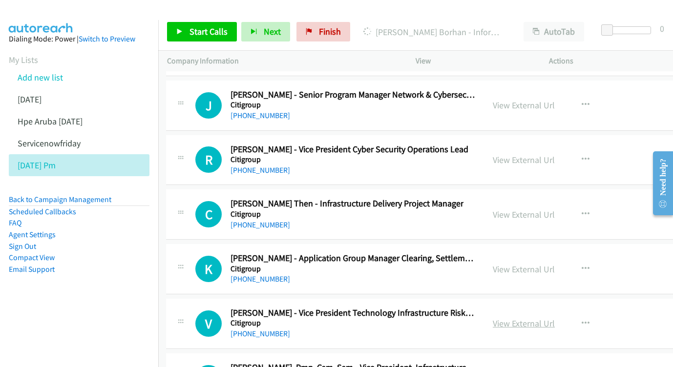
scroll to position [13935, 1]
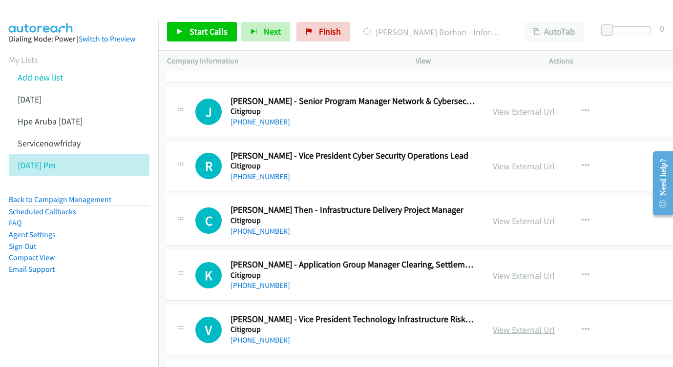
click at [521, 324] on link "View External Url" at bounding box center [523, 329] width 62 height 11
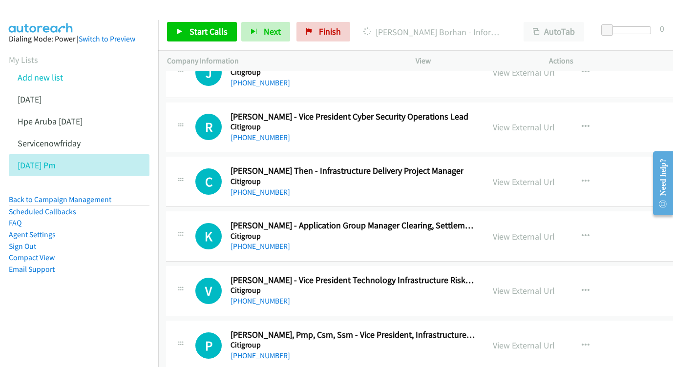
scroll to position [13982, 1]
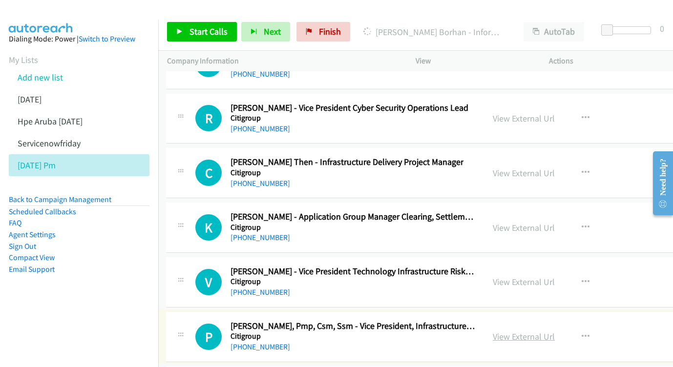
click at [514, 331] on link "View External Url" at bounding box center [523, 336] width 62 height 11
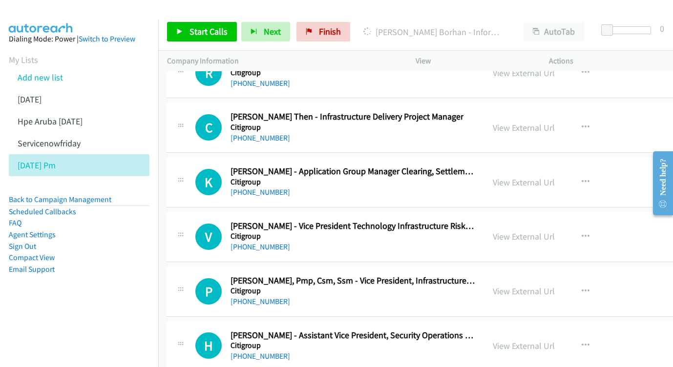
scroll to position [14042, 1]
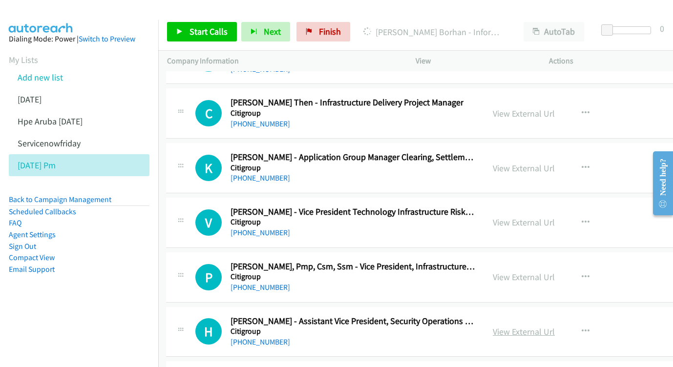
click at [498, 326] on link "View External Url" at bounding box center [523, 331] width 62 height 11
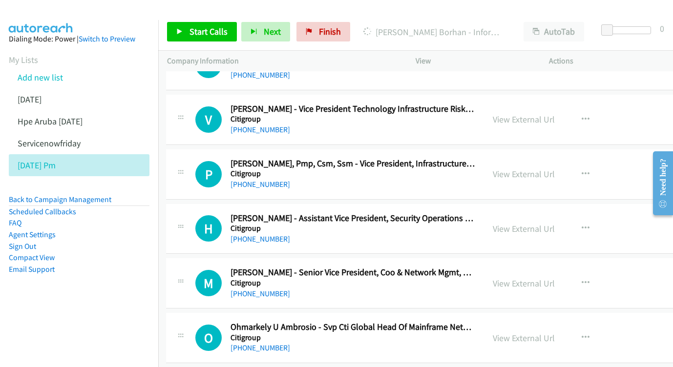
scroll to position [14145, 1]
click at [527, 332] on link "View External Url" at bounding box center [523, 337] width 62 height 11
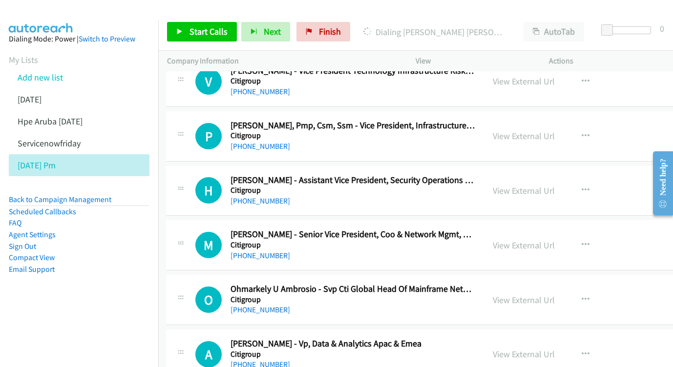
scroll to position [14209, 1]
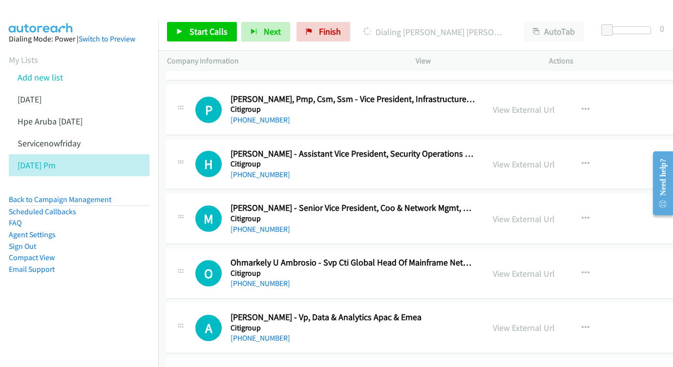
click at [530, 321] on div "View External Url" at bounding box center [523, 327] width 62 height 13
click at [525, 322] on link "View External Url" at bounding box center [523, 327] width 62 height 11
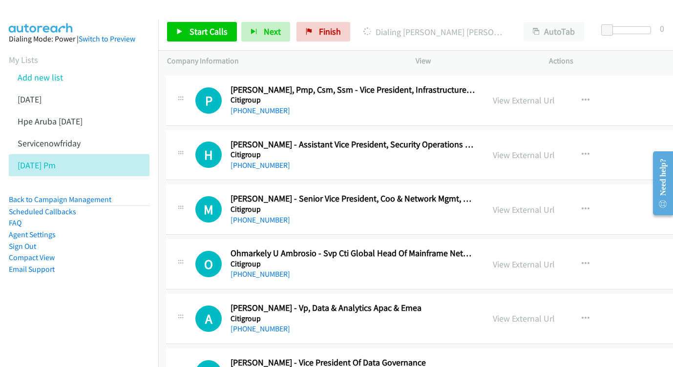
scroll to position [14248, 1]
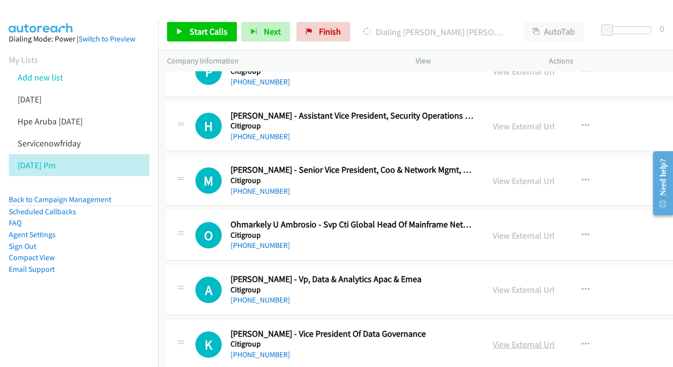
click at [522, 339] on link "View External Url" at bounding box center [523, 344] width 62 height 11
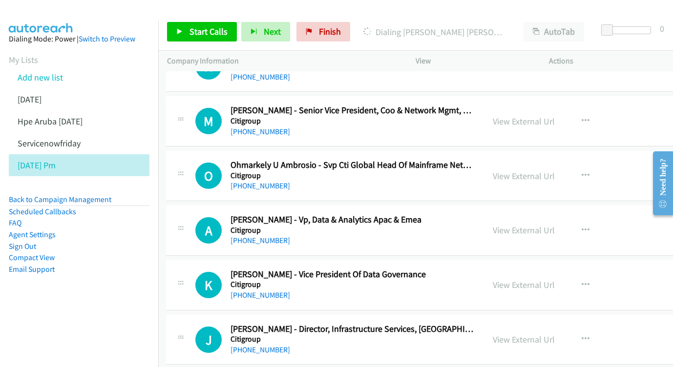
click at [543, 333] on div "View External Url" at bounding box center [523, 339] width 62 height 13
click at [531, 334] on link "View External Url" at bounding box center [523, 339] width 62 height 11
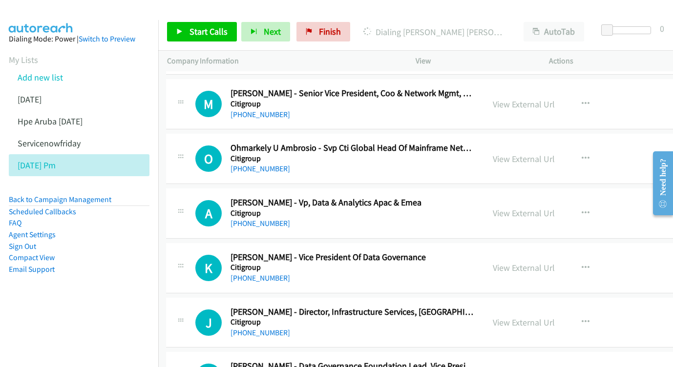
scroll to position [14335, 1]
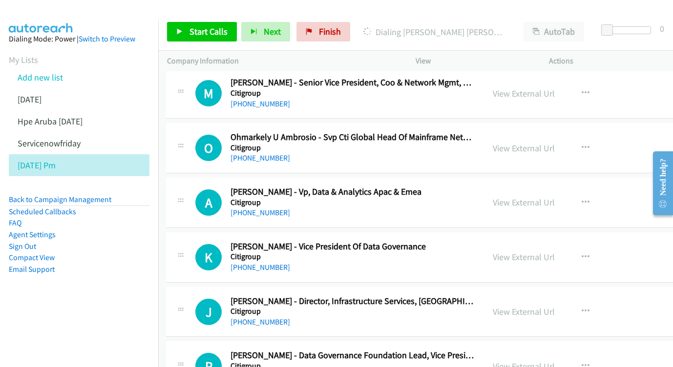
click at [531, 350] on div "View External Url View External Url Schedule/Manage Callback Start Calls Here R…" at bounding box center [568, 366] width 168 height 32
click at [526, 361] on link "View External Url" at bounding box center [523, 366] width 62 height 11
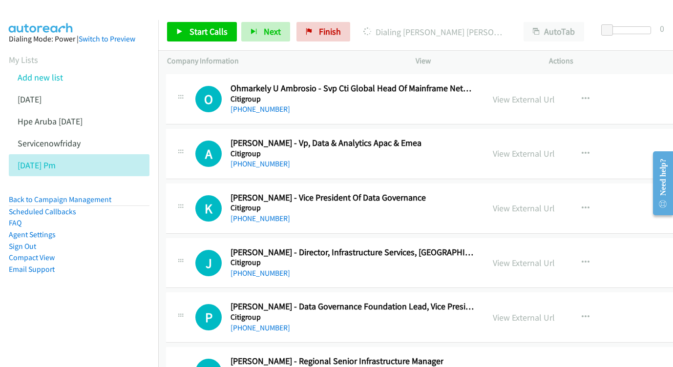
scroll to position [14386, 1]
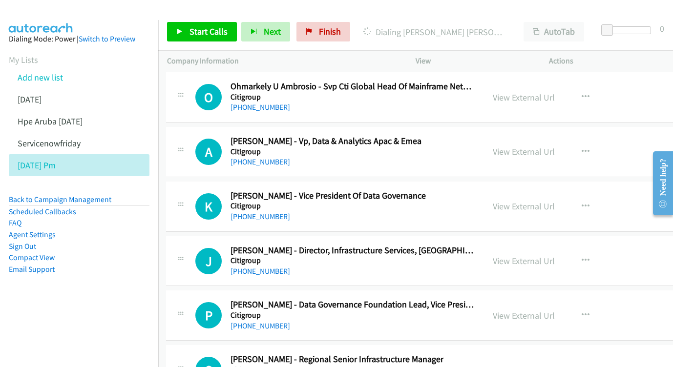
click at [518, 365] on link "View External Url" at bounding box center [523, 370] width 62 height 11
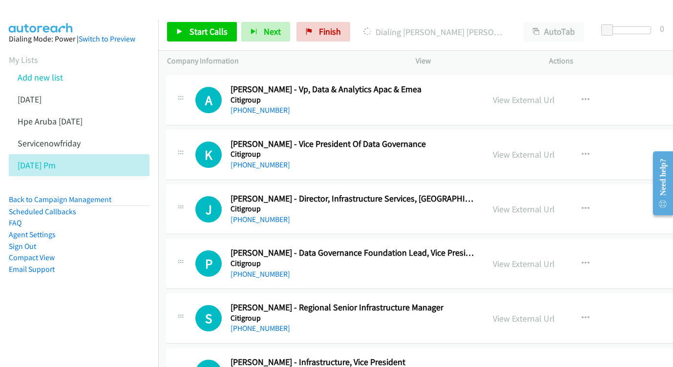
scroll to position [14439, 1]
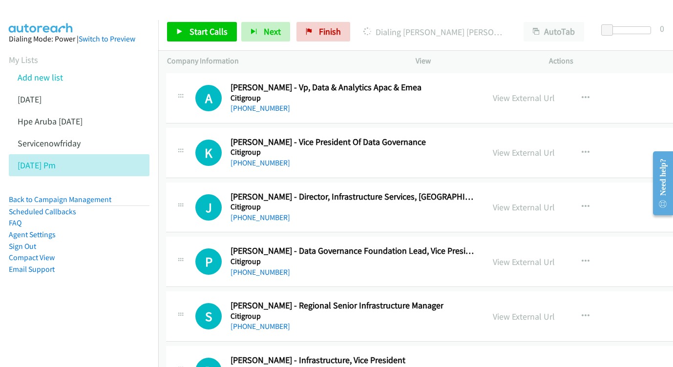
click at [517, 365] on link "View External Url" at bounding box center [523, 370] width 62 height 11
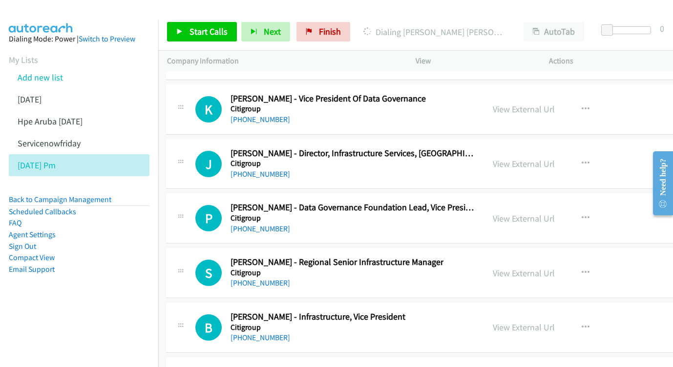
scroll to position [14496, 1]
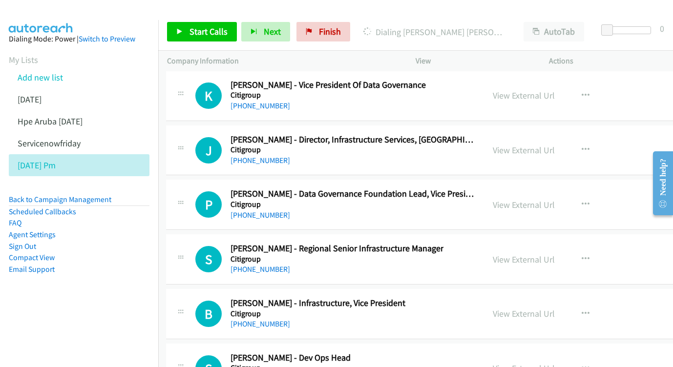
click at [525, 363] on link "View External Url" at bounding box center [523, 368] width 62 height 11
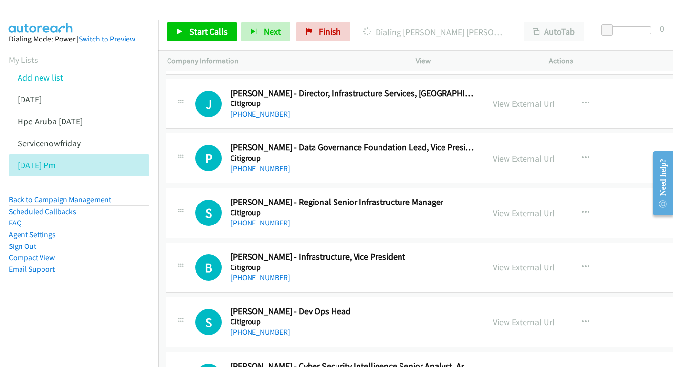
scroll to position [14553, 1]
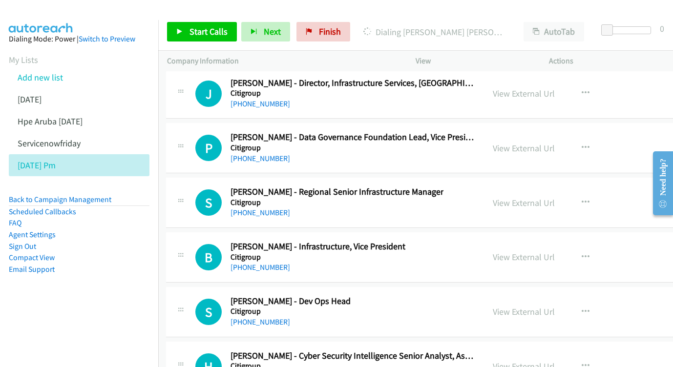
click at [529, 361] on link "View External Url" at bounding box center [523, 366] width 62 height 11
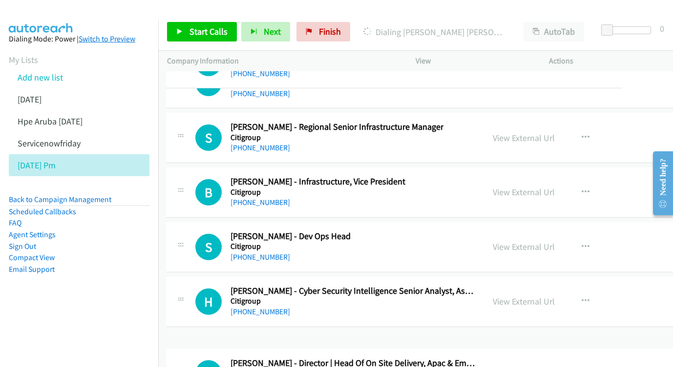
scroll to position [14566, 1]
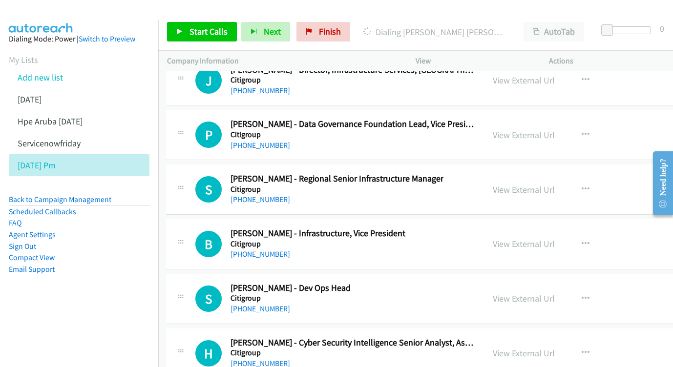
click at [518, 348] on link "View External Url" at bounding box center [523, 353] width 62 height 11
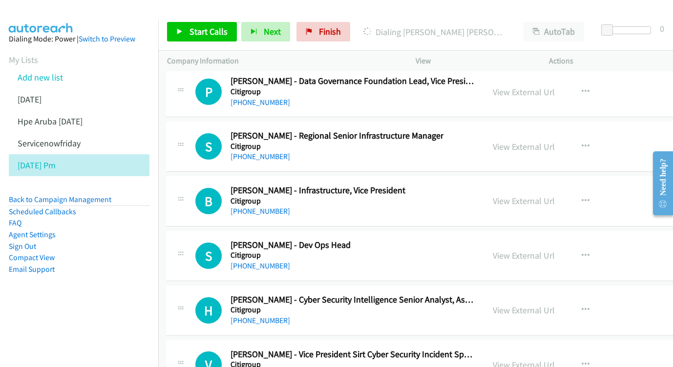
scroll to position [14611, 1]
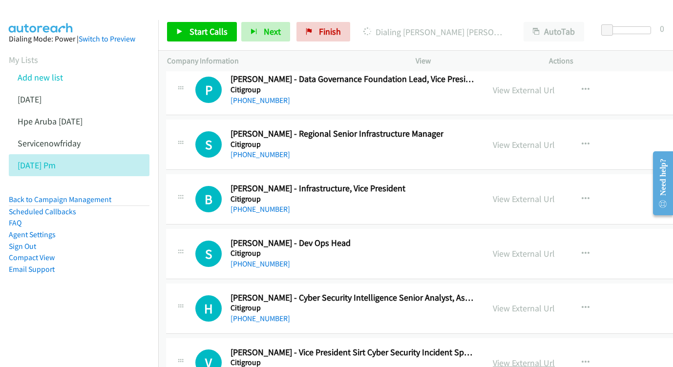
click at [545, 357] on link "View External Url" at bounding box center [523, 362] width 62 height 11
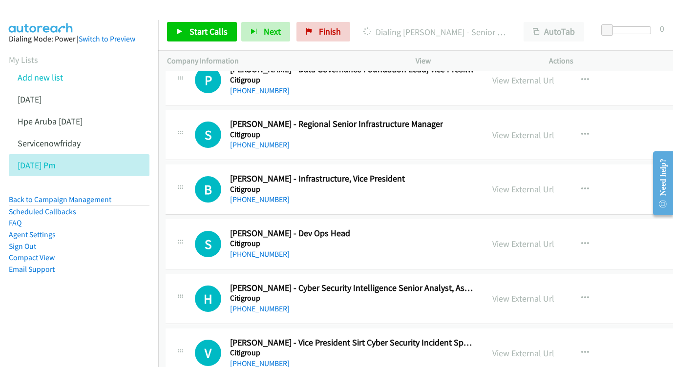
scroll to position [14620, 1]
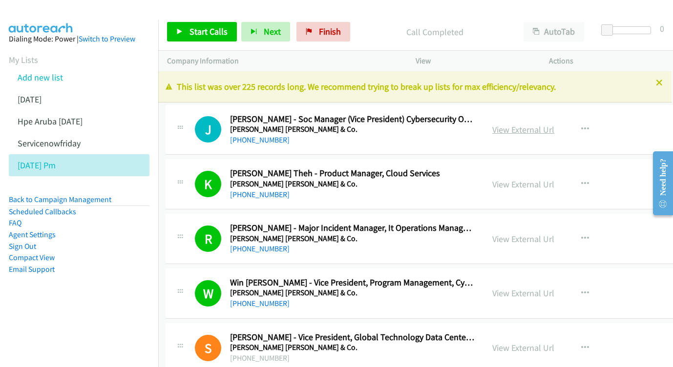
scroll to position [0, 1]
click at [522, 129] on link "View External Url" at bounding box center [523, 129] width 62 height 11
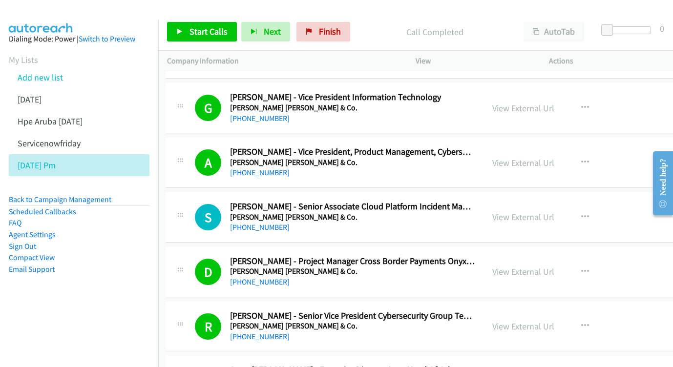
scroll to position [355, 1]
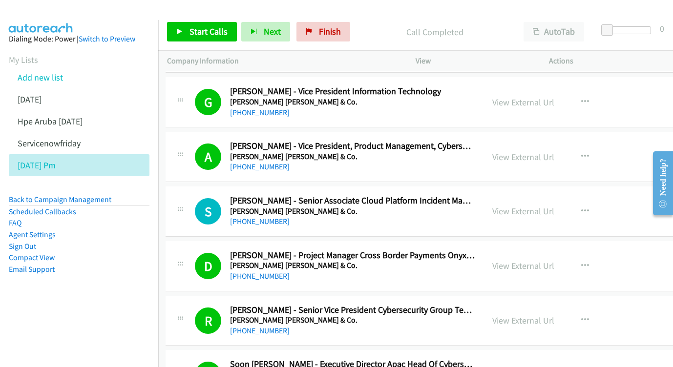
click at [524, 205] on div "View External Url" at bounding box center [523, 211] width 62 height 13
click at [527, 205] on link "View External Url" at bounding box center [523, 210] width 62 height 11
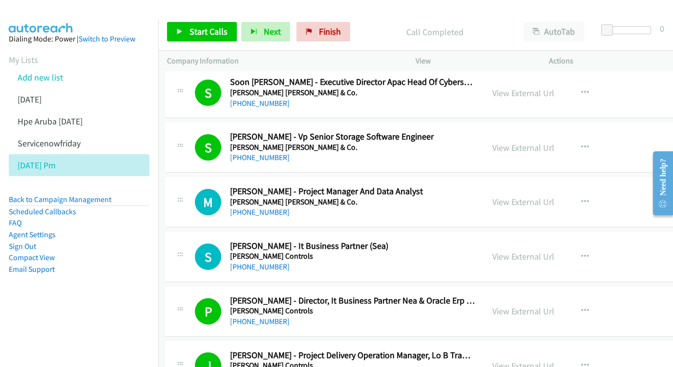
scroll to position [654, 1]
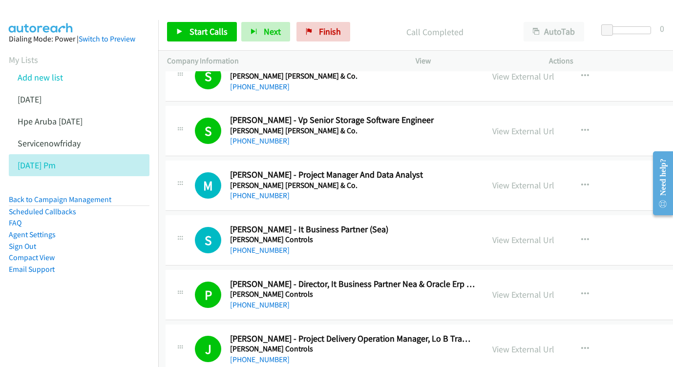
click at [527, 169] on div "View External Url View External Url Schedule/Manage Callback Start Calls Here R…" at bounding box center [567, 185] width 168 height 32
click at [521, 180] on link "View External Url" at bounding box center [523, 185] width 62 height 11
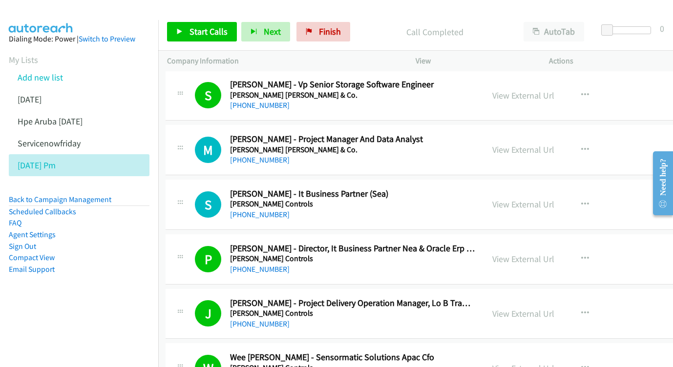
scroll to position [697, 1]
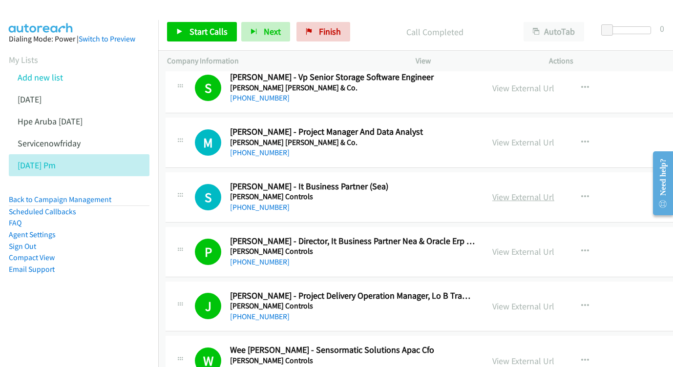
click at [536, 191] on link "View External Url" at bounding box center [523, 196] width 62 height 11
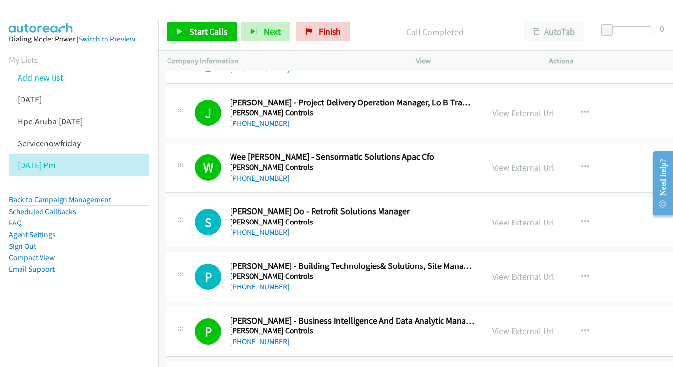
scroll to position [894, 1]
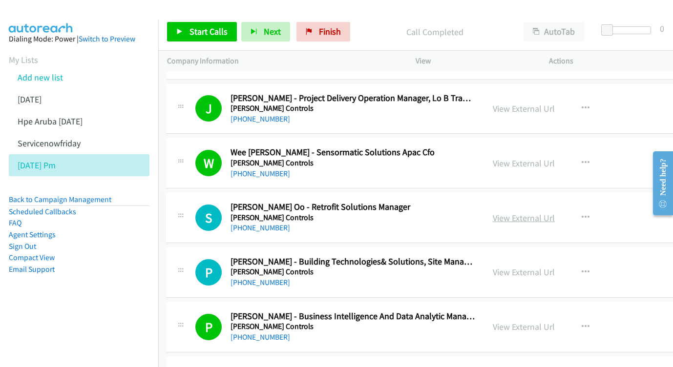
click at [519, 212] on link "View External Url" at bounding box center [523, 217] width 62 height 11
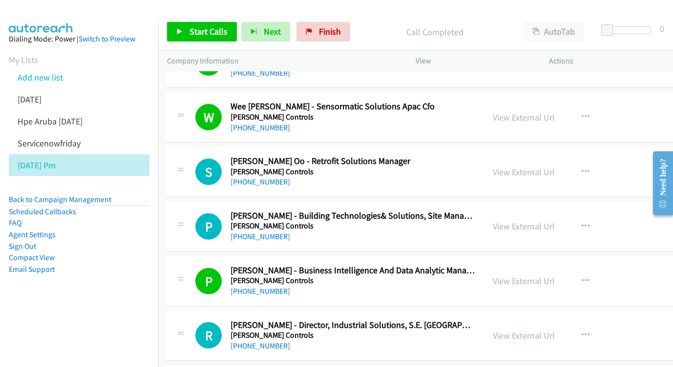
scroll to position [941, 1]
click at [538, 220] on link "View External Url" at bounding box center [523, 225] width 62 height 11
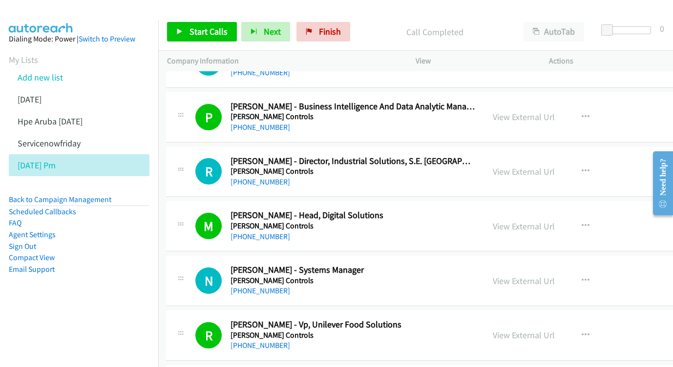
scroll to position [1106, 1]
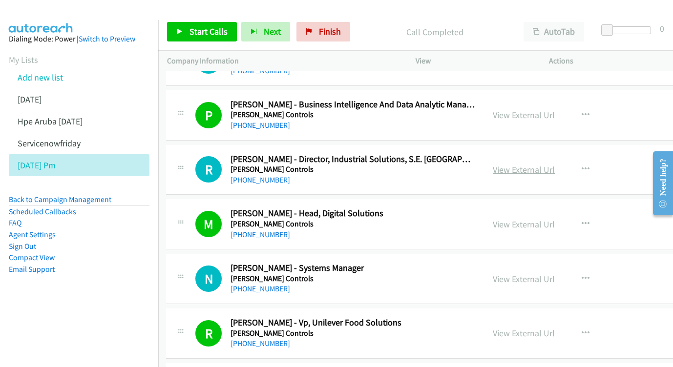
click at [522, 164] on link "View External Url" at bounding box center [523, 169] width 62 height 11
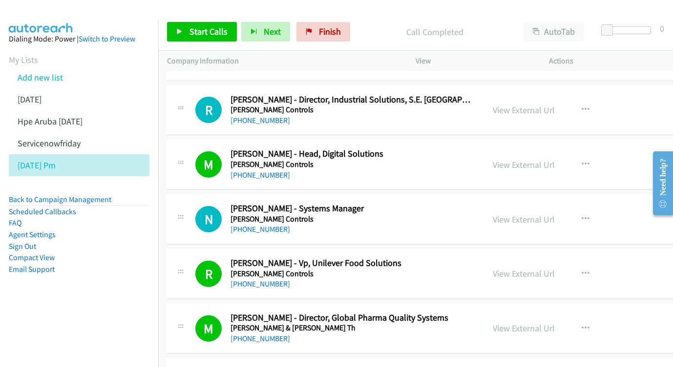
scroll to position [1178, 1]
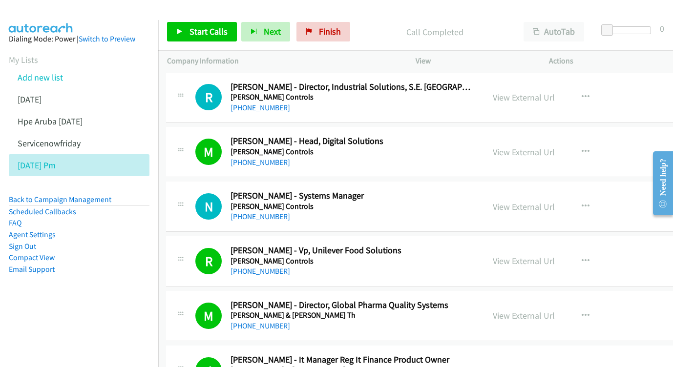
click at [542, 200] on div "View External Url" at bounding box center [523, 206] width 62 height 13
click at [528, 201] on link "View External Url" at bounding box center [523, 206] width 62 height 11
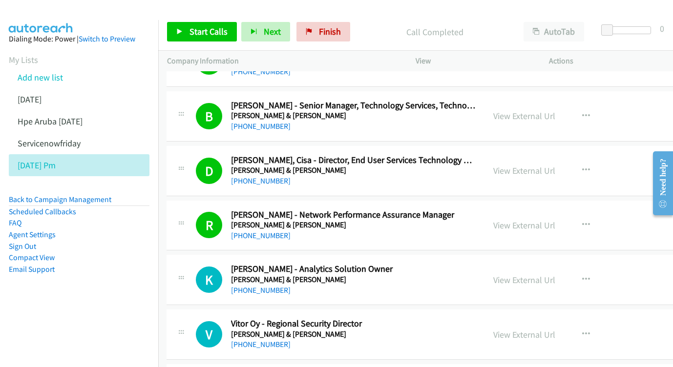
scroll to position [1720, 1]
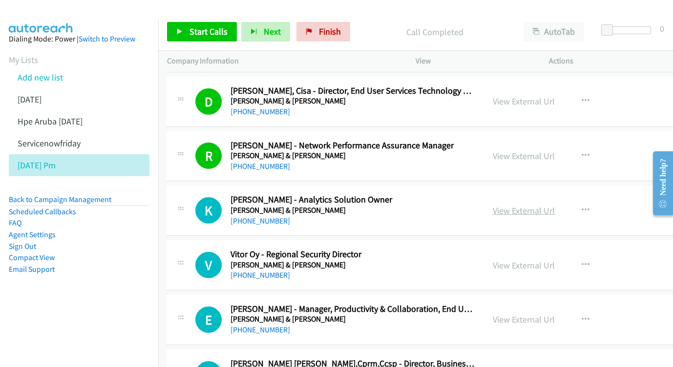
click at [525, 205] on link "View External Url" at bounding box center [523, 210] width 62 height 11
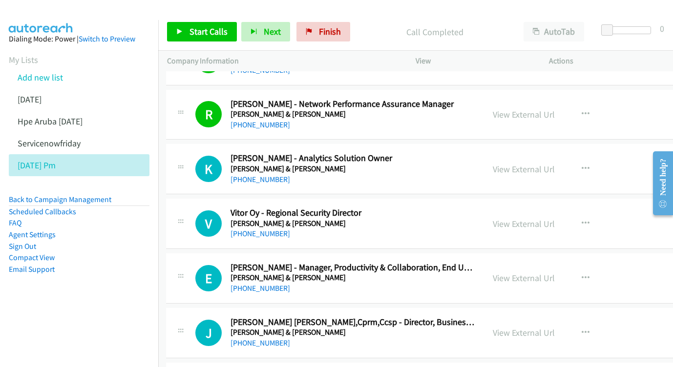
scroll to position [1766, 1]
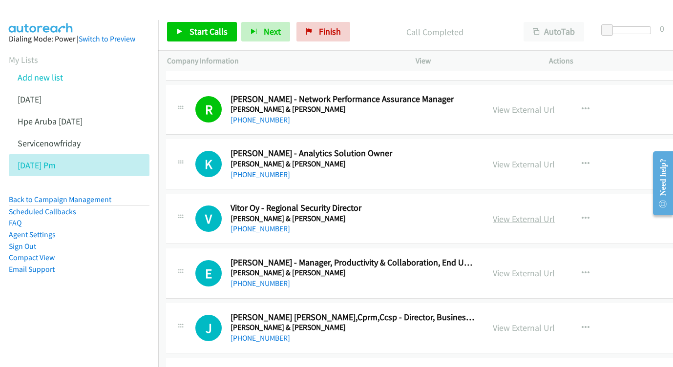
click at [539, 213] on link "View External Url" at bounding box center [523, 218] width 62 height 11
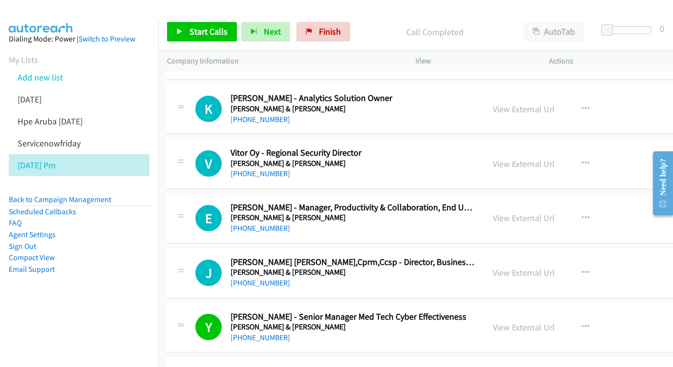
scroll to position [1823, 1]
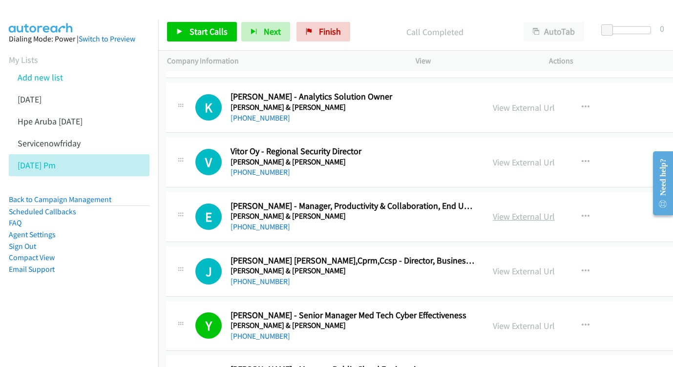
click at [524, 211] on link "View External Url" at bounding box center [523, 216] width 62 height 11
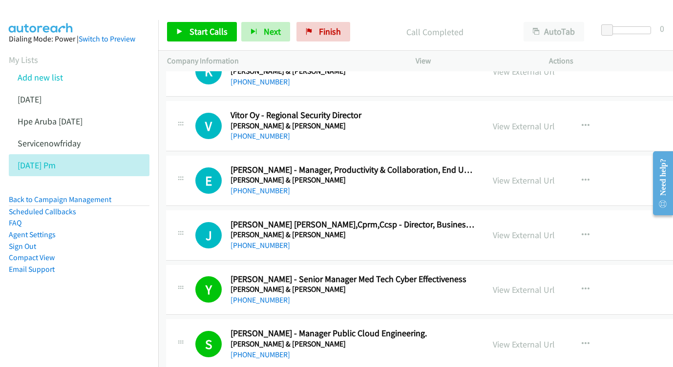
scroll to position [1861, 1]
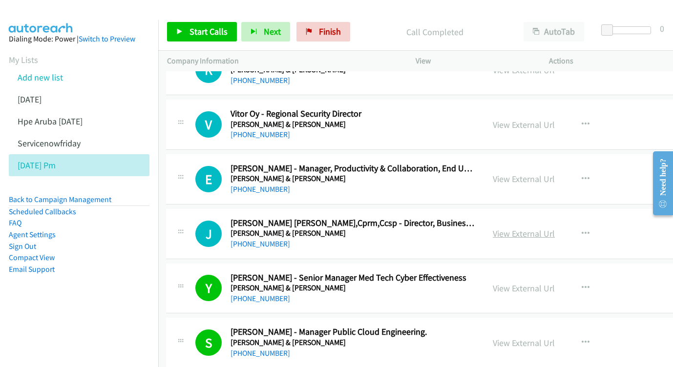
click at [533, 228] on link "View External Url" at bounding box center [523, 233] width 62 height 11
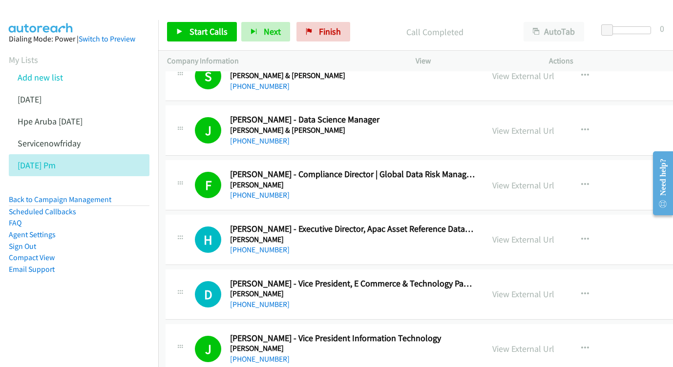
scroll to position [2346, 2]
click at [513, 234] on link "View External Url" at bounding box center [523, 239] width 62 height 11
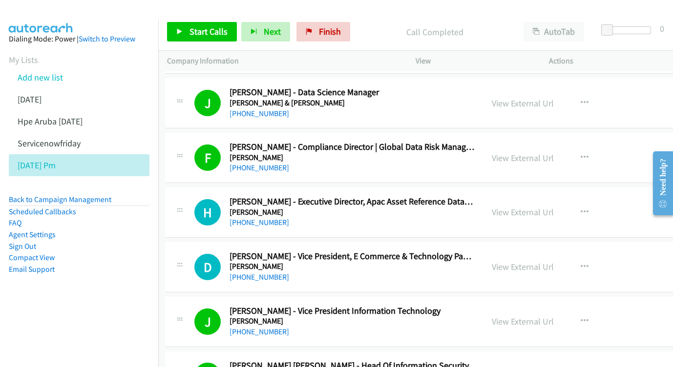
scroll to position [2391, 2]
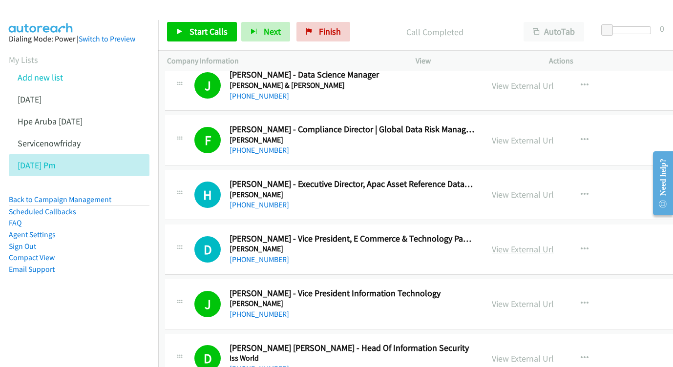
click at [519, 244] on link "View External Url" at bounding box center [523, 249] width 62 height 11
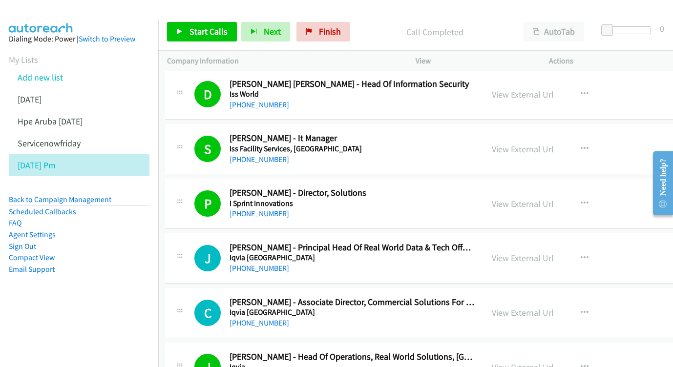
scroll to position [2704, 2]
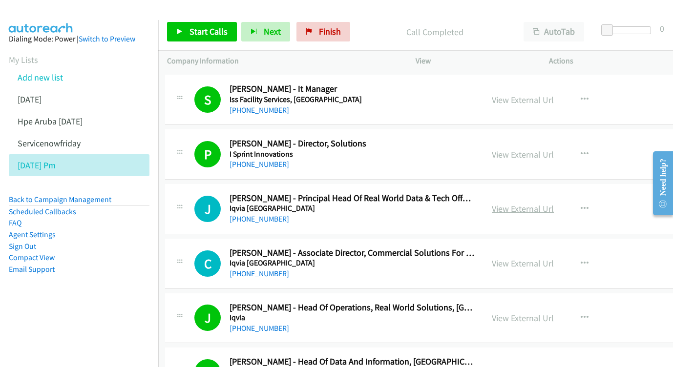
click at [527, 203] on link "View External Url" at bounding box center [523, 208] width 62 height 11
